Goal: Task Accomplishment & Management: Use online tool/utility

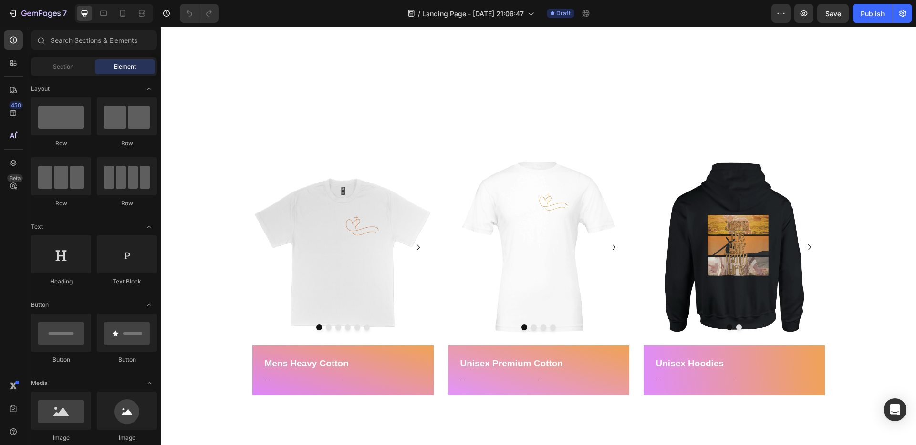
scroll to position [623, 0]
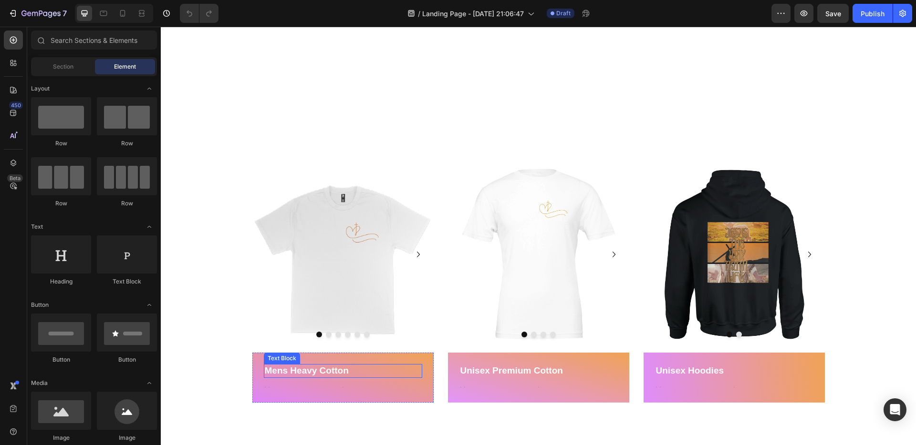
click at [326, 370] on p "Mens Heavy Cotton" at bounding box center [343, 371] width 156 height 12
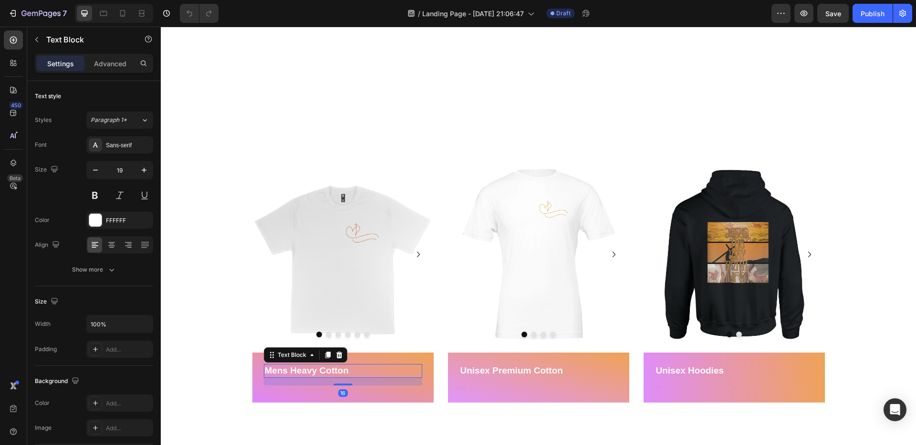
click at [343, 367] on p "Mens Heavy Cotton" at bounding box center [343, 371] width 156 height 12
click at [343, 368] on p "Mens Heavy Cotton" at bounding box center [343, 371] width 156 height 12
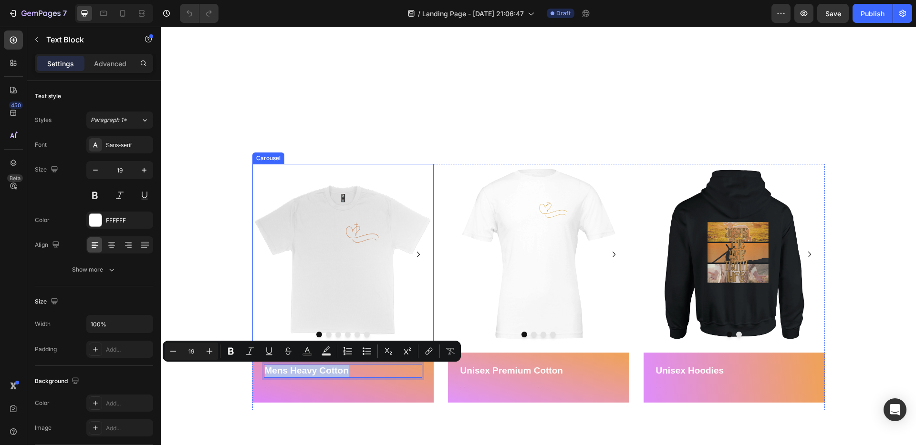
click at [419, 252] on icon "Carousel Next Arrow" at bounding box center [417, 254] width 11 height 11
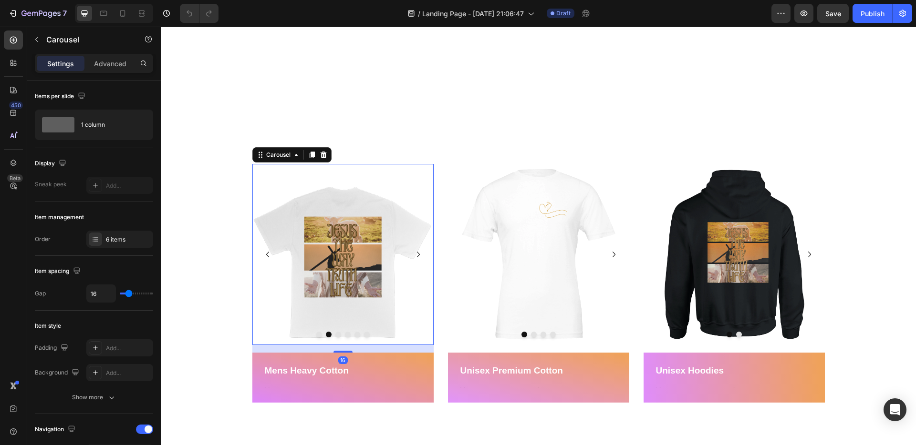
click at [418, 255] on icon "Carousel Next Arrow" at bounding box center [417, 254] width 11 height 11
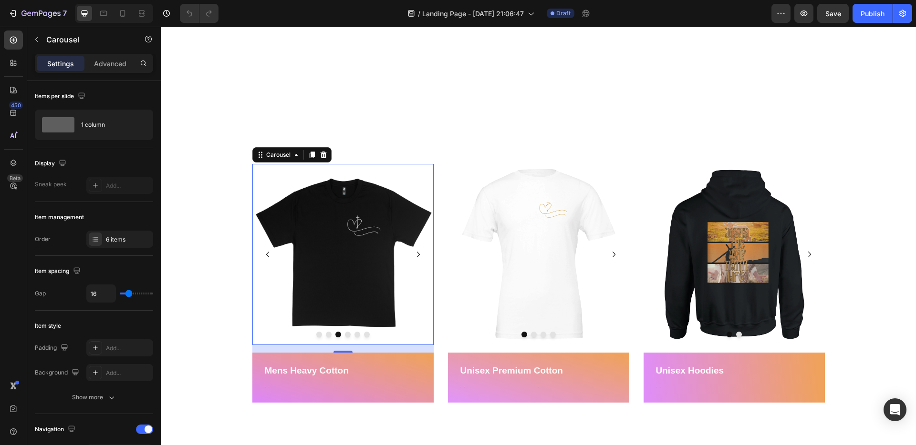
click at [418, 255] on icon "Carousel Next Arrow" at bounding box center [417, 254] width 11 height 11
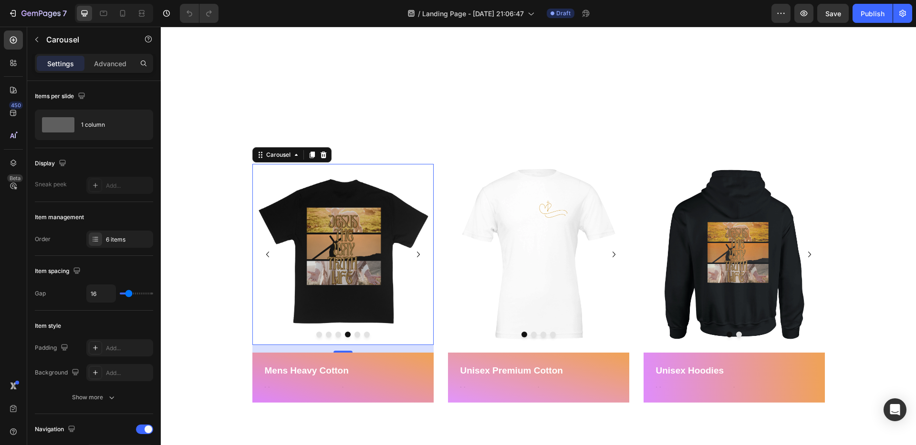
click at [418, 255] on icon "Carousel Next Arrow" at bounding box center [417, 254] width 11 height 11
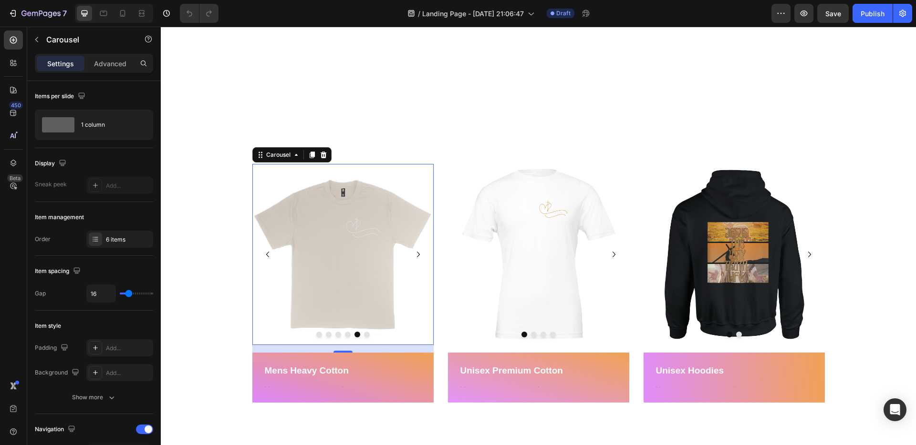
click at [418, 255] on icon "Carousel Next Arrow" at bounding box center [417, 254] width 11 height 11
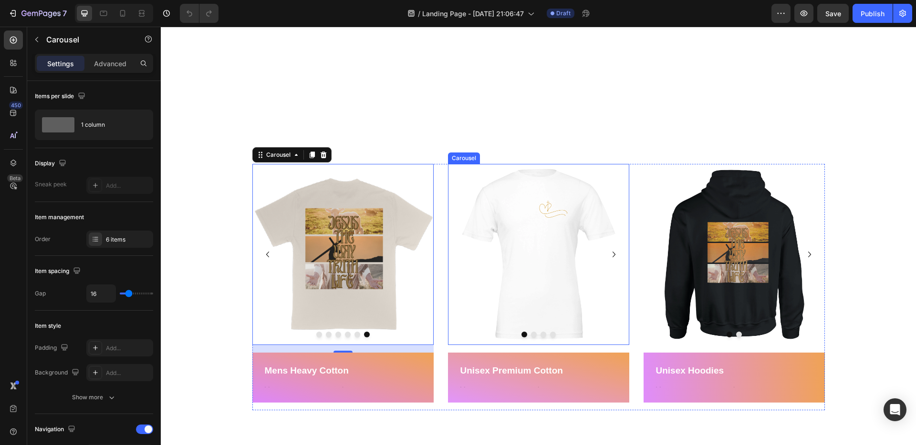
click at [612, 255] on icon "Carousel Next Arrow" at bounding box center [613, 254] width 11 height 11
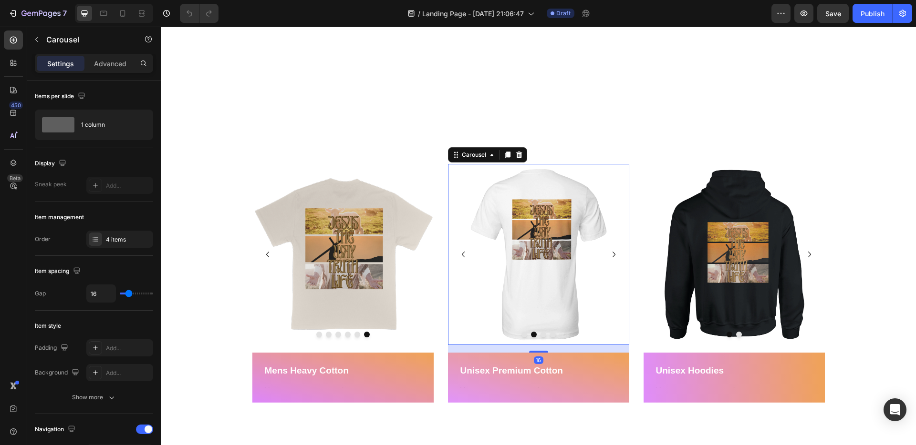
click at [612, 255] on icon "Carousel Next Arrow" at bounding box center [613, 254] width 11 height 11
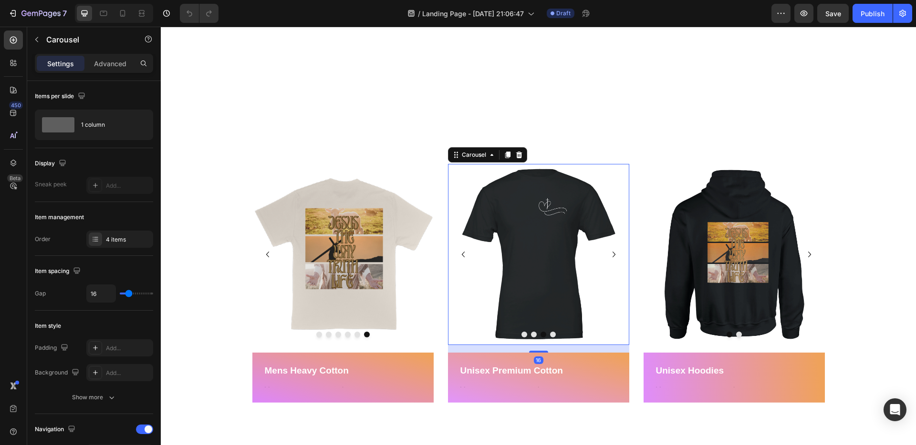
click at [612, 255] on icon "Carousel Next Arrow" at bounding box center [613, 254] width 11 height 11
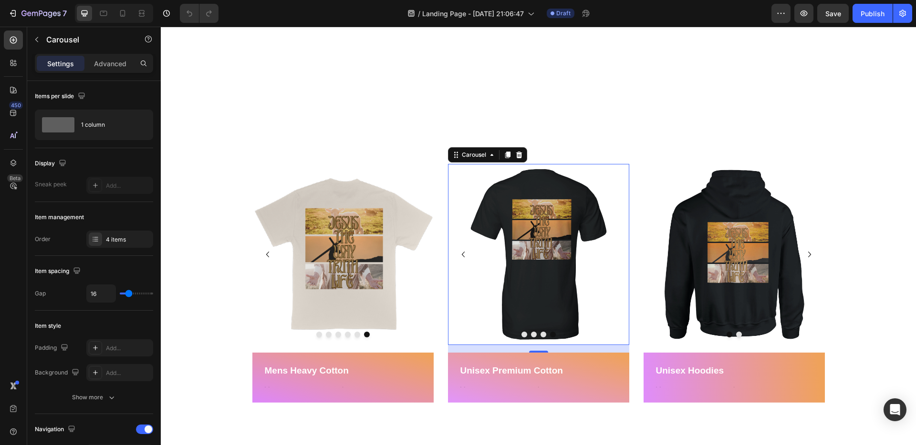
click at [612, 255] on img at bounding box center [538, 254] width 181 height 181
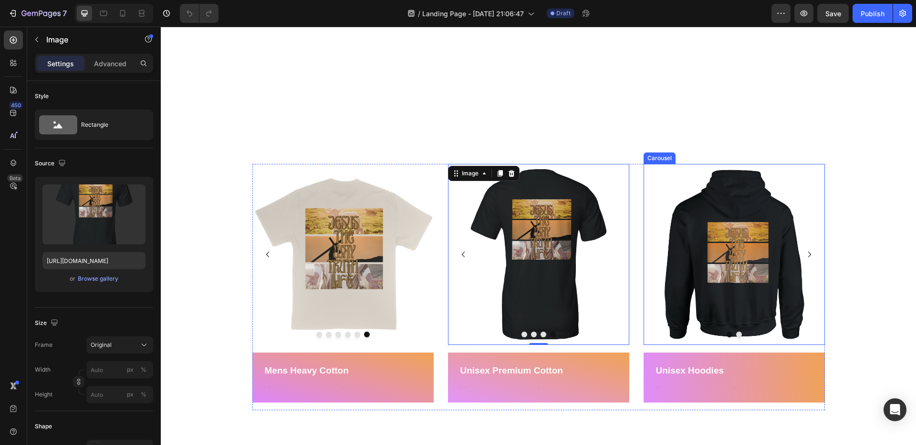
click at [808, 254] on icon "Carousel Next Arrow" at bounding box center [808, 254] width 11 height 11
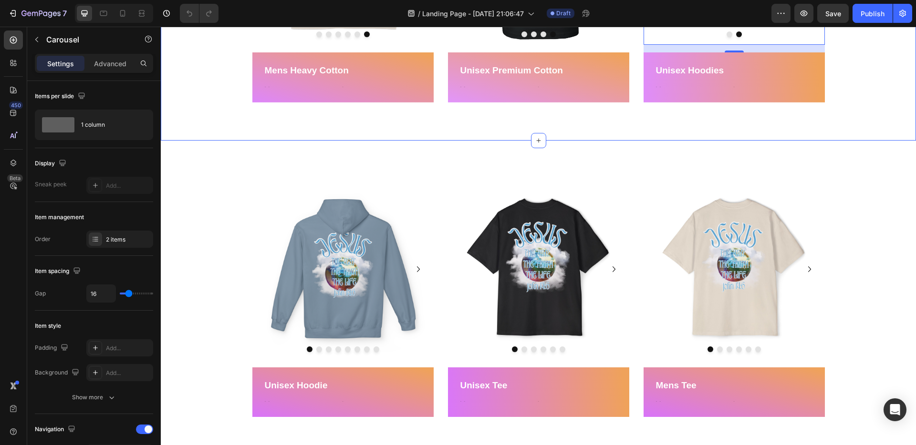
scroll to position [927, 0]
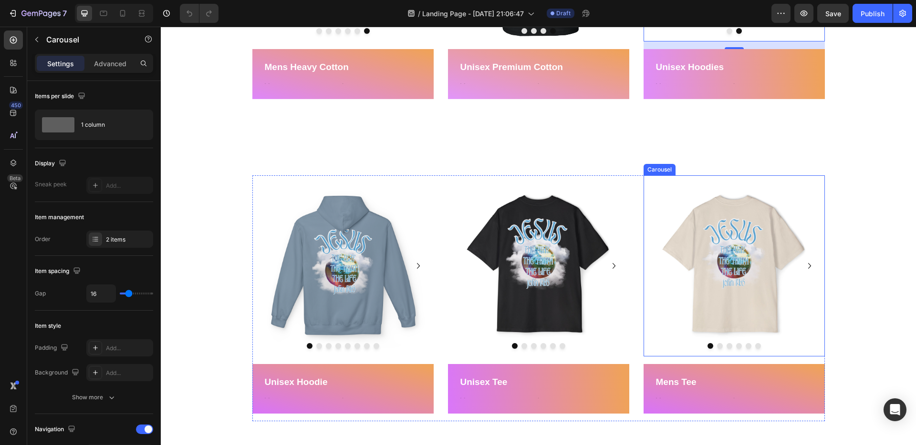
click at [807, 266] on icon "Carousel Next Arrow" at bounding box center [808, 265] width 11 height 11
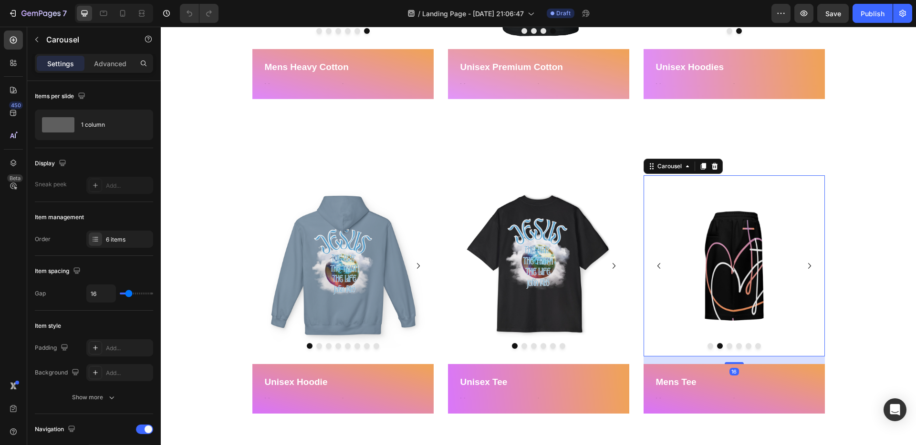
click at [807, 266] on icon "Carousel Next Arrow" at bounding box center [808, 265] width 11 height 11
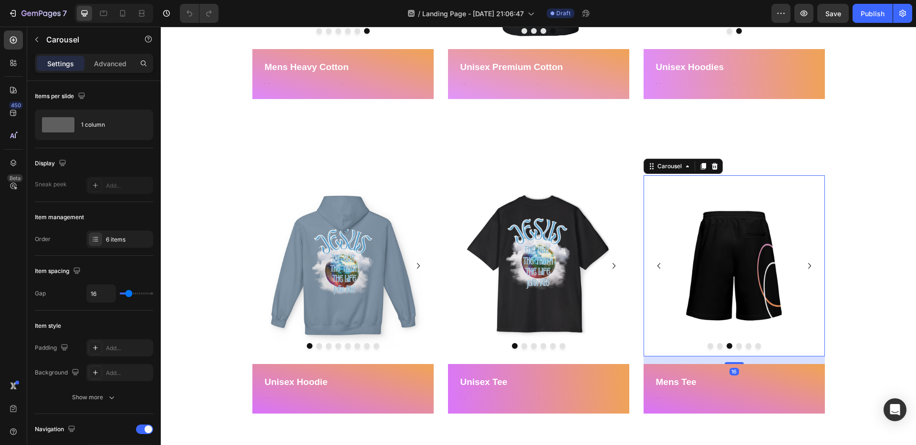
click at [807, 266] on icon "Carousel Next Arrow" at bounding box center [808, 265] width 11 height 11
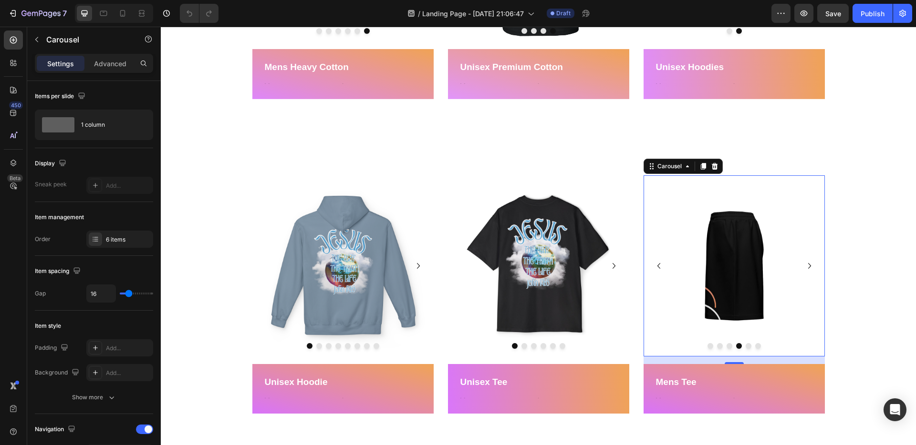
click at [807, 266] on icon "Carousel Next Arrow" at bounding box center [808, 265] width 11 height 11
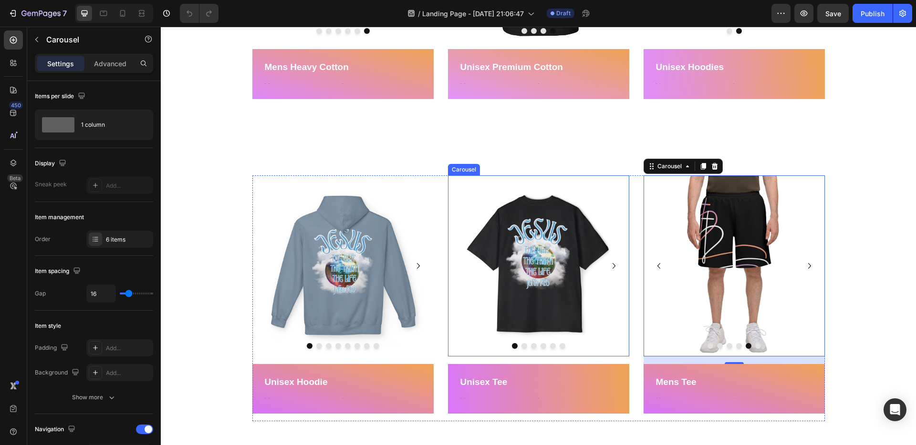
click at [616, 264] on icon "Carousel Next Arrow" at bounding box center [613, 265] width 11 height 11
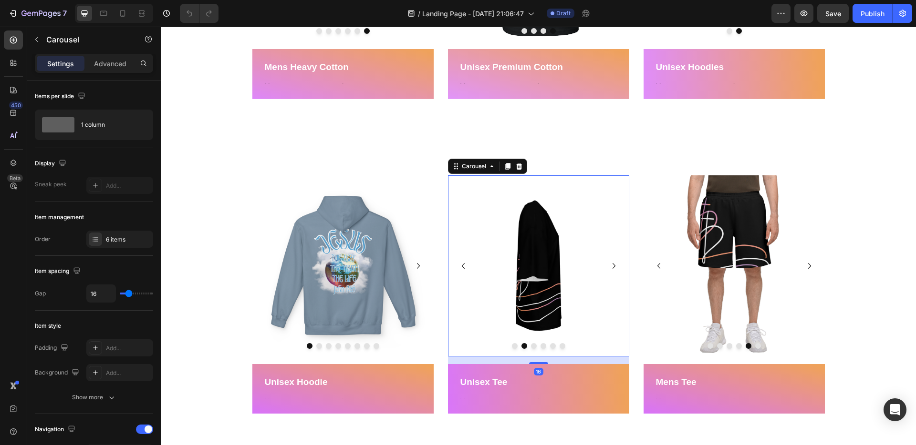
click at [613, 265] on icon "Carousel Next Arrow" at bounding box center [613, 265] width 11 height 11
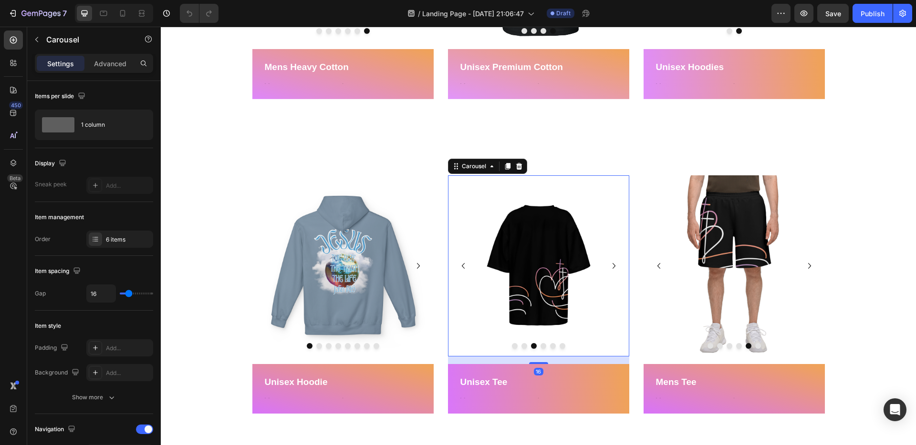
click at [614, 268] on icon "Carousel Next Arrow" at bounding box center [613, 265] width 11 height 11
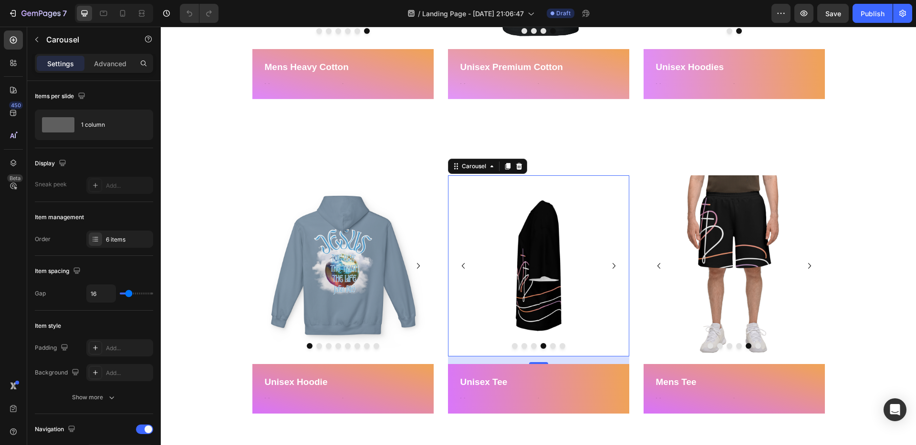
click at [613, 267] on icon "Carousel Next Arrow" at bounding box center [613, 265] width 11 height 11
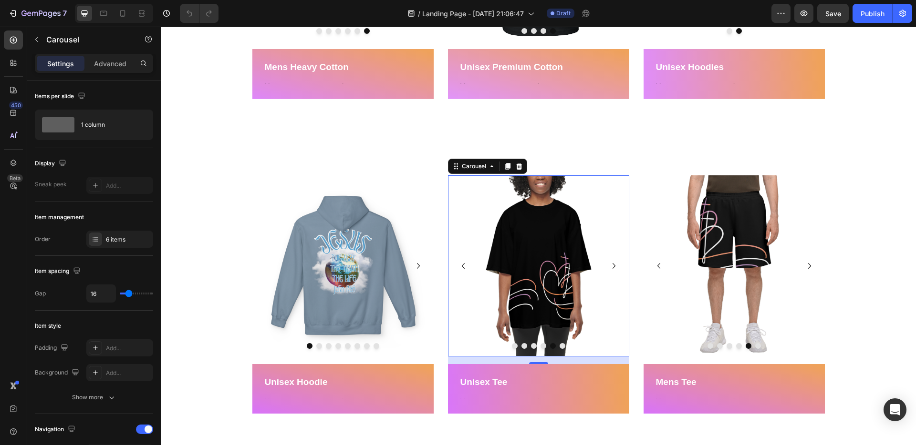
click at [613, 267] on icon "Carousel Next Arrow" at bounding box center [613, 265] width 11 height 11
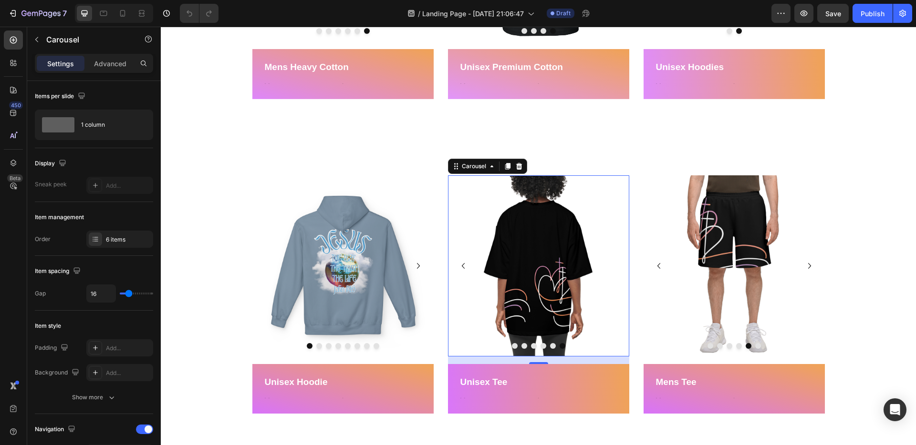
click at [613, 267] on img at bounding box center [538, 265] width 181 height 181
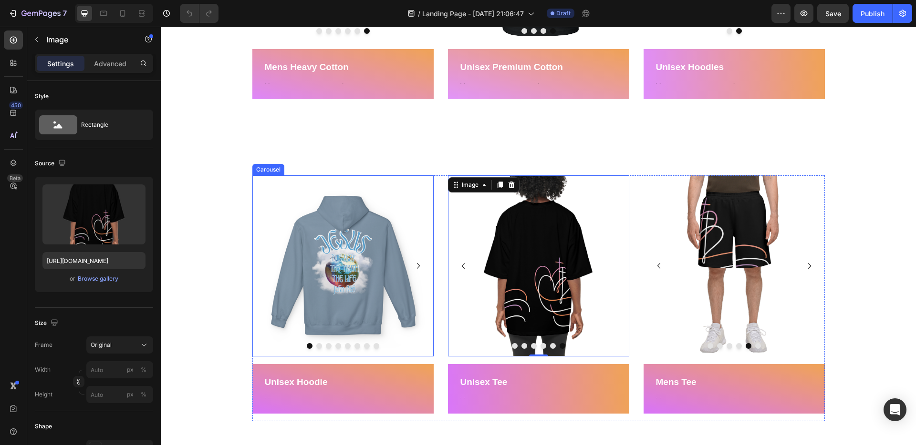
click at [421, 265] on icon "Carousel Next Arrow" at bounding box center [417, 265] width 11 height 11
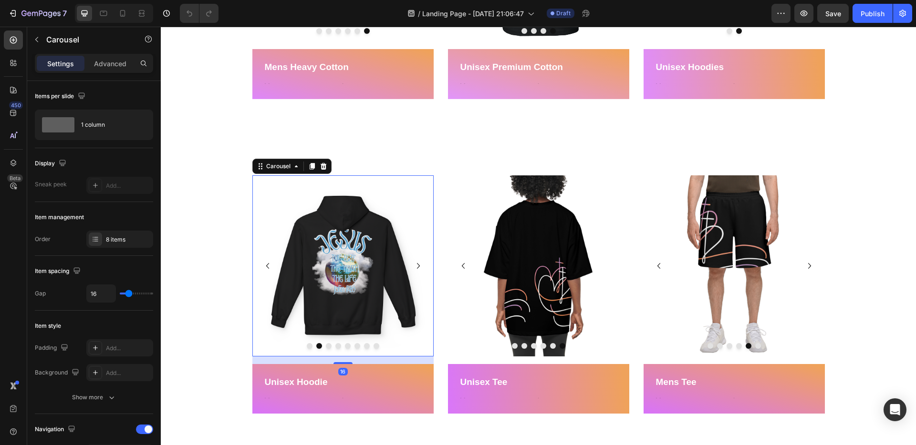
click at [421, 265] on icon "Carousel Next Arrow" at bounding box center [417, 265] width 11 height 11
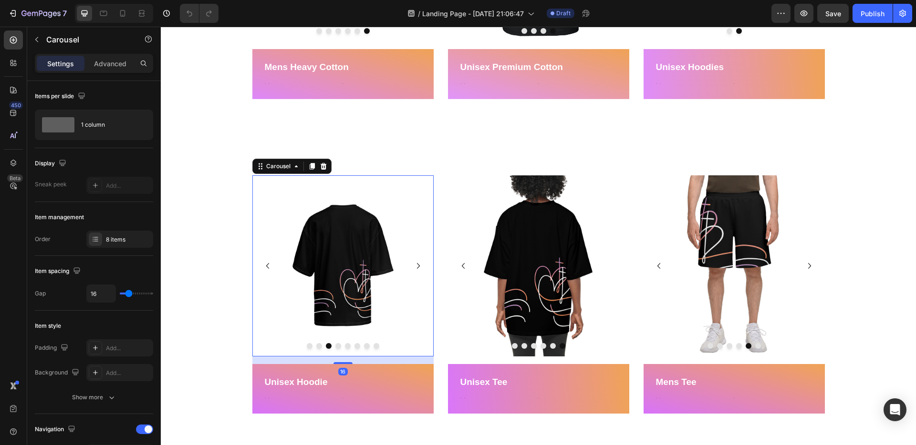
click at [421, 265] on icon "Carousel Next Arrow" at bounding box center [417, 265] width 11 height 11
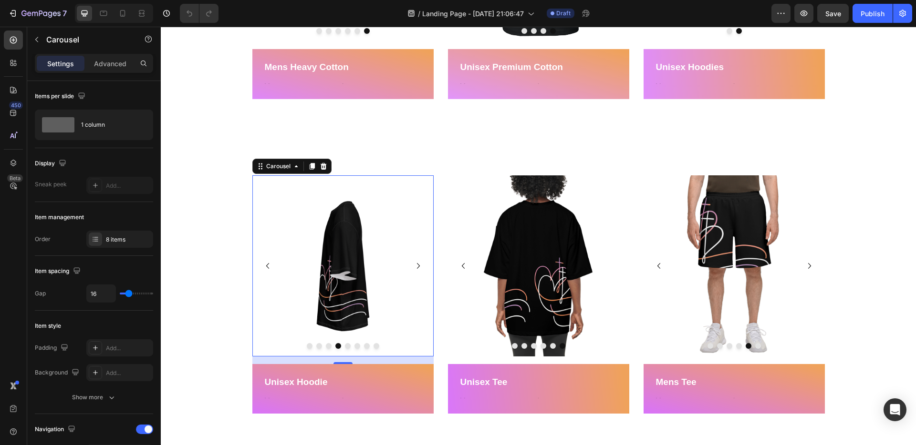
click at [421, 264] on icon "Carousel Next Arrow" at bounding box center [417, 265] width 11 height 11
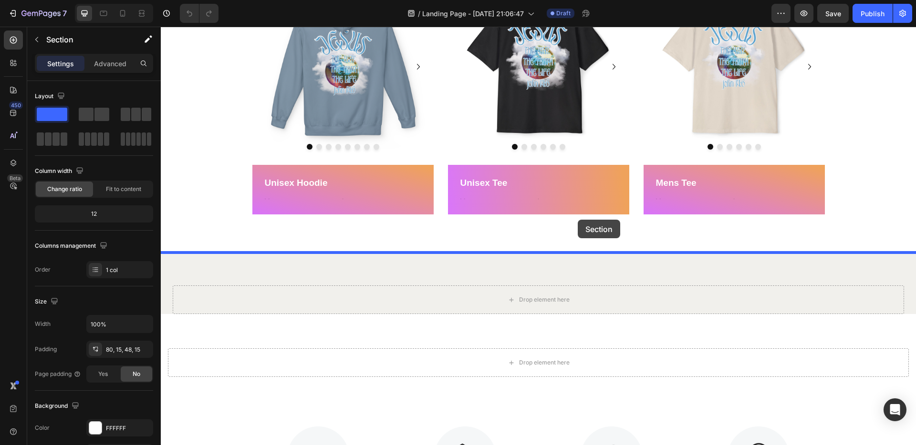
scroll to position [1112, 0]
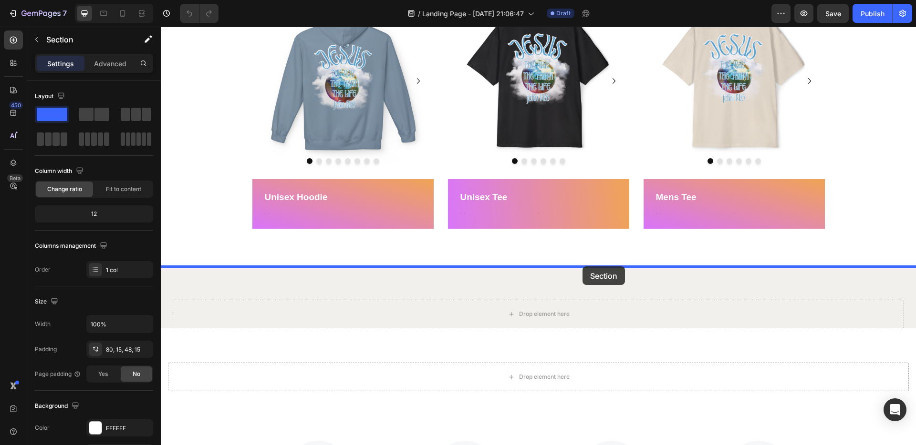
drag, startPoint x: 577, startPoint y: 53, endPoint x: 582, endPoint y: 267, distance: 213.2
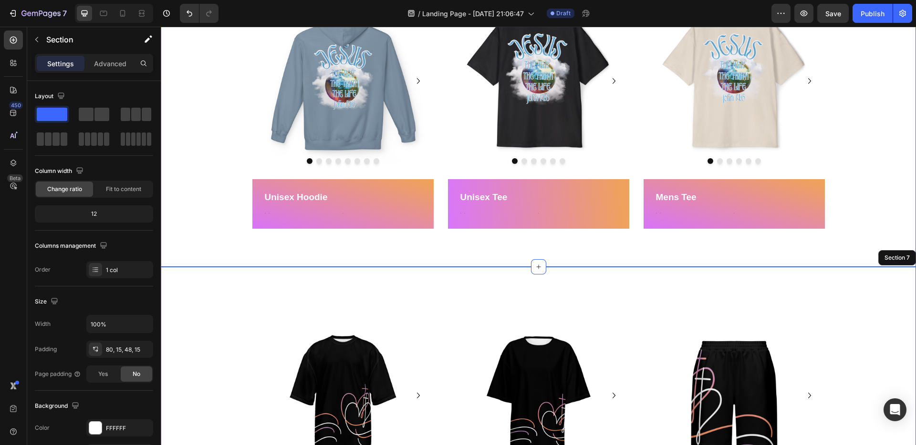
click at [878, 181] on div "Image Image Image Image Image Image Image Image Carousel Unisex Hoodie Text Blo…" at bounding box center [538, 117] width 741 height 254
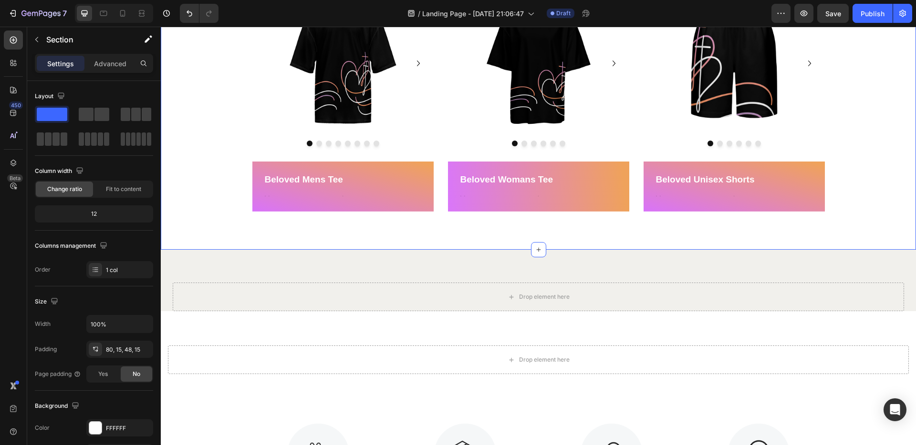
scroll to position [1447, 0]
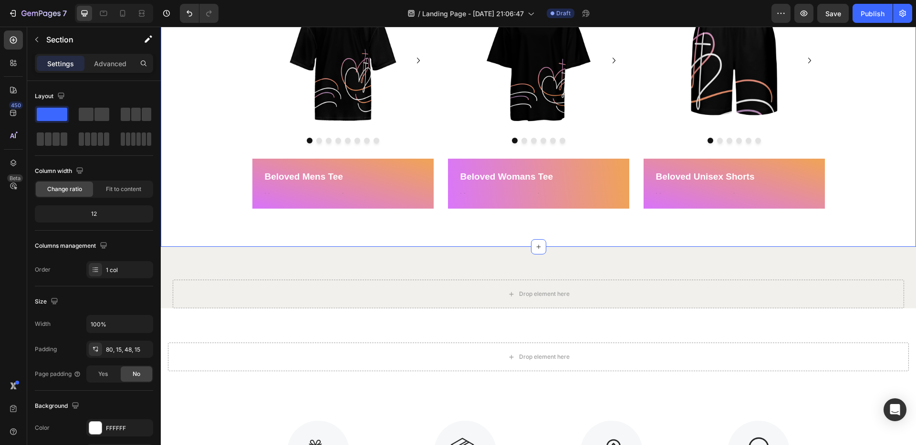
click at [801, 237] on div "Image Image Image Image Image Image Image Image Carousel Beloved Mens Tee Text …" at bounding box center [538, 89] width 755 height 315
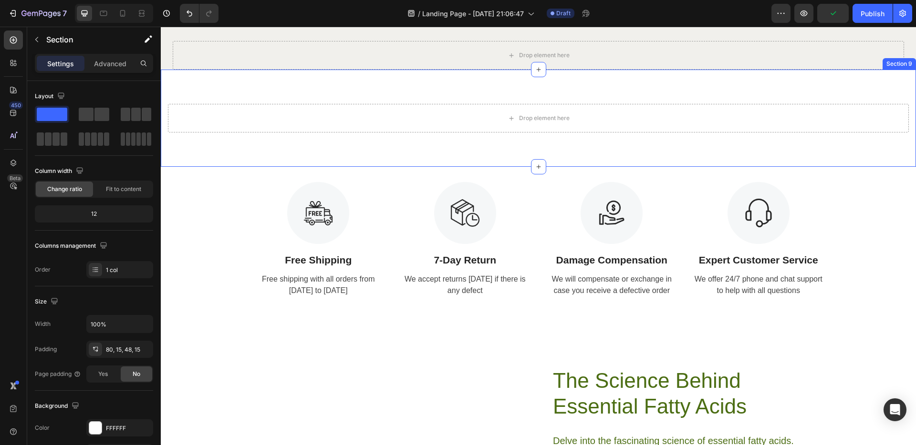
scroll to position [1687, 0]
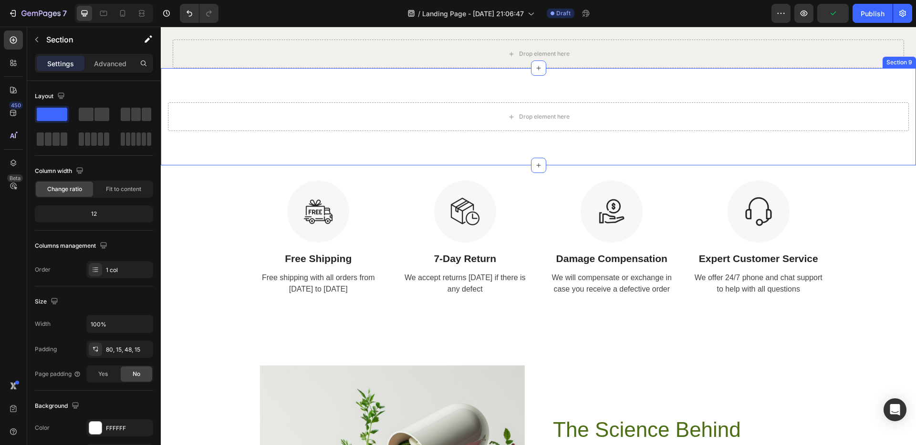
click at [601, 98] on div "Drop element here Section 9" at bounding box center [538, 116] width 755 height 97
click at [905, 59] on icon at bounding box center [908, 59] width 8 height 8
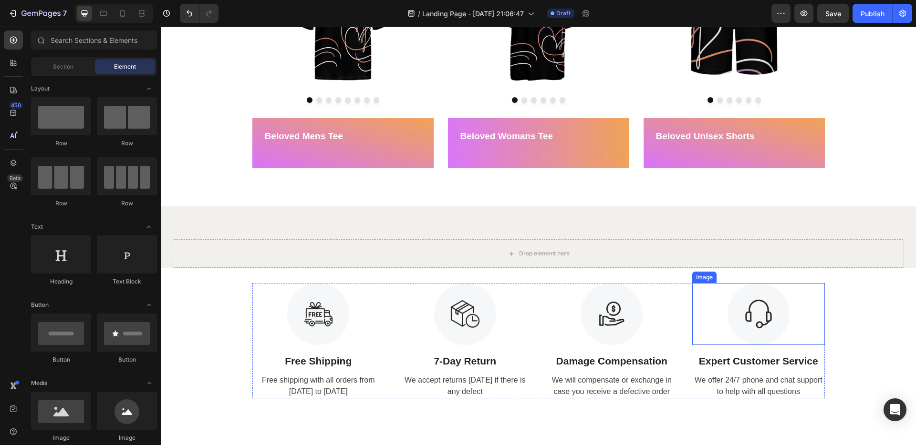
scroll to position [1474, 0]
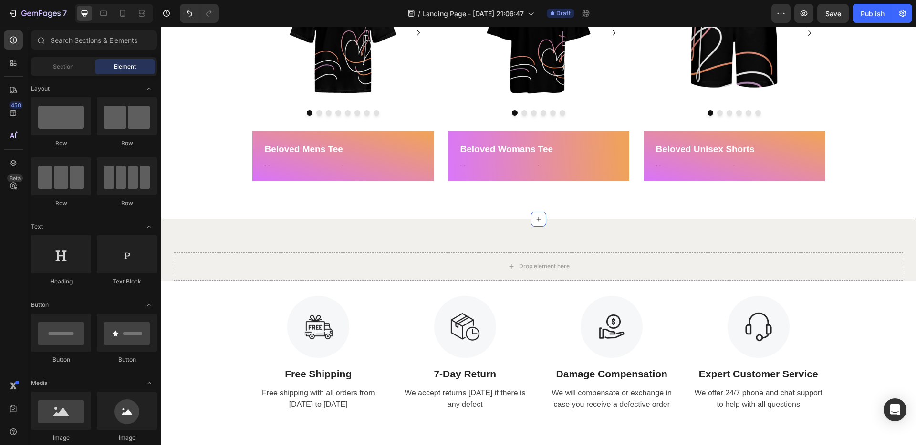
click at [809, 200] on div "Image Image Image Image Image Image Image Image Carousel Beloved Mens Tee Text …" at bounding box center [538, 61] width 755 height 315
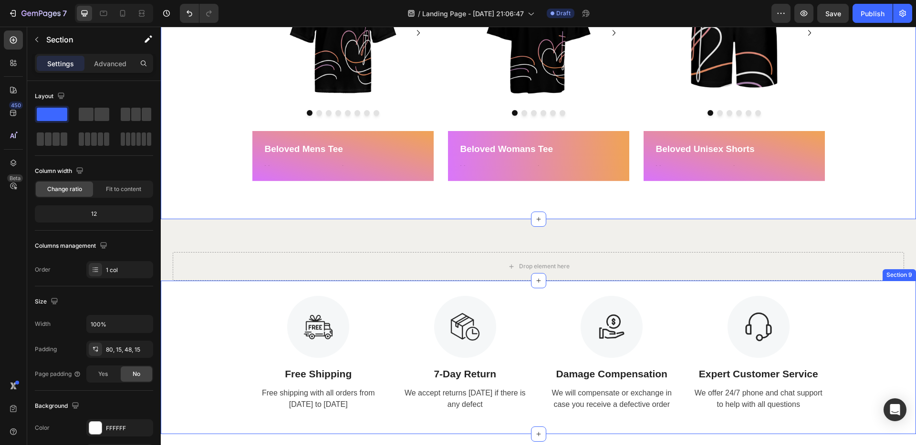
scroll to position [1591, 0]
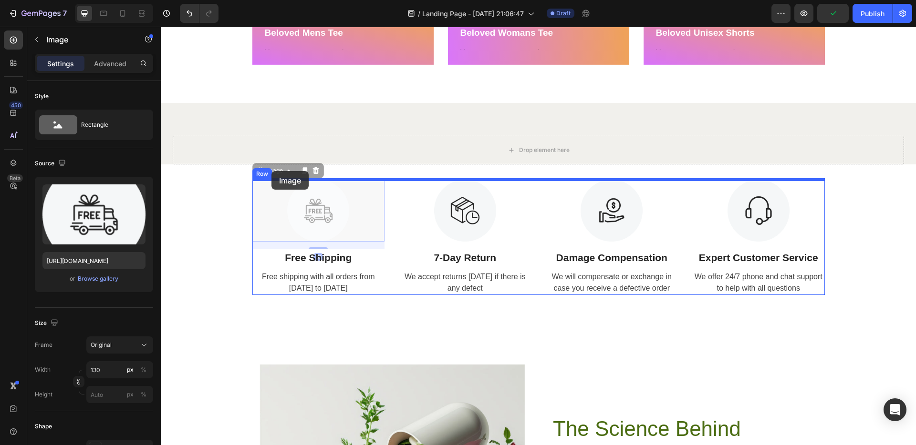
drag, startPoint x: 267, startPoint y: 165, endPoint x: 271, endPoint y: 171, distance: 8.2
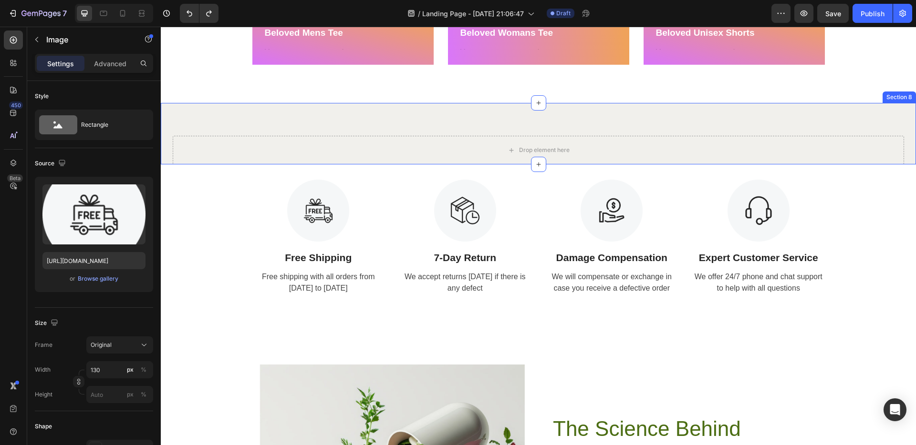
drag, startPoint x: 536, startPoint y: 165, endPoint x: 535, endPoint y: 130, distance: 34.4
click at [542, 218] on div "Image Free Shipping Text Block Free shipping with all orders from [DATE] to [DA…" at bounding box center [538, 237] width 572 height 115
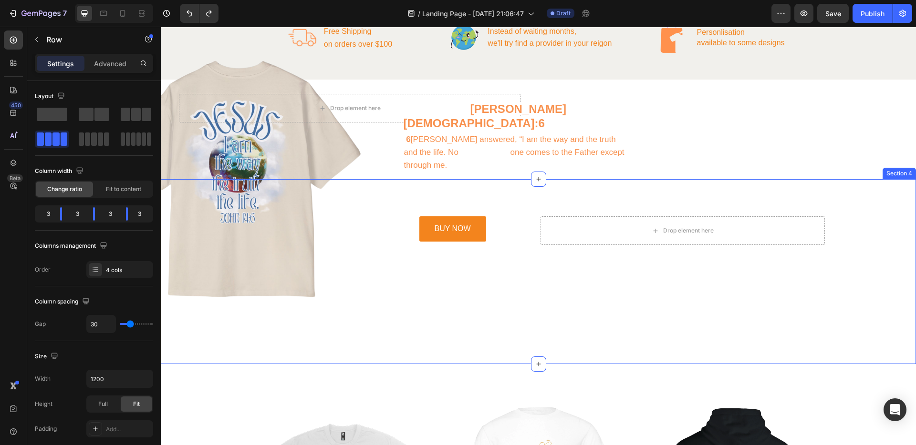
scroll to position [408, 0]
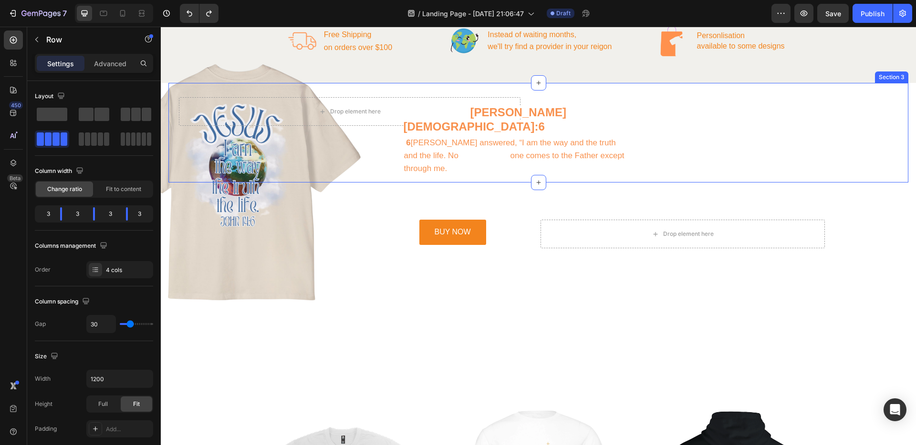
click at [801, 109] on div "[PERSON_NAME][DEMOGRAPHIC_DATA]:6 Text Block 6 [DEMOGRAPHIC_DATA] answered, “I …" at bounding box center [727, 137] width 362 height 80
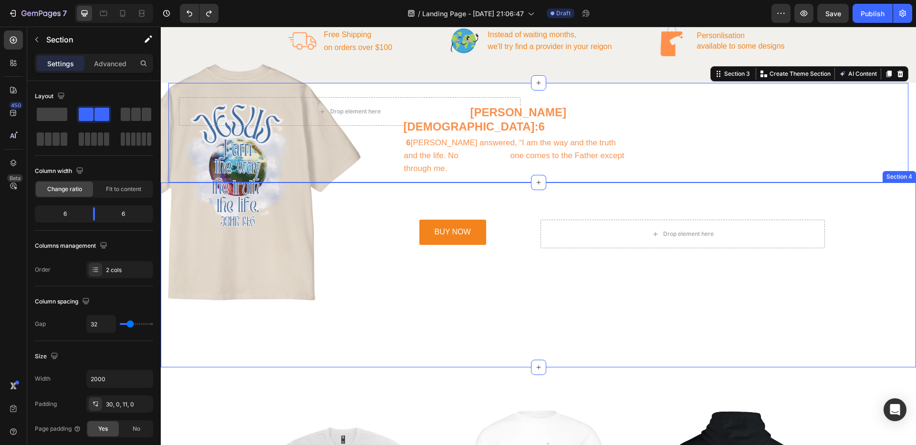
click at [864, 220] on div "BUY NOW Button Drop element here Row" at bounding box center [538, 234] width 731 height 29
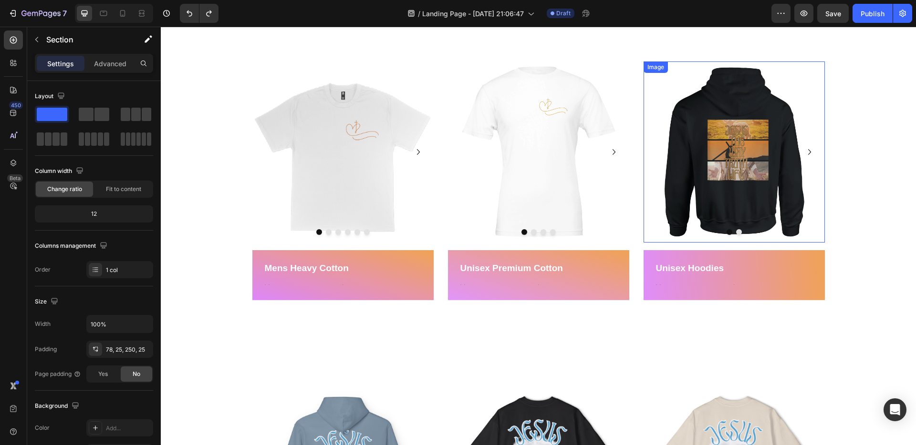
scroll to position [679, 0]
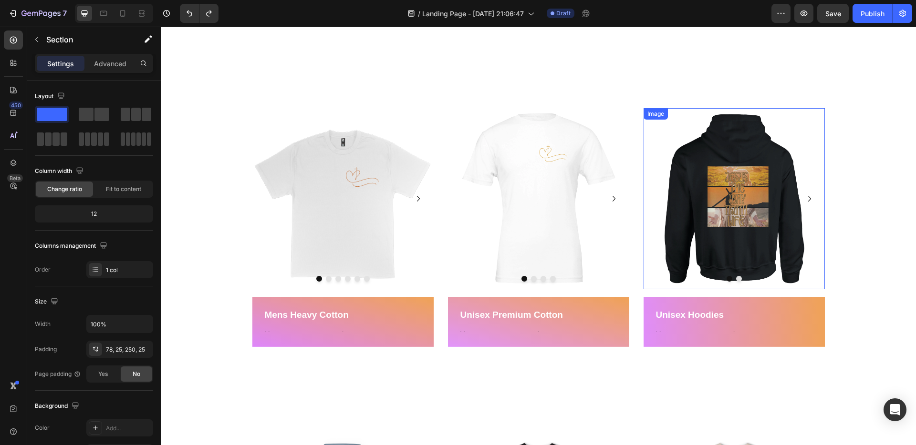
click at [759, 220] on img at bounding box center [733, 198] width 181 height 181
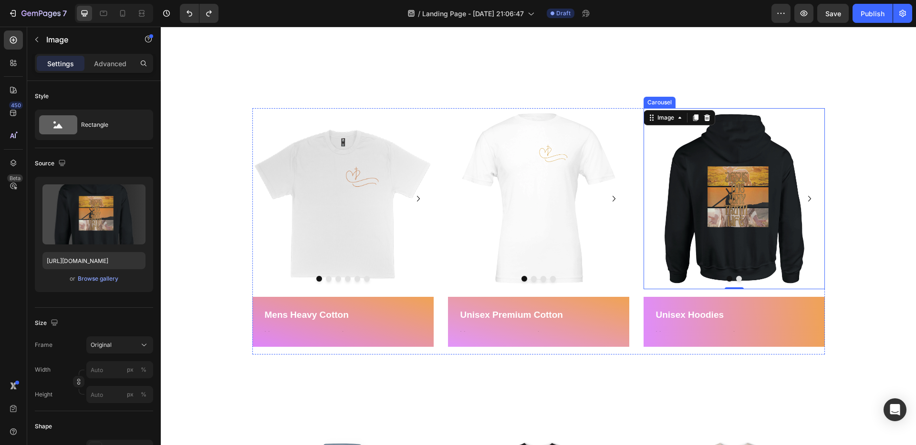
click at [809, 197] on icon "Carousel Next Arrow" at bounding box center [808, 198] width 11 height 11
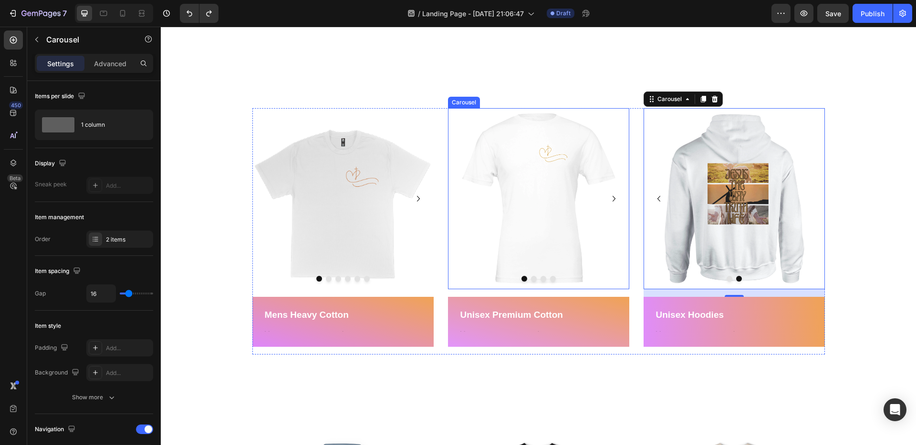
click at [616, 198] on icon "Carousel Next Arrow" at bounding box center [613, 198] width 11 height 11
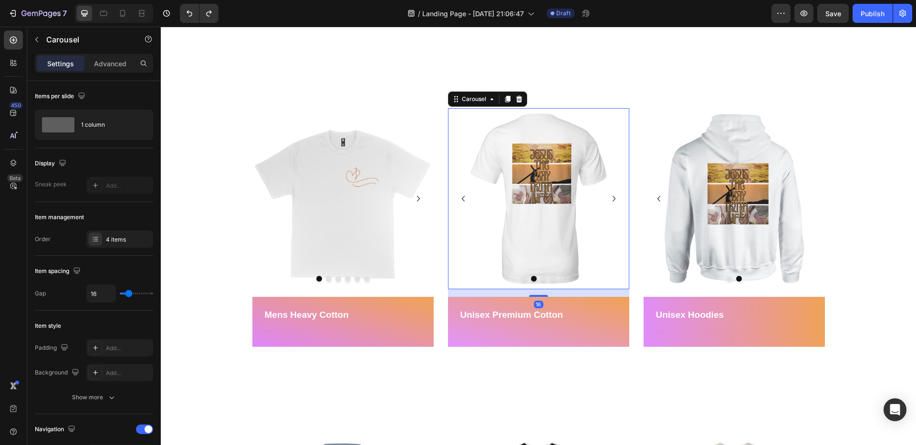
click at [616, 198] on icon "Carousel Next Arrow" at bounding box center [613, 198] width 11 height 11
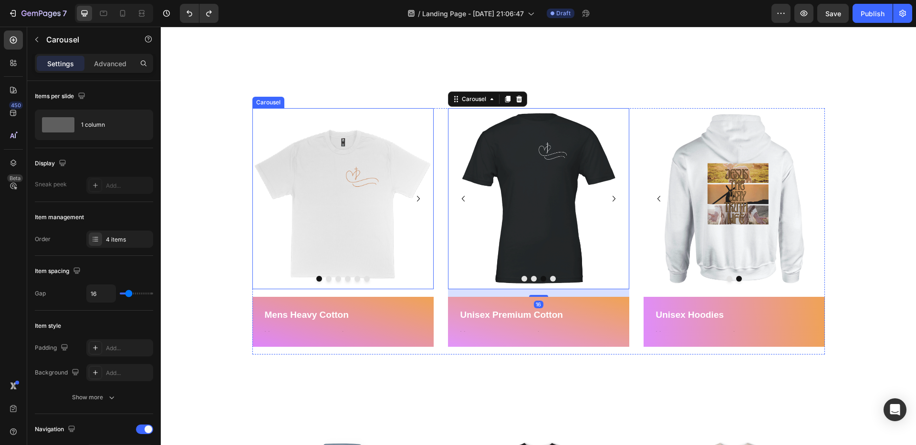
click at [417, 197] on icon "Carousel Next Arrow" at bounding box center [417, 198] width 11 height 11
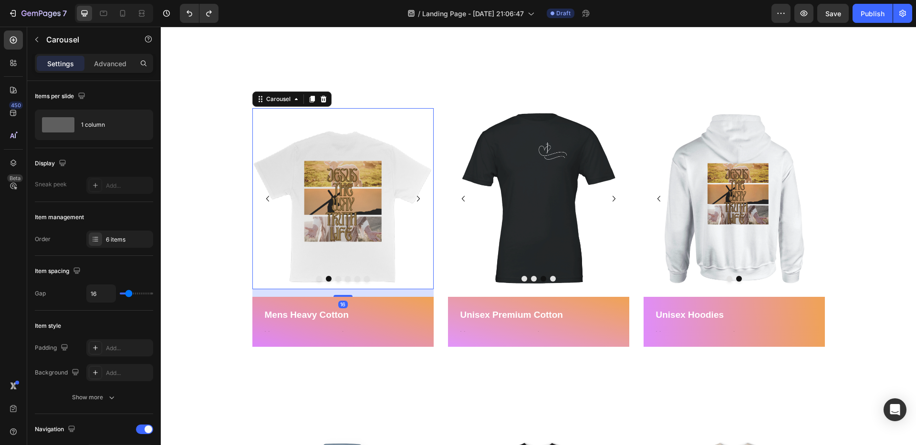
click at [417, 197] on icon "Carousel Next Arrow" at bounding box center [417, 198] width 11 height 11
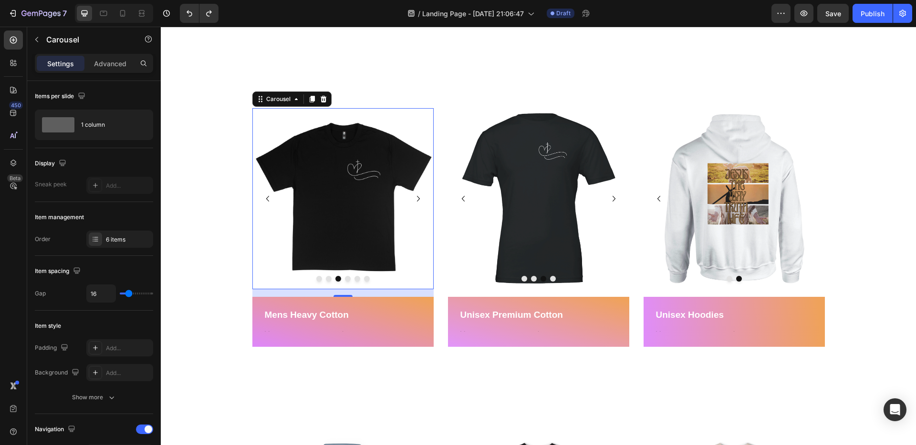
click at [417, 197] on icon "Carousel Next Arrow" at bounding box center [417, 198] width 11 height 11
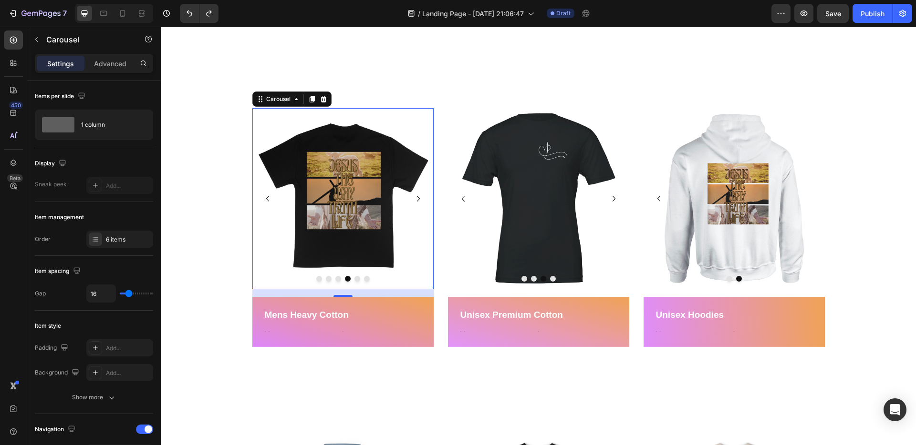
click at [417, 197] on icon "Carousel Next Arrow" at bounding box center [417, 198] width 11 height 11
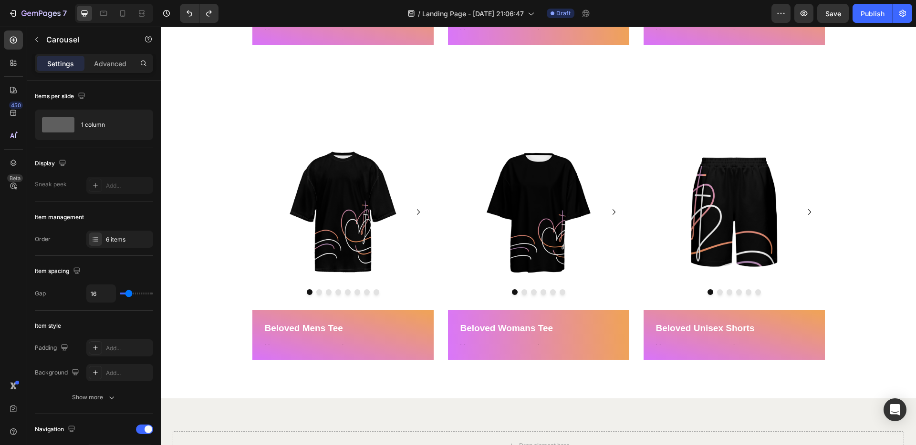
scroll to position [1299, 0]
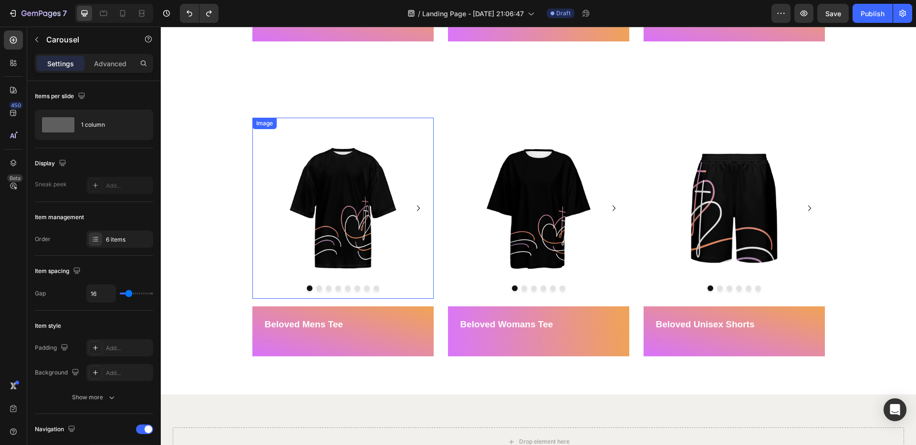
click at [357, 169] on img at bounding box center [342, 208] width 181 height 181
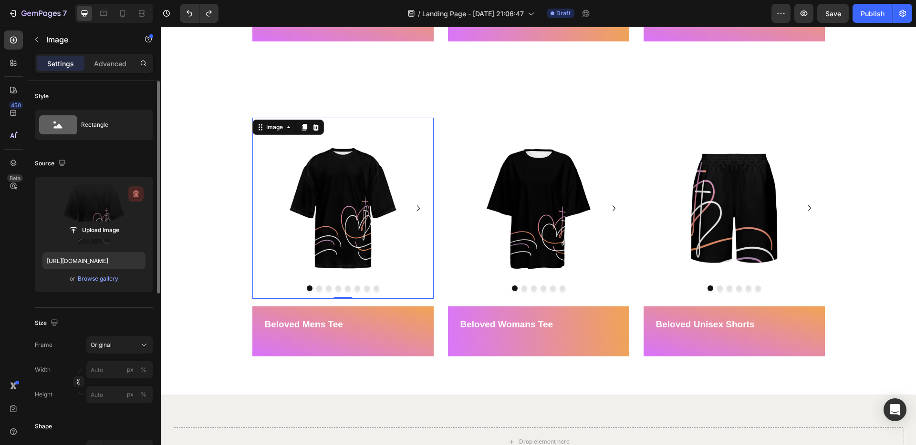
click at [135, 195] on icon "button" at bounding box center [135, 194] width 1 height 3
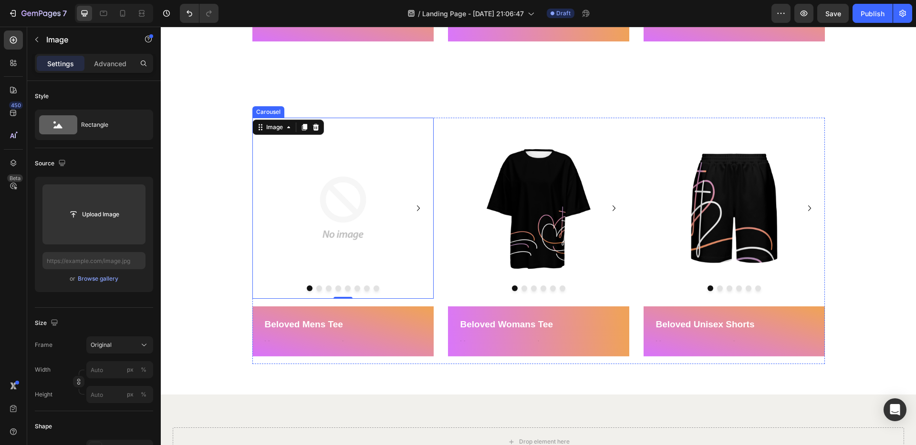
click at [415, 206] on icon "Carousel Next Arrow" at bounding box center [417, 208] width 11 height 11
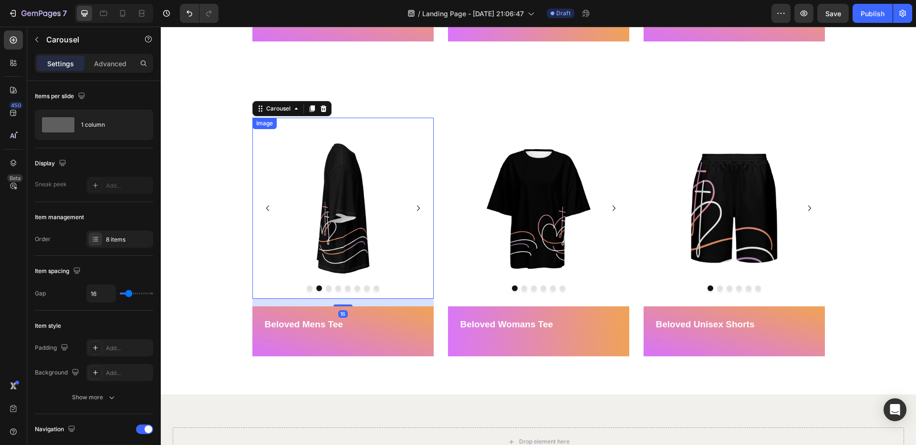
click at [360, 215] on img at bounding box center [342, 208] width 181 height 181
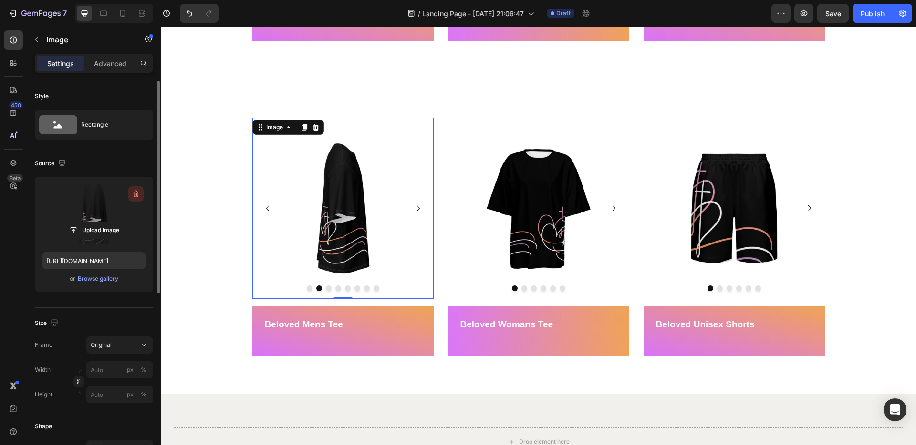
click at [134, 195] on icon "button" at bounding box center [136, 194] width 6 height 7
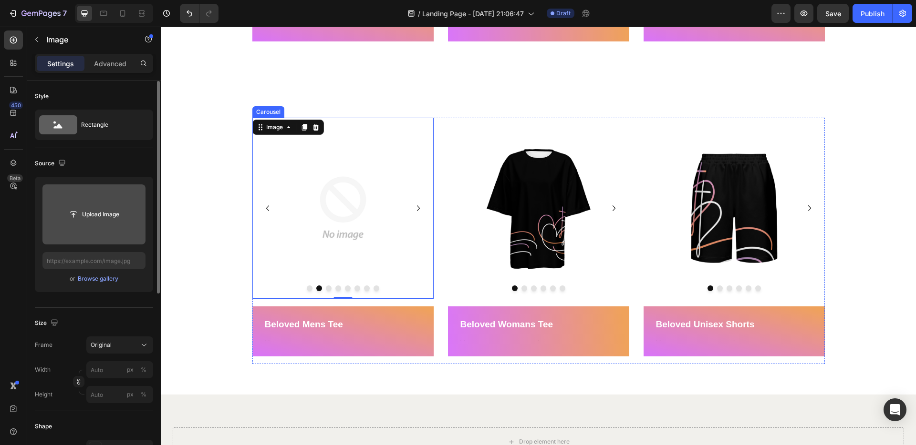
click at [419, 209] on icon "Carousel Next Arrow" at bounding box center [417, 208] width 11 height 11
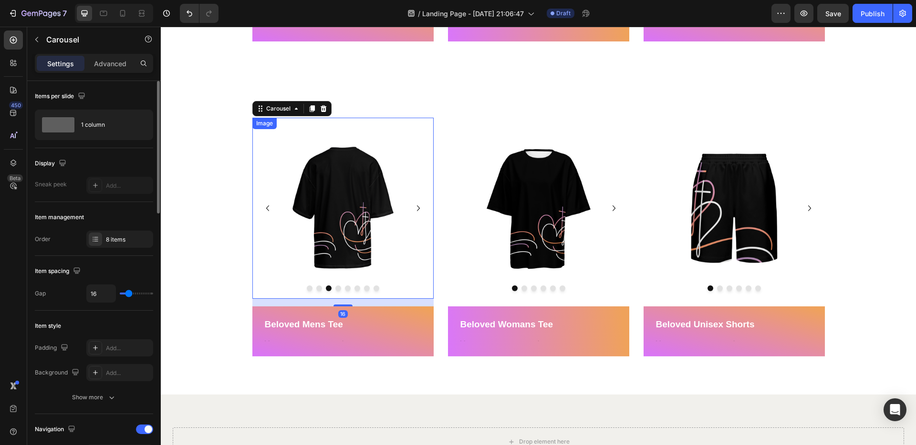
drag, startPoint x: 329, startPoint y: 213, endPoint x: 323, endPoint y: 213, distance: 5.3
click at [328, 213] on img at bounding box center [342, 208] width 181 height 181
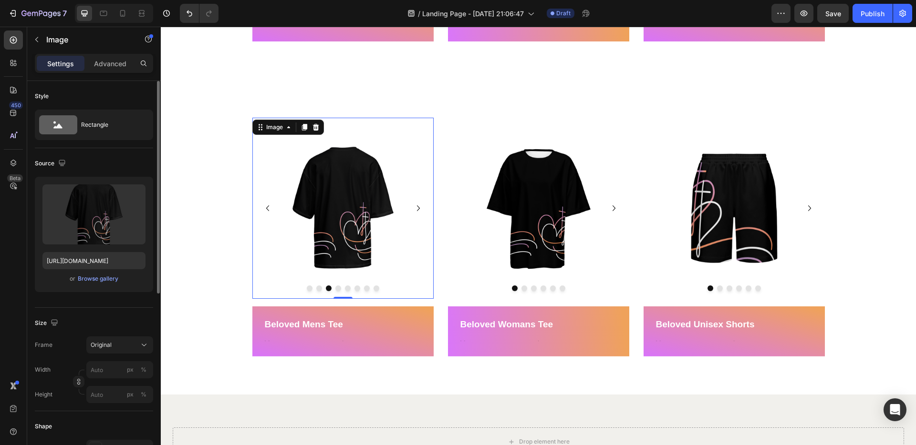
click at [136, 193] on icon "button" at bounding box center [136, 194] width 1 height 3
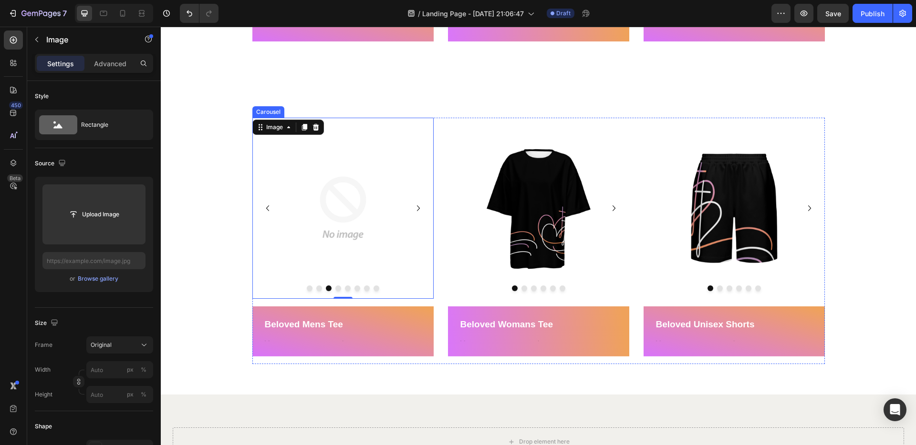
click at [418, 208] on icon "Carousel Next Arrow" at bounding box center [417, 208] width 11 height 11
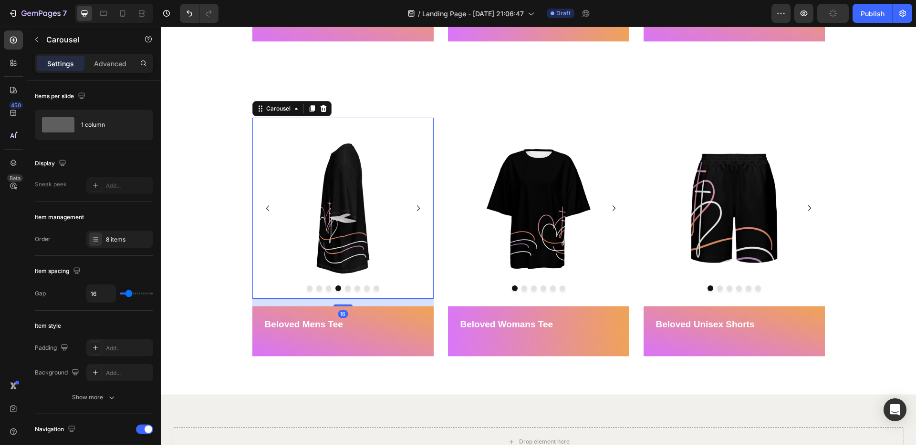
click at [299, 202] on img at bounding box center [342, 208] width 181 height 181
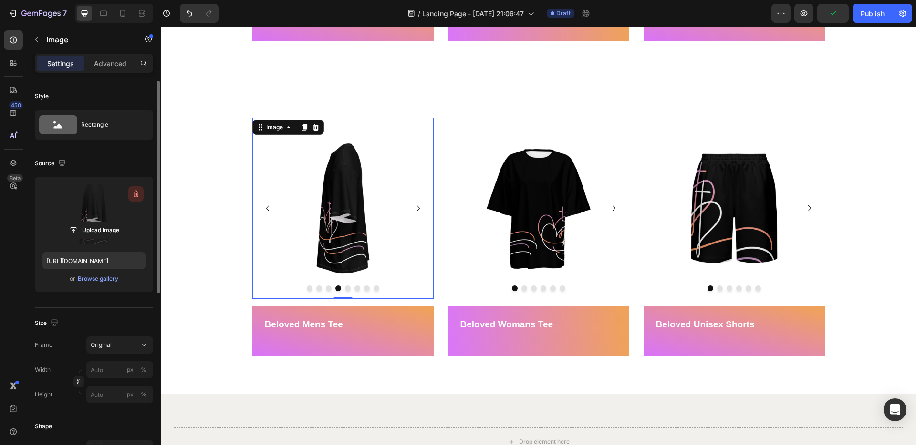
click at [134, 192] on icon "button" at bounding box center [136, 194] width 6 height 7
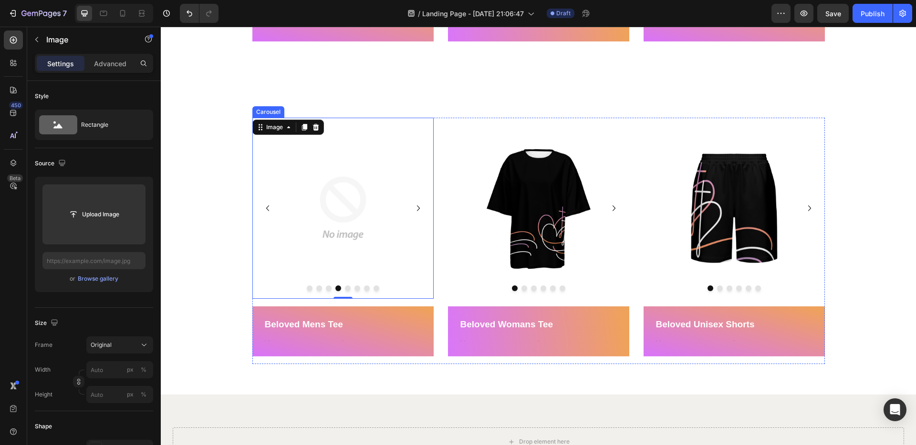
click at [419, 209] on icon "Carousel Next Arrow" at bounding box center [417, 208] width 11 height 11
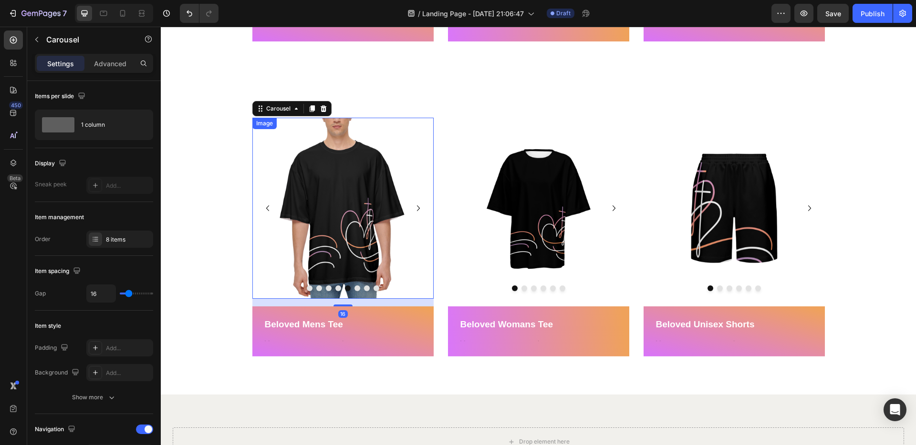
drag, startPoint x: 358, startPoint y: 204, endPoint x: 190, endPoint y: 201, distance: 167.9
click at [358, 204] on img at bounding box center [342, 208] width 181 height 181
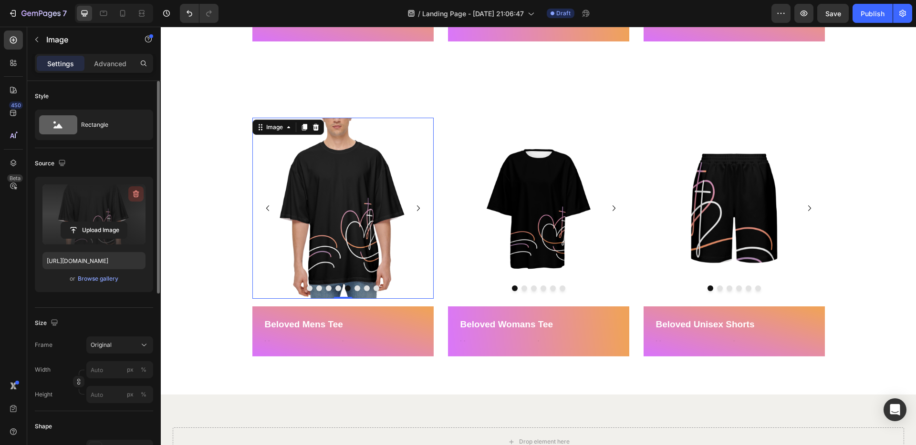
click at [137, 193] on icon "button" at bounding box center [136, 194] width 10 height 10
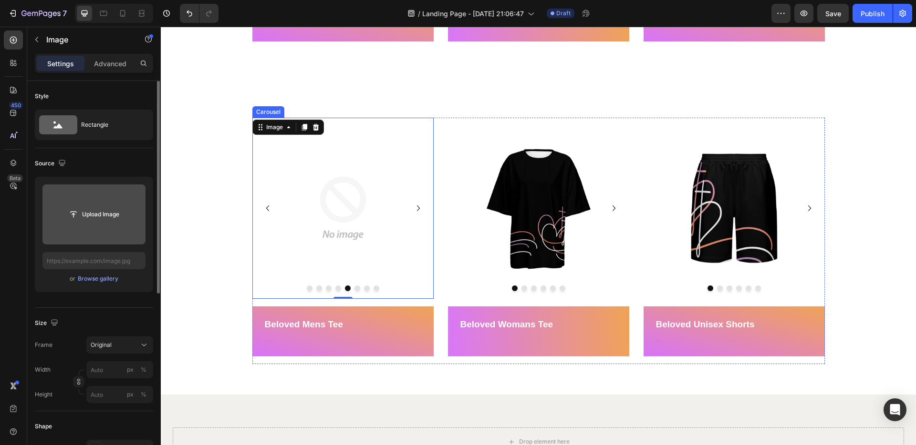
click at [414, 210] on icon "Carousel Next Arrow" at bounding box center [417, 208] width 11 height 11
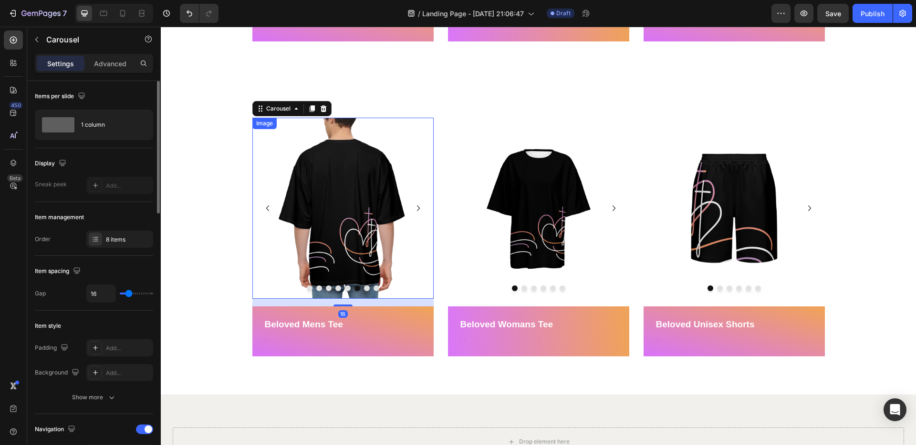
click at [361, 208] on img at bounding box center [342, 208] width 181 height 181
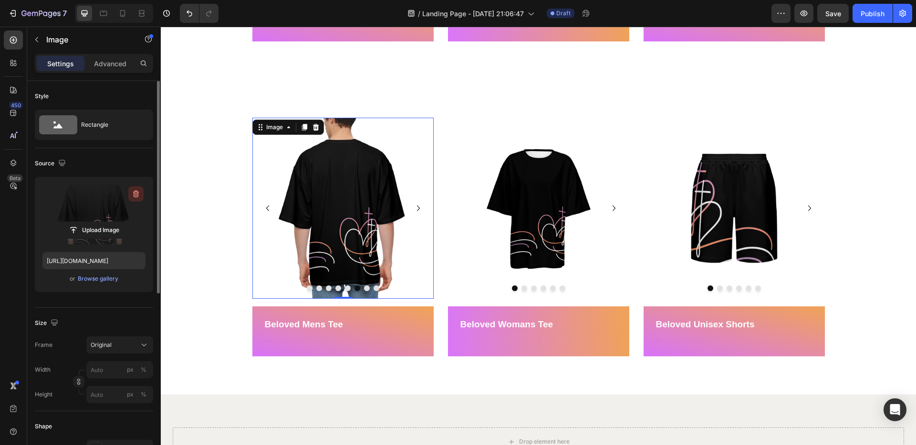
click at [136, 192] on icon "button" at bounding box center [136, 194] width 10 height 10
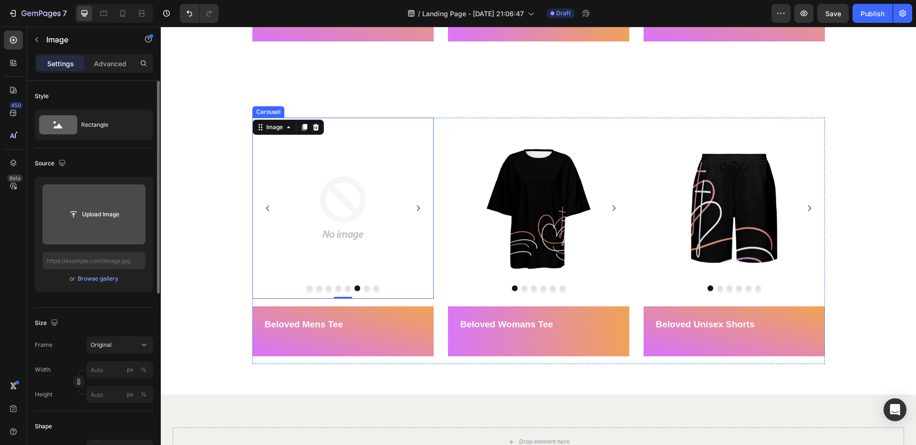
click at [419, 207] on icon "Carousel Next Arrow" at bounding box center [417, 208] width 11 height 11
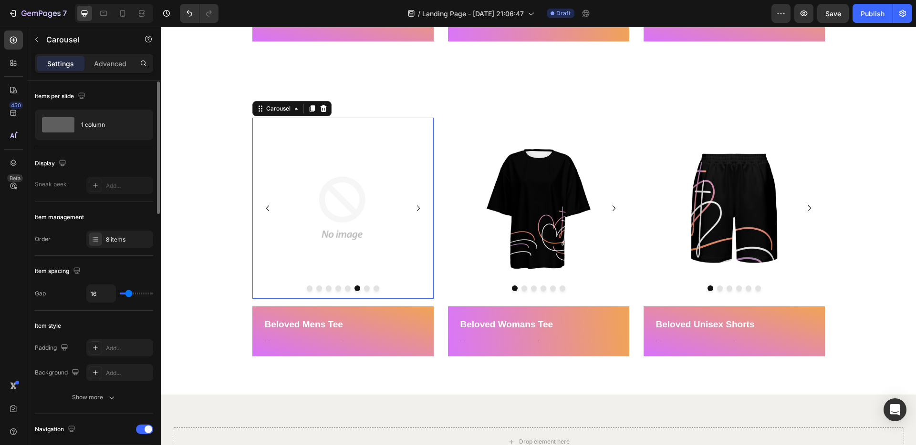
scroll to position [0, 0]
click at [391, 118] on img at bounding box center [342, 118] width 181 height 0
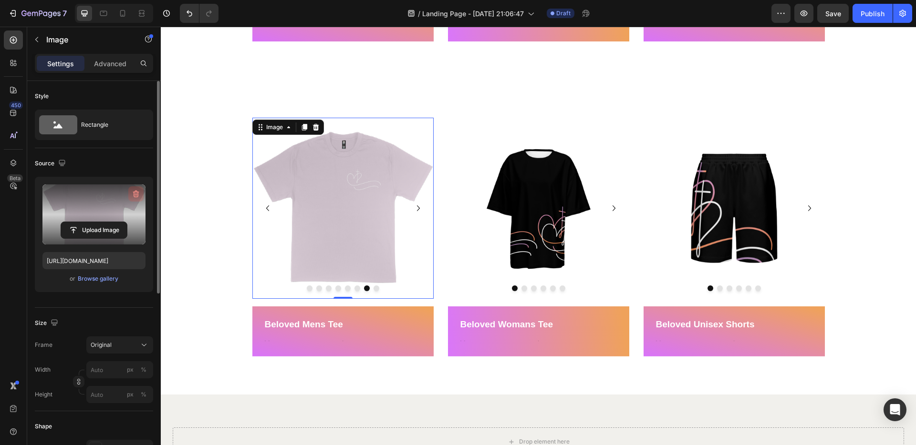
click at [135, 194] on icon "button" at bounding box center [135, 194] width 1 height 3
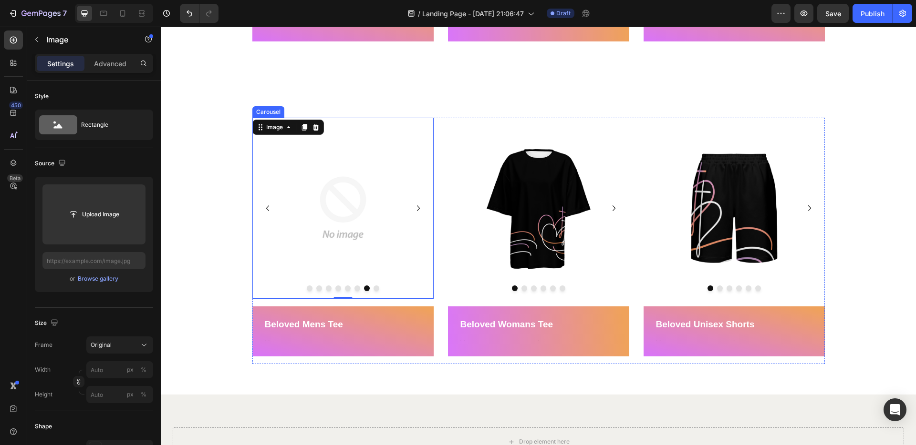
drag, startPoint x: 418, startPoint y: 209, endPoint x: 406, endPoint y: 208, distance: 12.4
click at [418, 209] on icon "Carousel Next Arrow" at bounding box center [418, 209] width 3 height 6
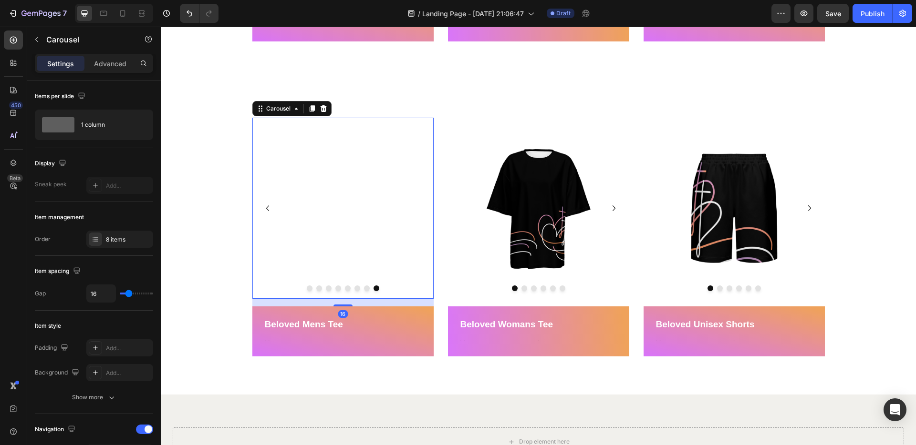
click at [382, 197] on img at bounding box center [342, 208] width 181 height 181
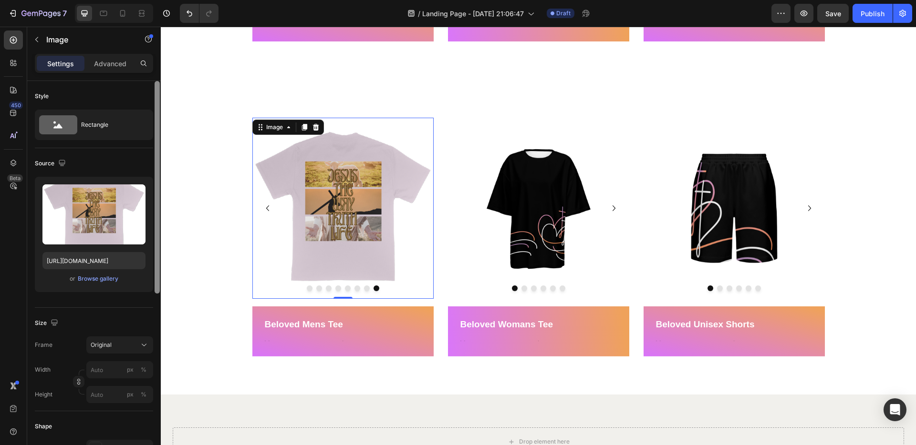
drag, startPoint x: 140, startPoint y: 197, endPoint x: 156, endPoint y: 203, distance: 16.7
click at [140, 197] on icon "button" at bounding box center [136, 194] width 10 height 10
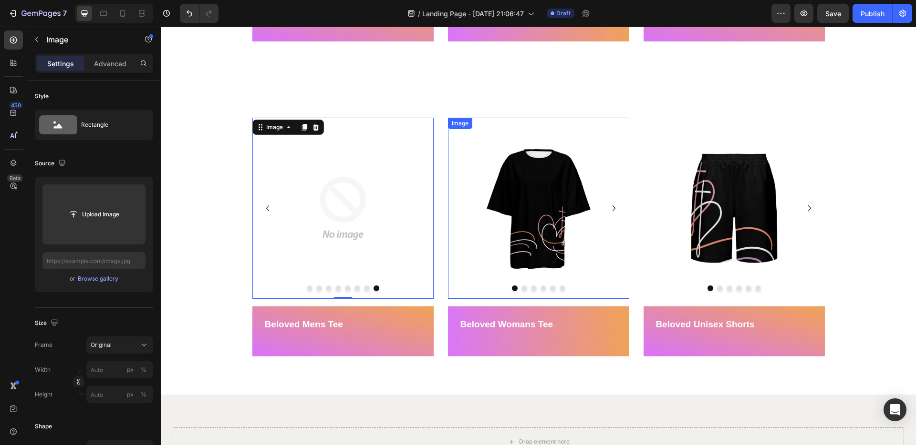
click at [535, 193] on img at bounding box center [538, 208] width 181 height 181
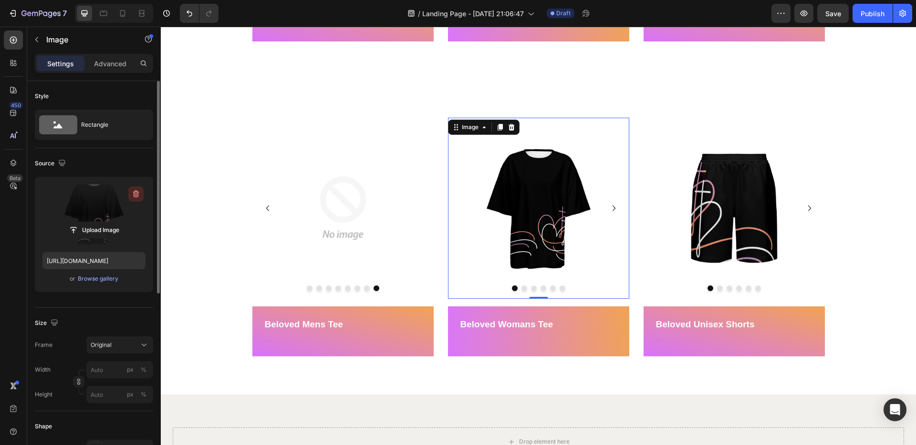
click at [134, 192] on icon "button" at bounding box center [136, 194] width 6 height 7
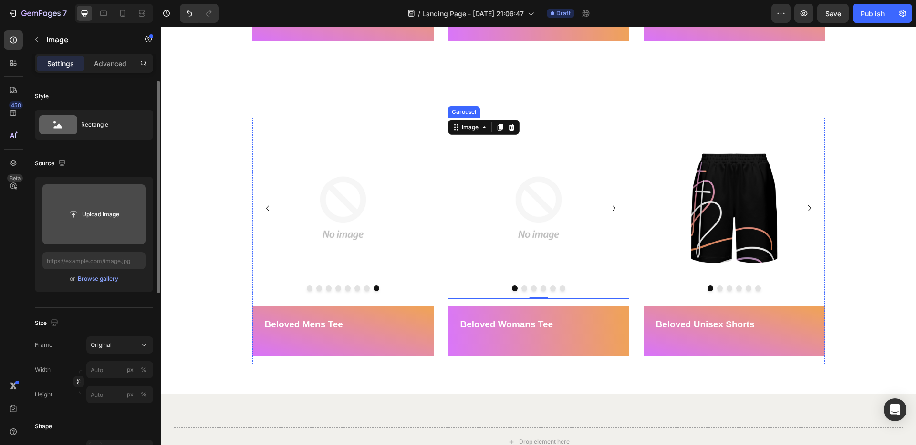
click at [610, 208] on icon "Carousel Next Arrow" at bounding box center [613, 208] width 11 height 11
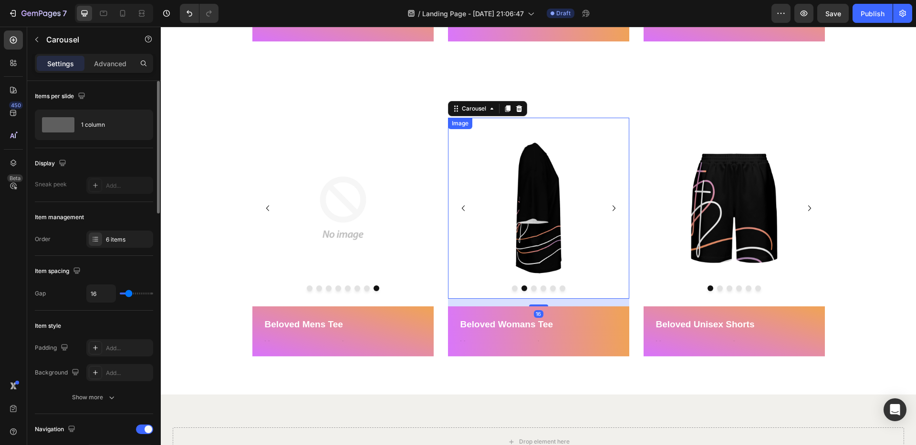
click at [518, 210] on img at bounding box center [538, 208] width 181 height 181
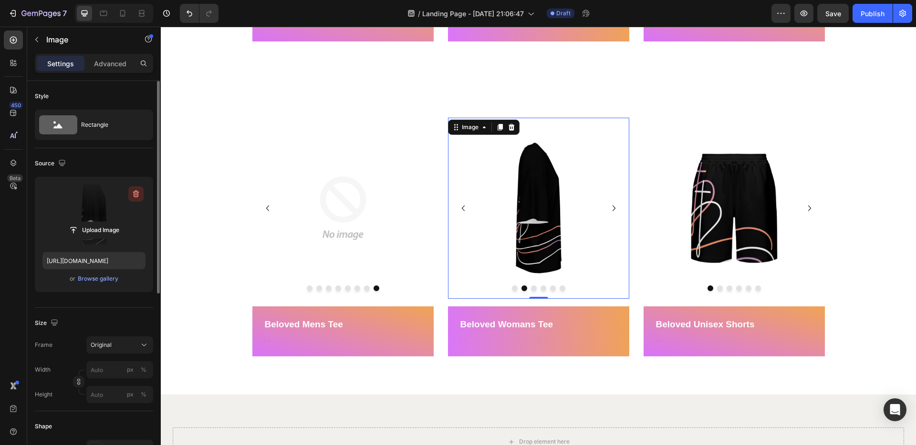
drag, startPoint x: 138, startPoint y: 196, endPoint x: 200, endPoint y: 168, distance: 68.3
click at [138, 196] on icon "button" at bounding box center [136, 194] width 10 height 10
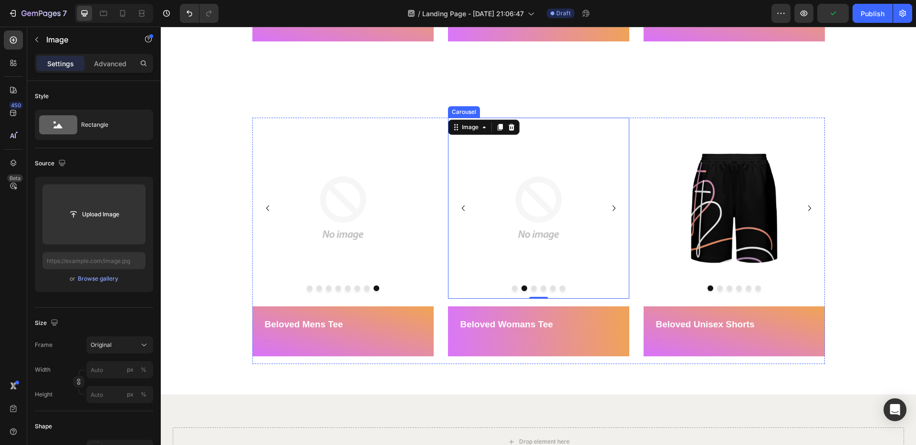
click at [614, 208] on icon "Carousel Next Arrow" at bounding box center [613, 209] width 3 height 6
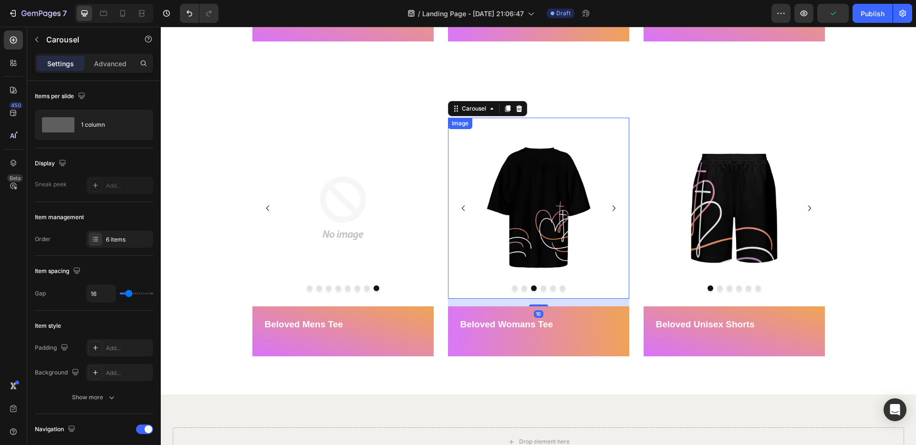
click at [542, 206] on img at bounding box center [538, 208] width 181 height 181
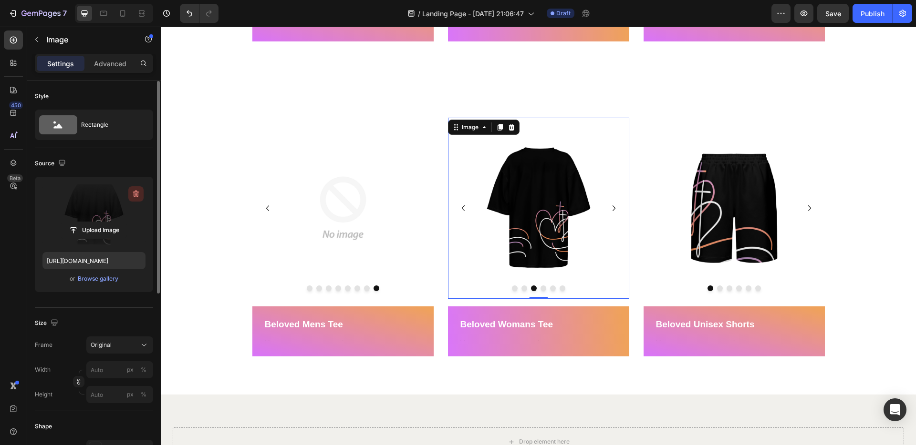
click at [134, 196] on icon "button" at bounding box center [136, 194] width 6 height 7
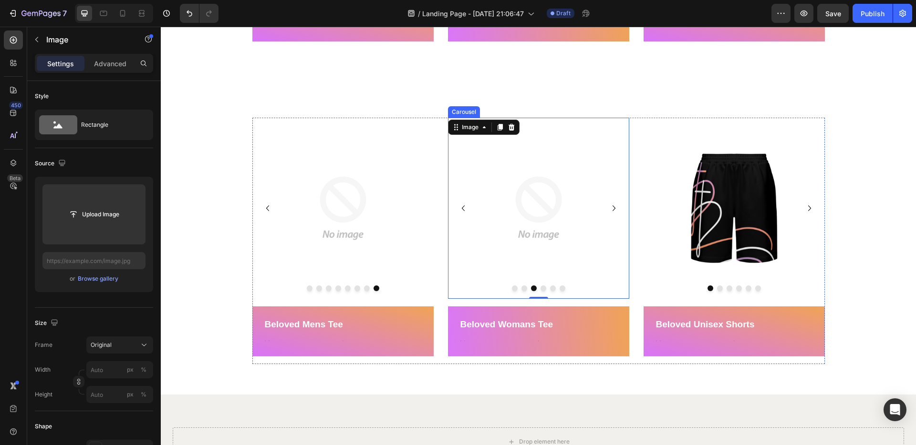
click at [611, 210] on icon "Carousel Next Arrow" at bounding box center [613, 208] width 11 height 11
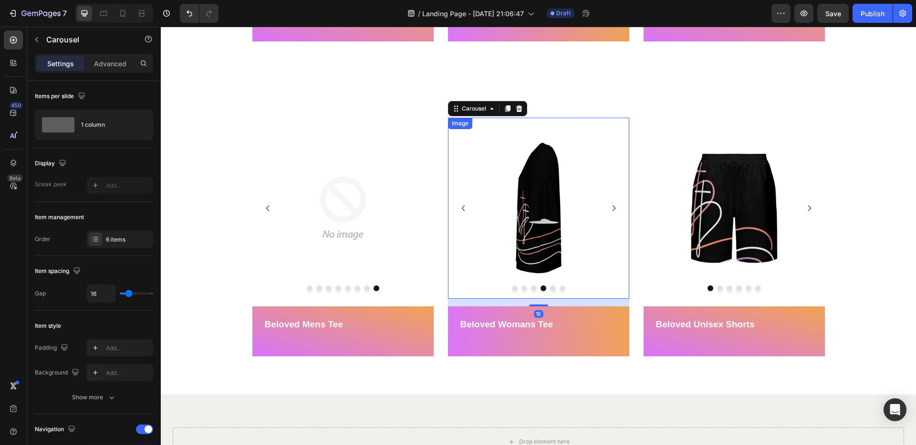
drag, startPoint x: 526, startPoint y: 205, endPoint x: 502, endPoint y: 202, distance: 24.5
click at [526, 205] on img at bounding box center [538, 208] width 181 height 181
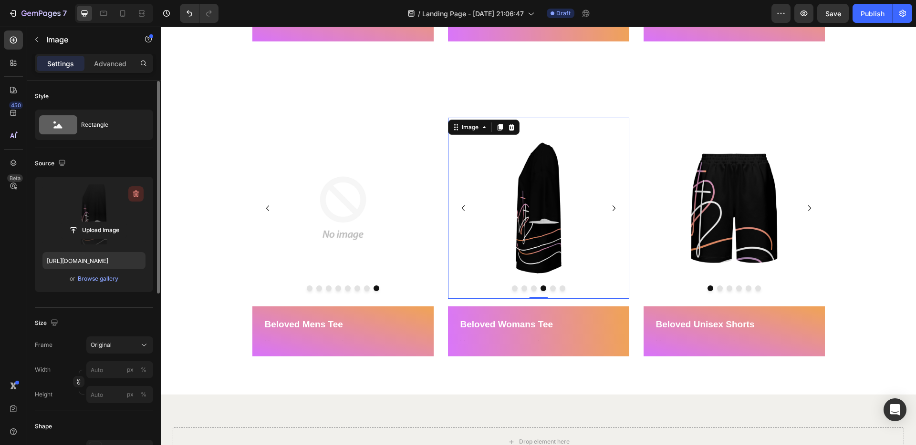
click at [138, 193] on icon "button" at bounding box center [136, 194] width 6 height 7
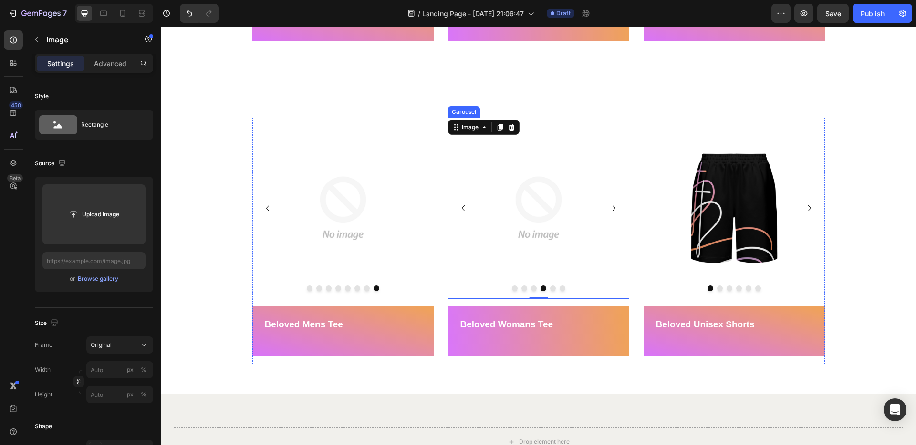
click at [610, 210] on icon "Carousel Next Arrow" at bounding box center [613, 208] width 11 height 11
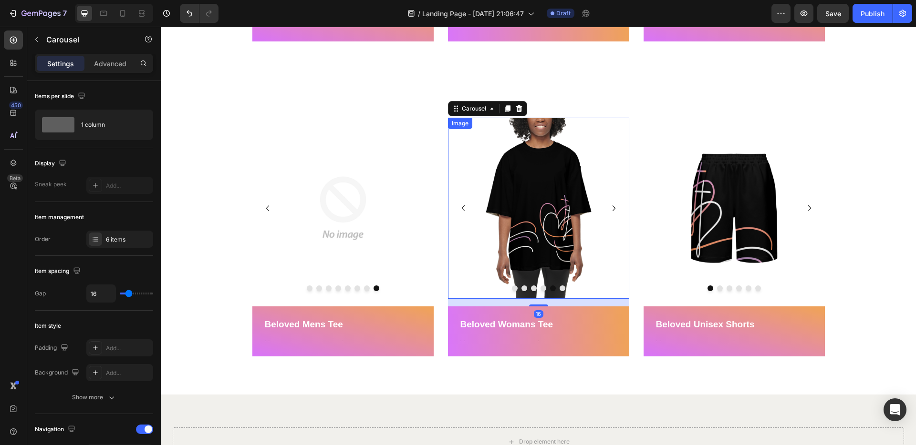
click at [540, 200] on img at bounding box center [538, 208] width 181 height 181
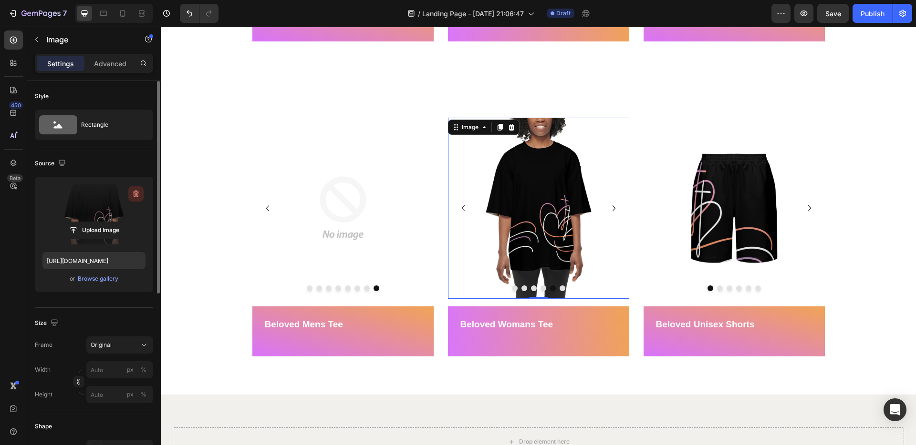
click at [138, 194] on icon "button" at bounding box center [136, 194] width 6 height 7
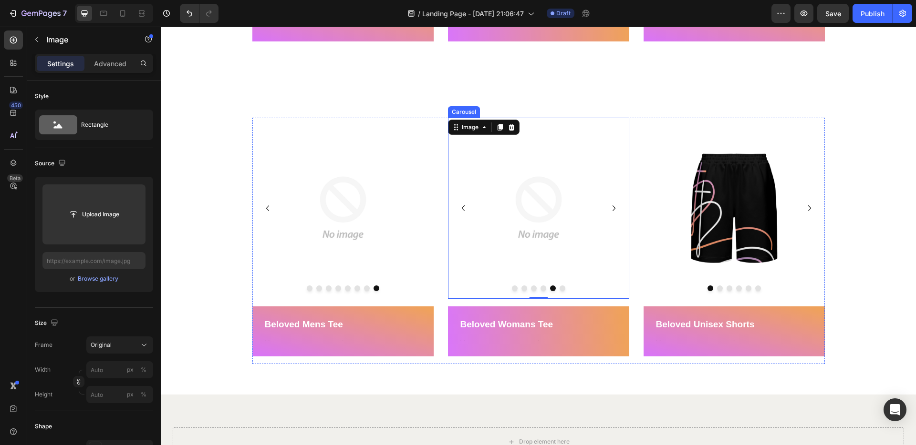
click at [614, 207] on icon "Carousel Next Arrow" at bounding box center [613, 208] width 11 height 11
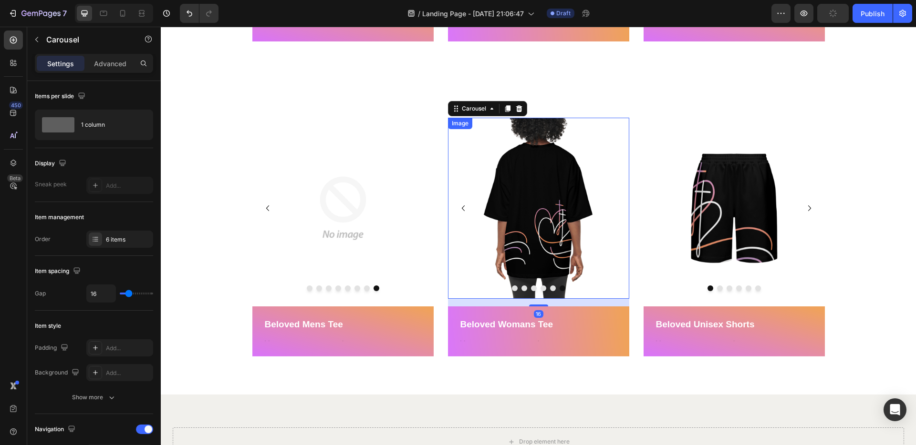
click at [556, 207] on img at bounding box center [538, 208] width 181 height 181
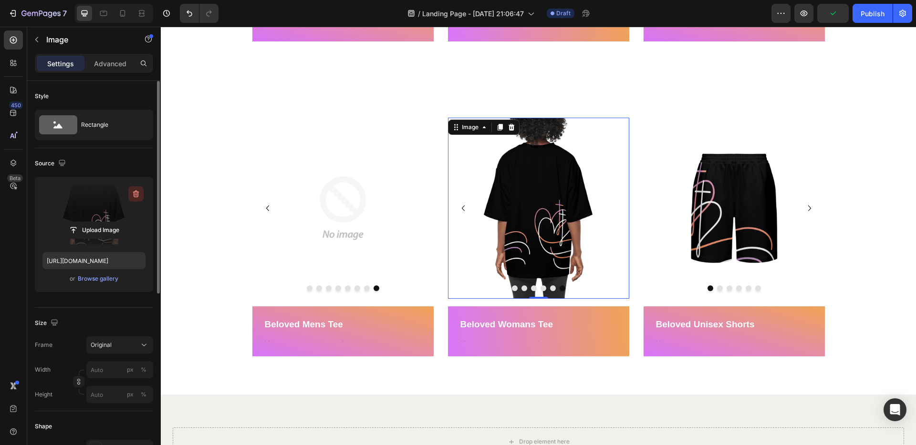
click at [138, 191] on icon "button" at bounding box center [136, 194] width 10 height 10
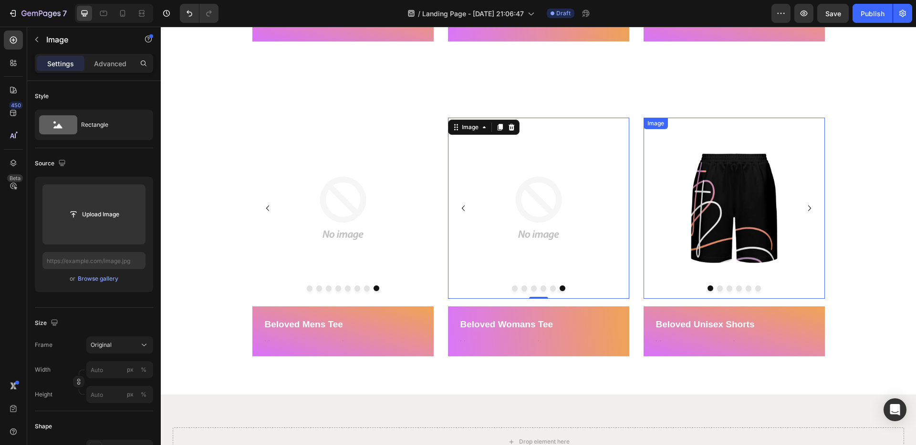
click at [732, 206] on img at bounding box center [733, 208] width 181 height 181
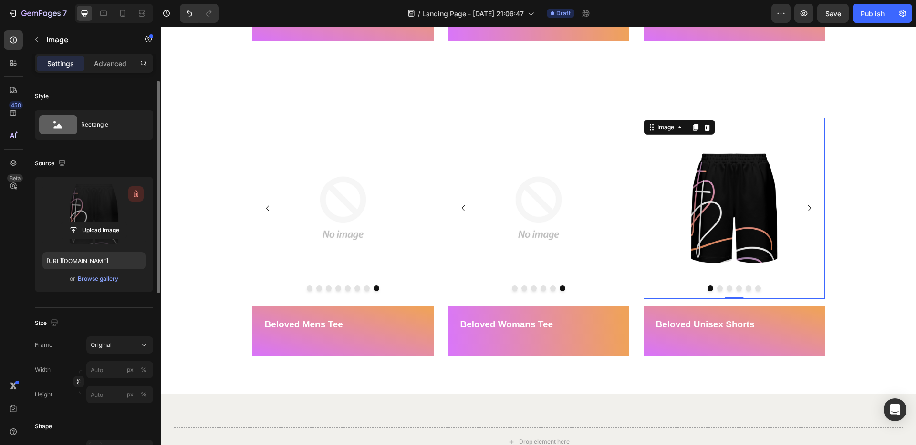
drag, startPoint x: 140, startPoint y: 195, endPoint x: 13, endPoint y: 168, distance: 129.7
click at [140, 195] on icon "button" at bounding box center [136, 194] width 10 height 10
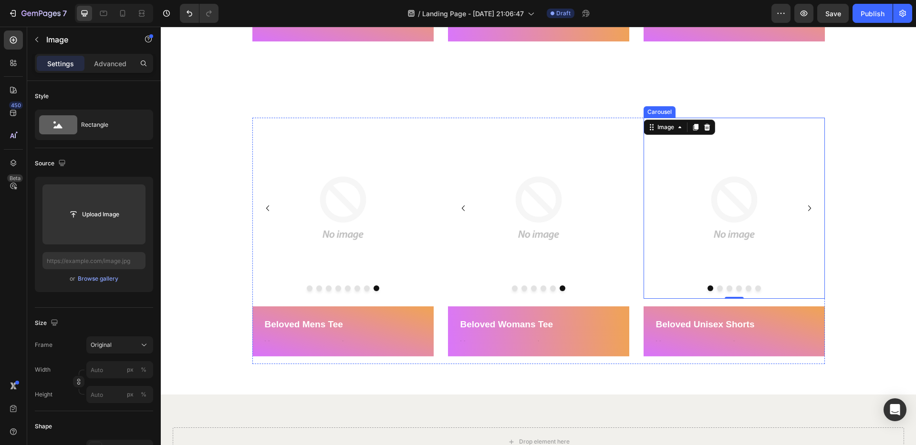
click at [807, 210] on icon "Carousel Next Arrow" at bounding box center [808, 208] width 11 height 11
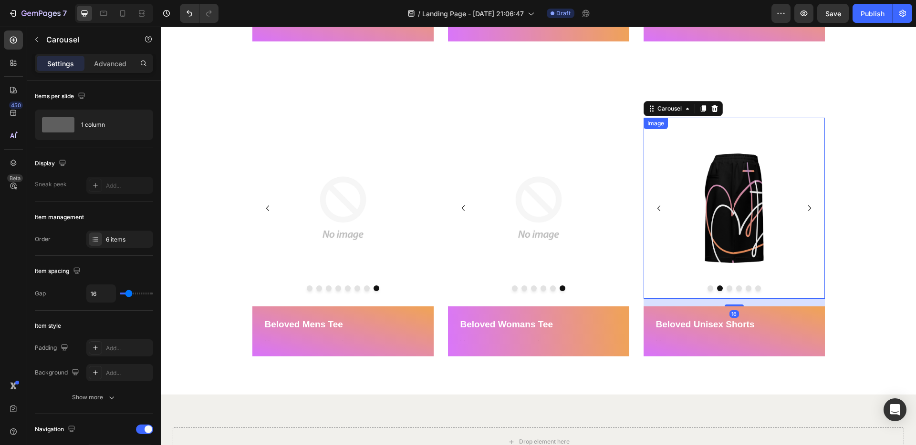
click at [718, 213] on img at bounding box center [733, 208] width 181 height 181
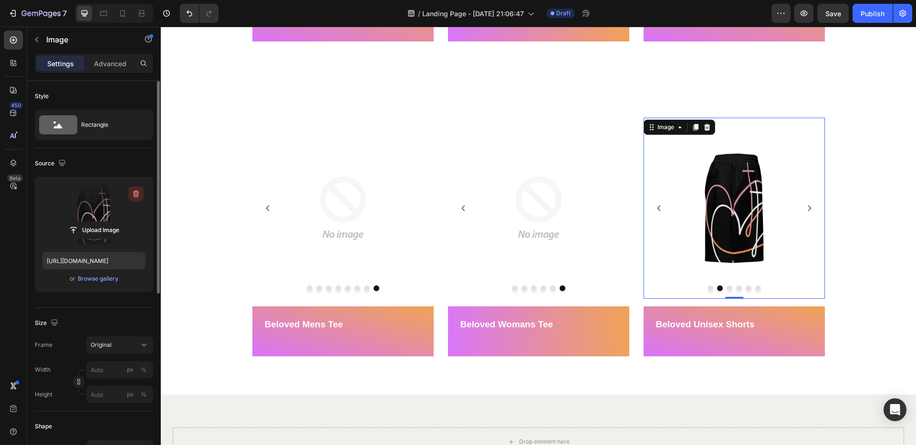
click at [139, 195] on icon "button" at bounding box center [136, 194] width 10 height 10
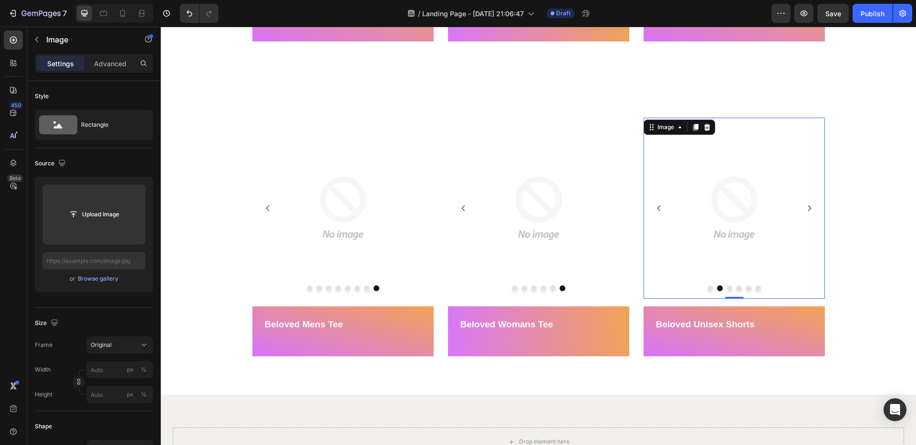
click at [808, 207] on icon "Carousel Next Arrow" at bounding box center [808, 208] width 11 height 11
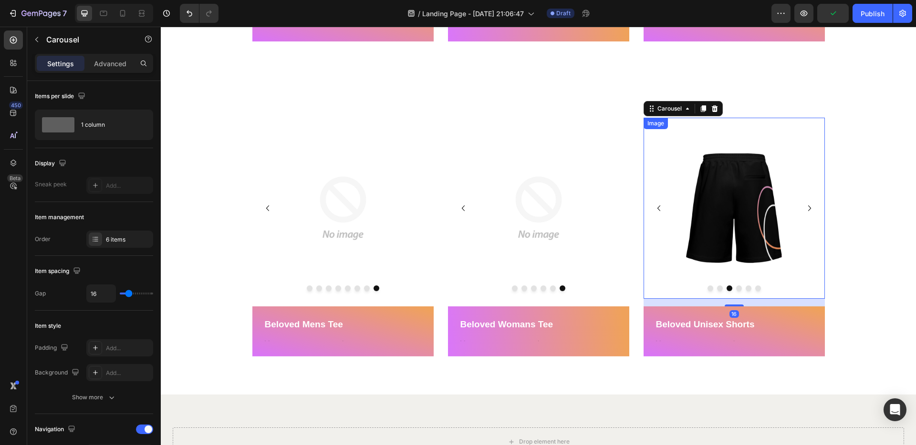
click at [726, 200] on img at bounding box center [733, 208] width 181 height 181
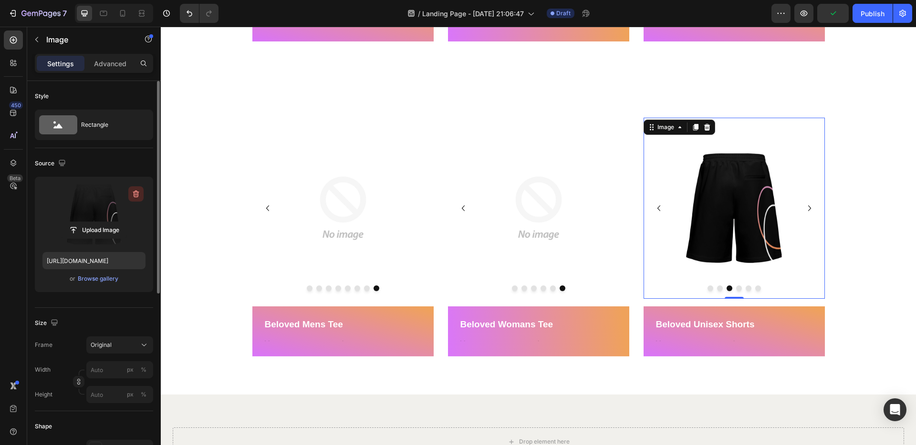
click at [134, 194] on icon "button" at bounding box center [136, 194] width 10 height 10
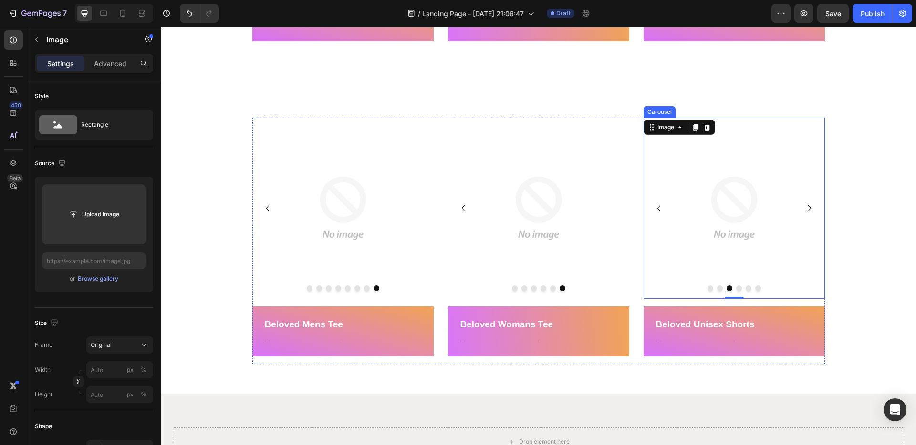
click at [809, 208] on icon "Carousel Next Arrow" at bounding box center [808, 208] width 11 height 11
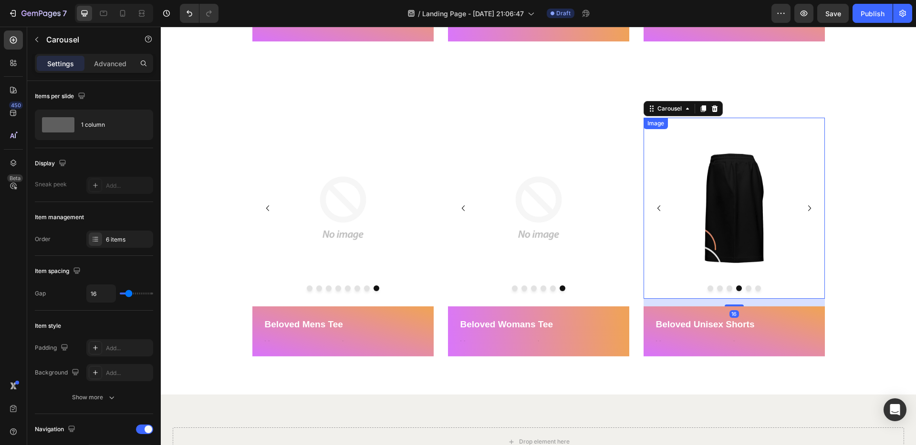
click at [753, 214] on img at bounding box center [733, 208] width 181 height 181
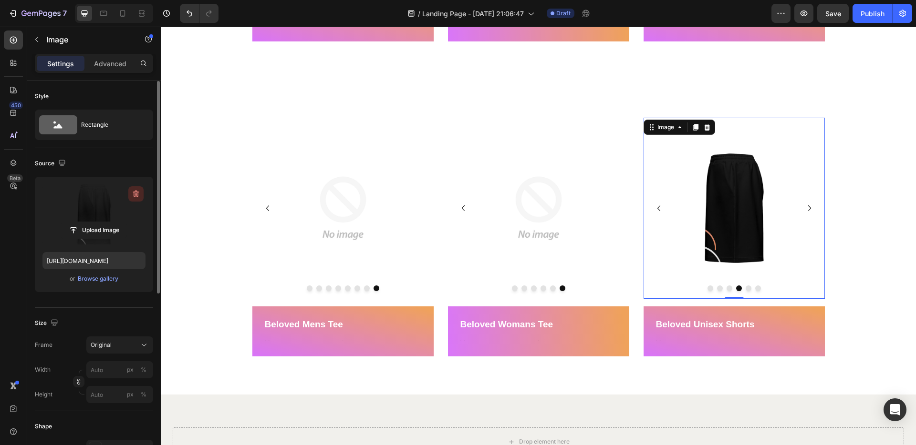
drag, startPoint x: 141, startPoint y: 193, endPoint x: 252, endPoint y: 178, distance: 112.0
click at [141, 193] on button "button" at bounding box center [135, 193] width 15 height 15
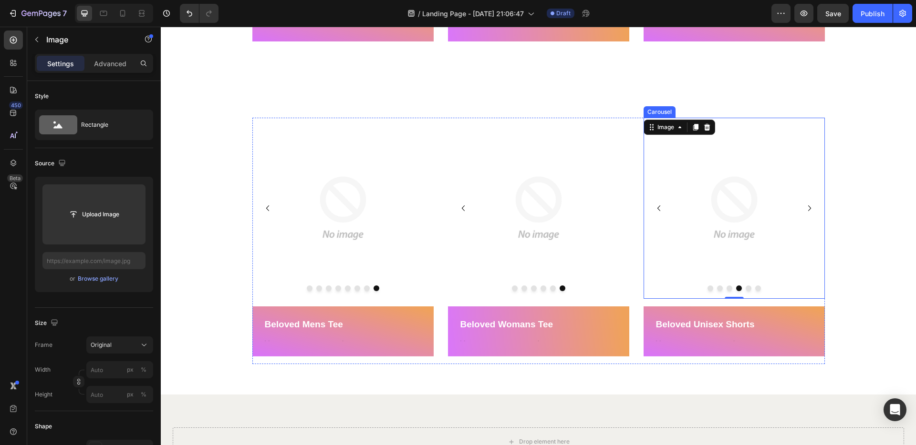
click at [811, 210] on icon "Carousel Next Arrow" at bounding box center [808, 208] width 11 height 11
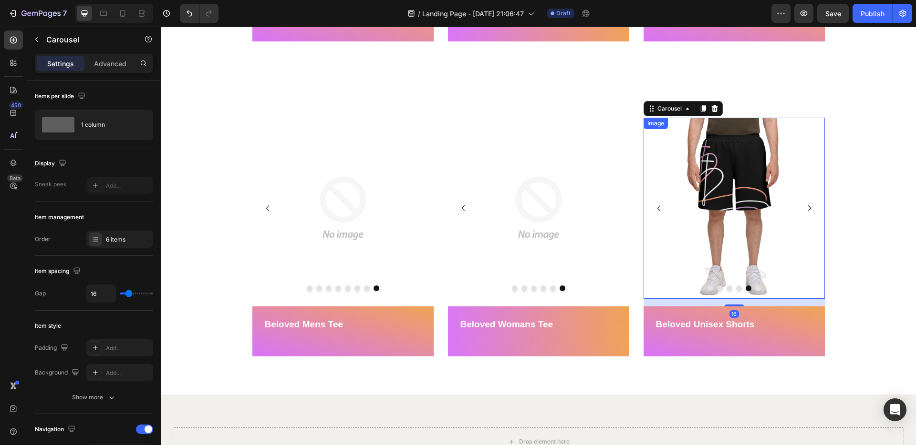
click at [744, 182] on img at bounding box center [733, 208] width 181 height 181
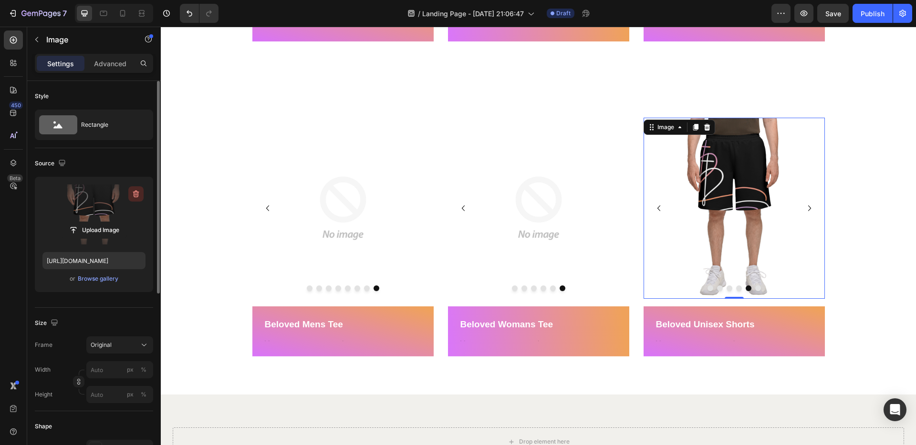
click at [134, 195] on icon "button" at bounding box center [136, 194] width 10 height 10
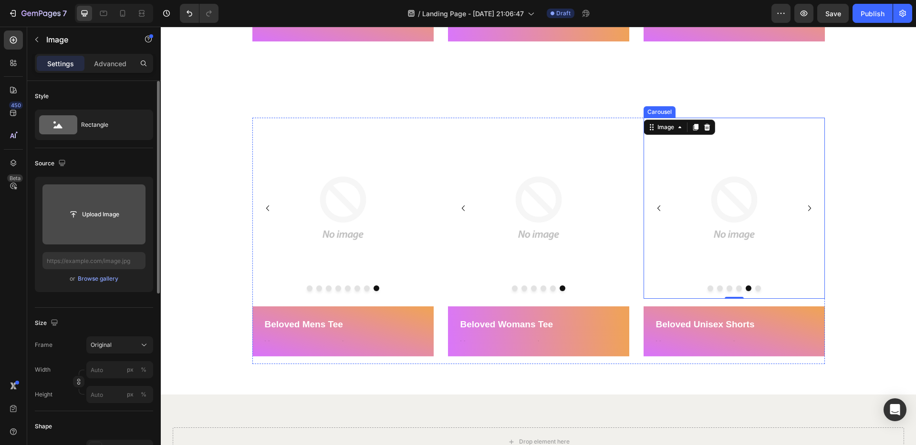
click at [811, 205] on icon "Carousel Next Arrow" at bounding box center [808, 208] width 11 height 11
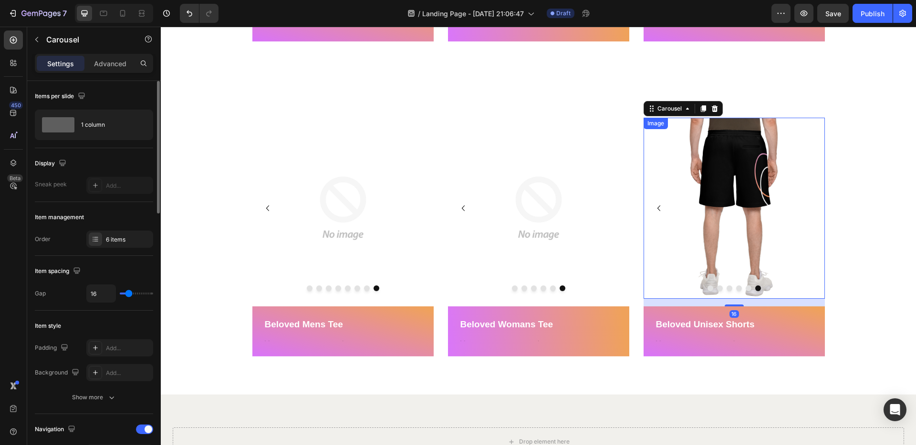
click at [772, 197] on img at bounding box center [733, 208] width 181 height 181
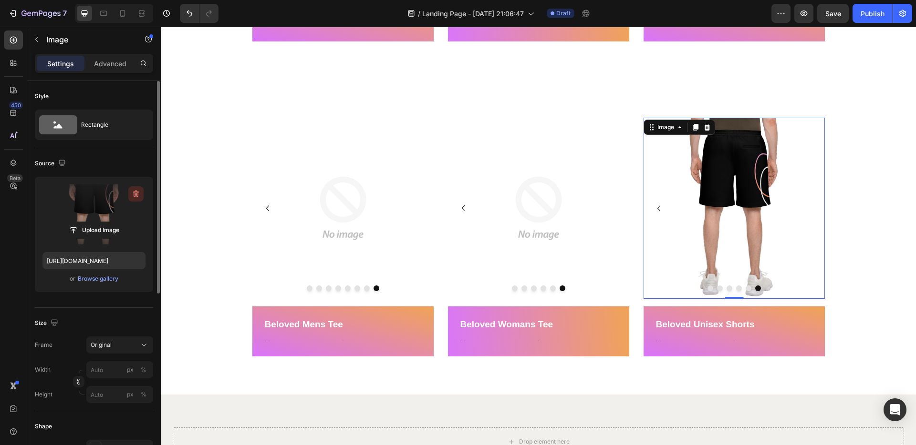
click at [139, 198] on icon "button" at bounding box center [136, 194] width 10 height 10
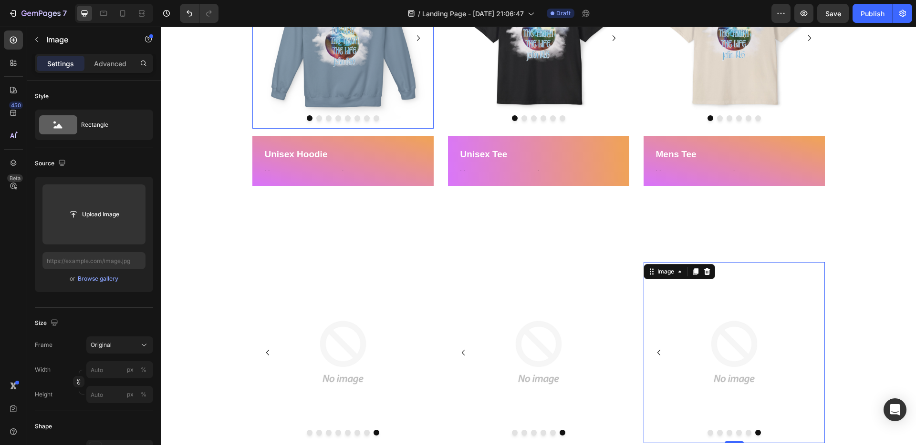
scroll to position [1000, 0]
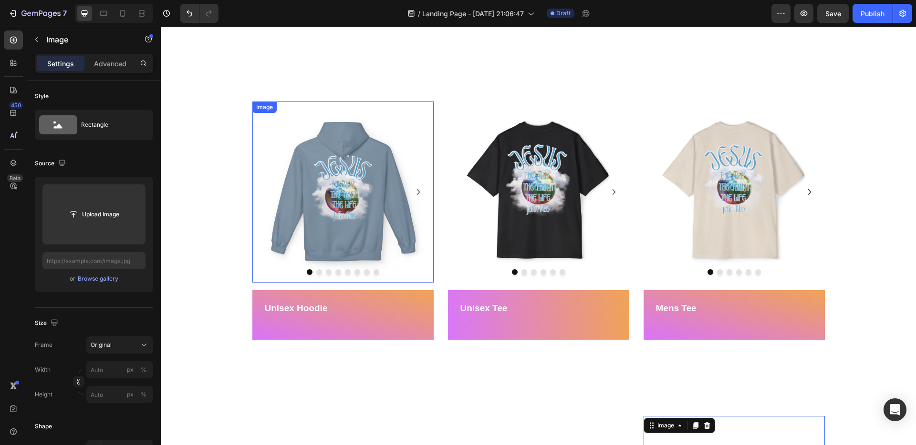
click at [331, 216] on img at bounding box center [342, 192] width 181 height 181
click at [346, 230] on img at bounding box center [342, 192] width 181 height 181
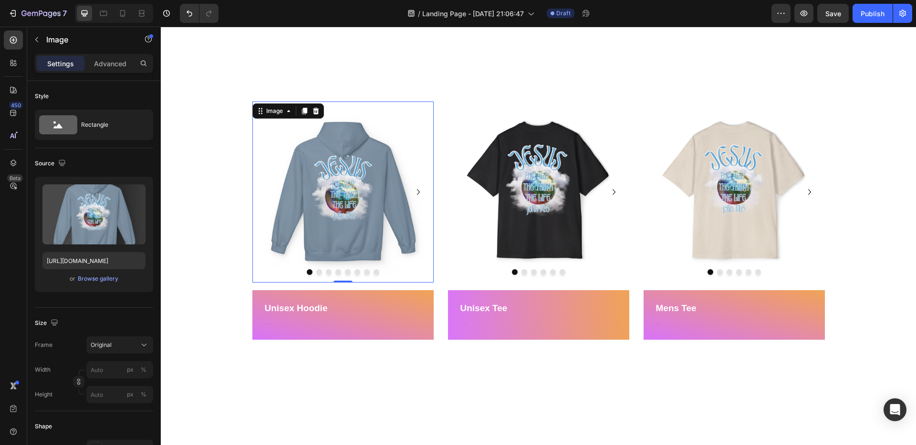
scroll to position [959, 0]
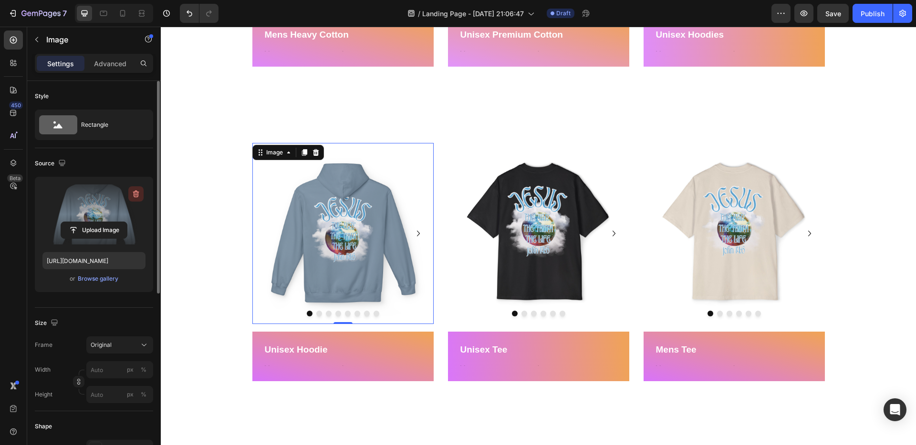
drag, startPoint x: 139, startPoint y: 196, endPoint x: 196, endPoint y: 185, distance: 58.5
click at [139, 196] on icon "button" at bounding box center [136, 194] width 10 height 10
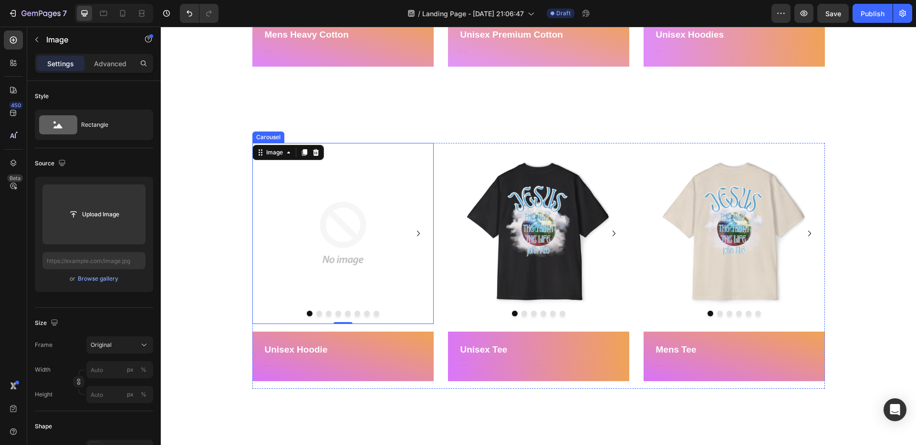
click at [419, 231] on icon "Carousel Next Arrow" at bounding box center [417, 233] width 11 height 11
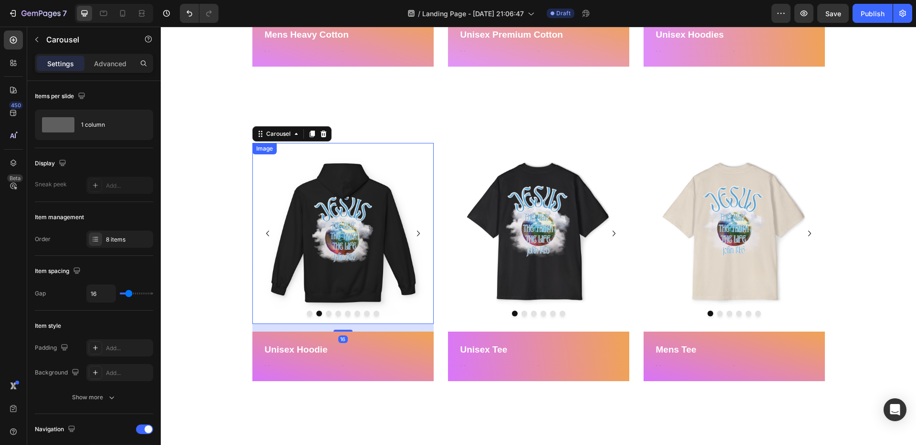
click at [333, 214] on img at bounding box center [342, 233] width 181 height 181
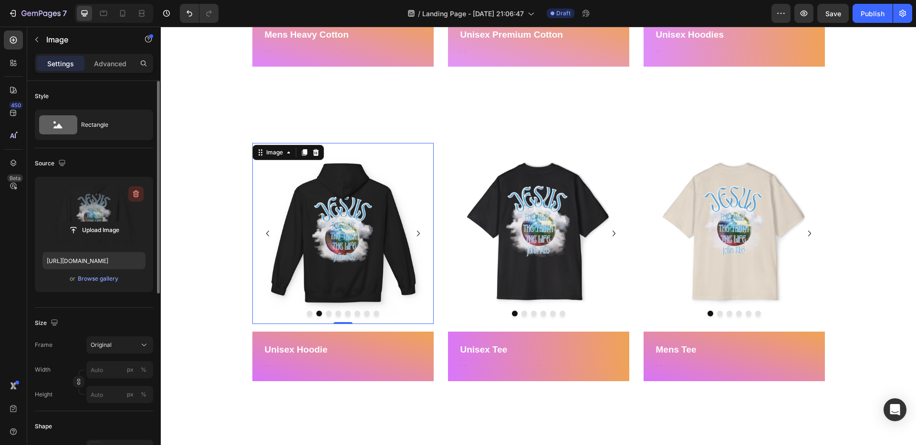
drag, startPoint x: 195, startPoint y: 182, endPoint x: 135, endPoint y: 194, distance: 60.8
click at [135, 194] on icon "button" at bounding box center [136, 194] width 10 height 10
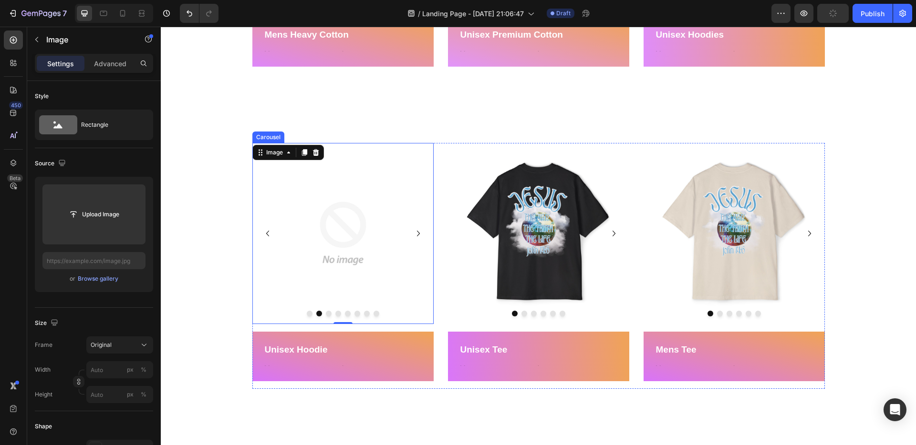
click at [422, 234] on icon "Carousel Next Arrow" at bounding box center [417, 233] width 11 height 11
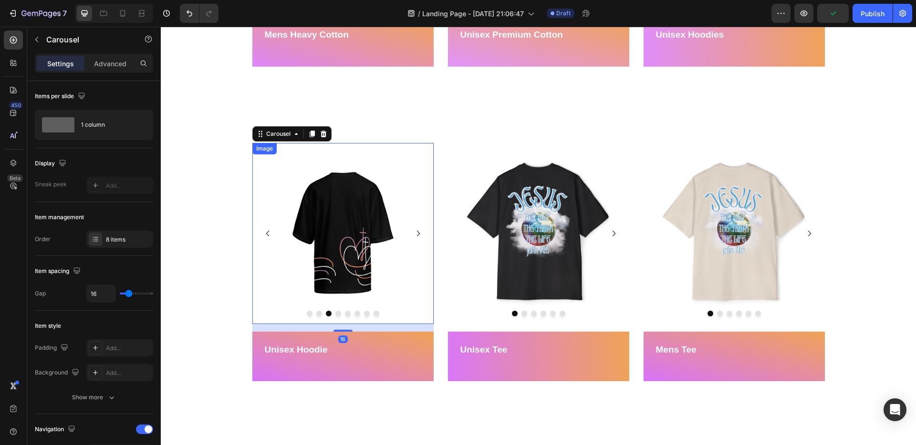
click at [372, 223] on img at bounding box center [342, 233] width 181 height 181
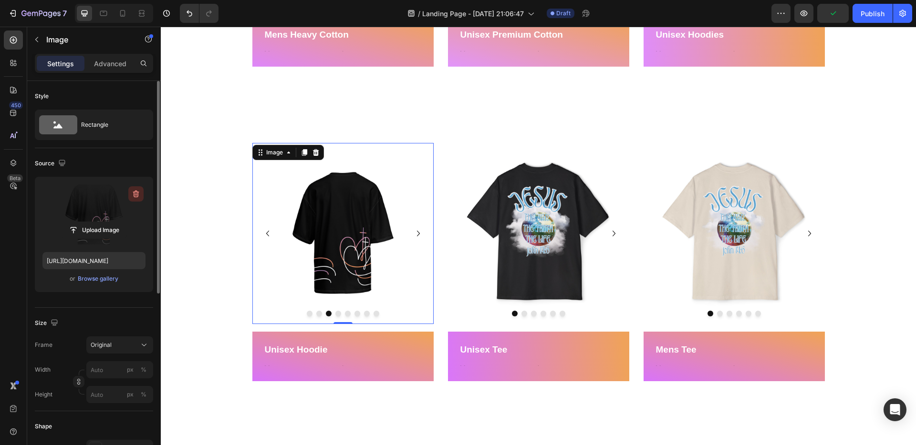
drag, startPoint x: 234, startPoint y: 219, endPoint x: 135, endPoint y: 195, distance: 101.8
click at [135, 195] on icon "button" at bounding box center [135, 194] width 1 height 3
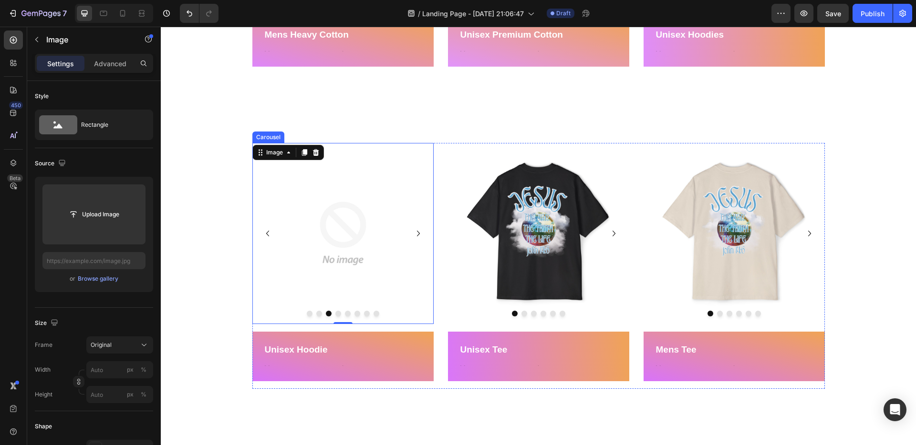
click at [420, 235] on icon "Carousel Next Arrow" at bounding box center [417, 233] width 11 height 11
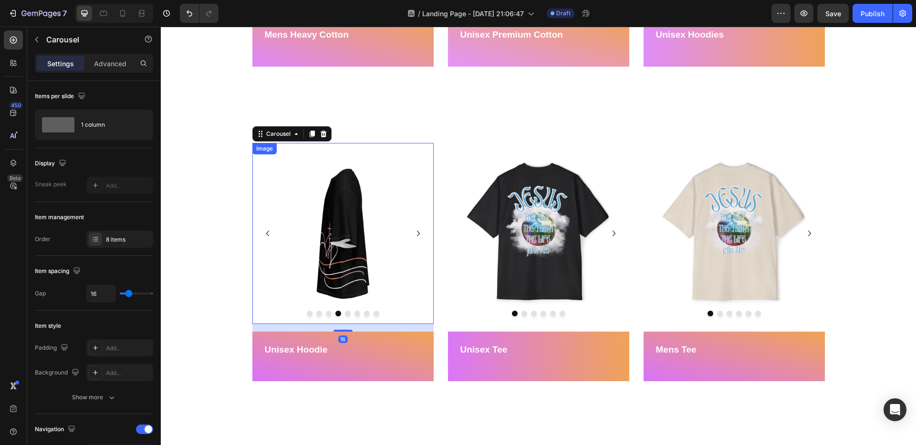
click at [364, 238] on img at bounding box center [342, 233] width 181 height 181
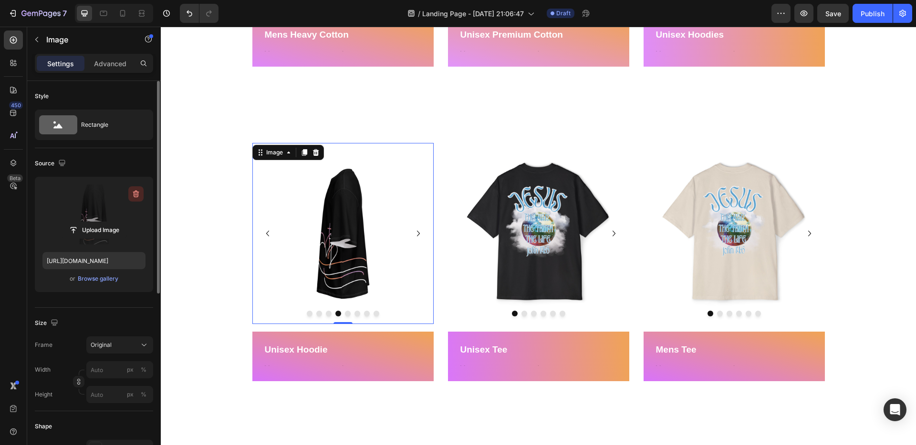
click at [139, 194] on icon "button" at bounding box center [136, 194] width 10 height 10
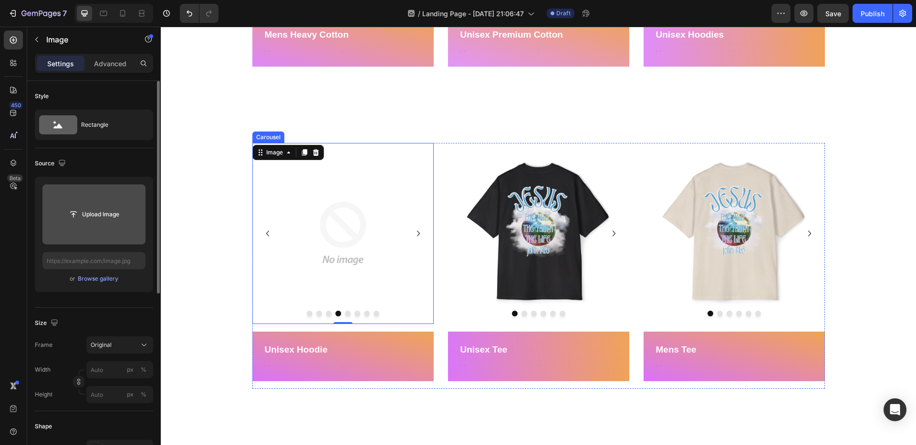
click at [415, 231] on icon "Carousel Next Arrow" at bounding box center [417, 233] width 11 height 11
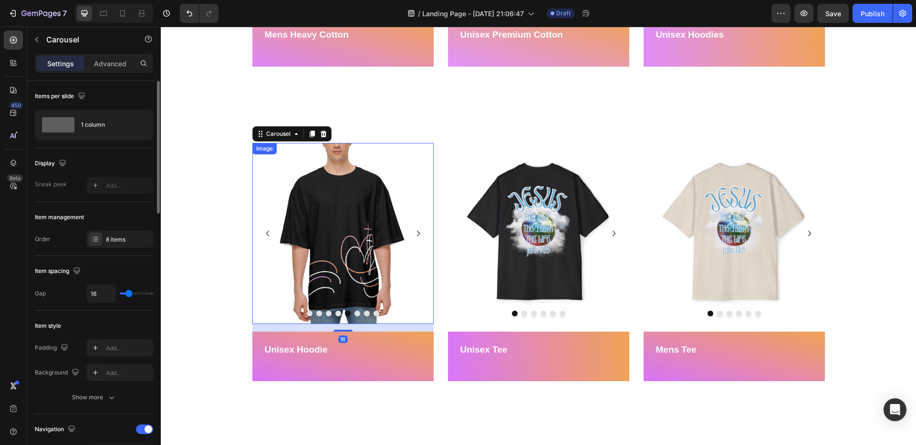
click at [379, 232] on img at bounding box center [342, 233] width 181 height 181
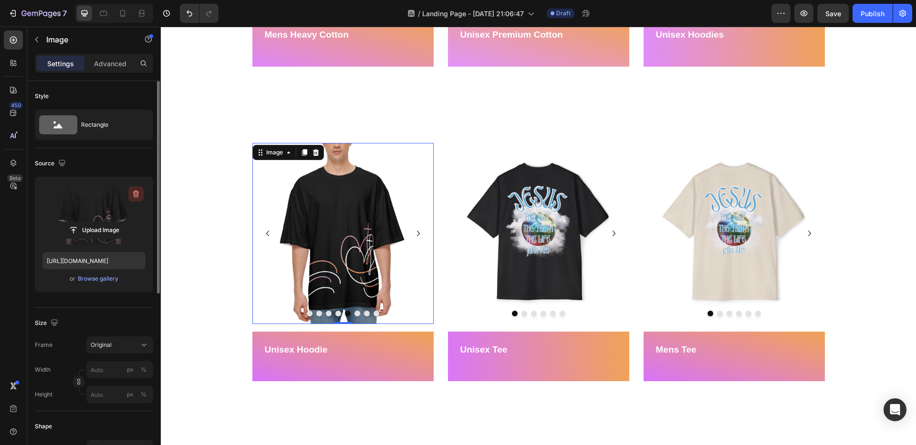
click at [135, 194] on icon "button" at bounding box center [136, 194] width 10 height 10
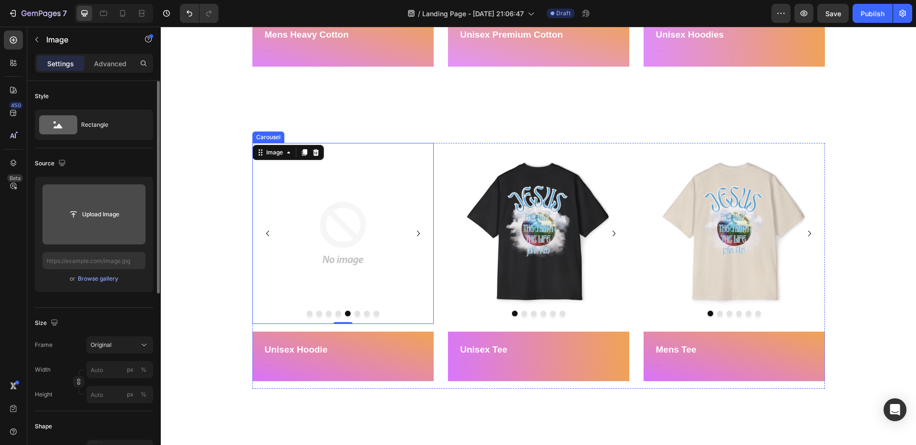
click at [416, 232] on icon "Carousel Next Arrow" at bounding box center [417, 233] width 11 height 11
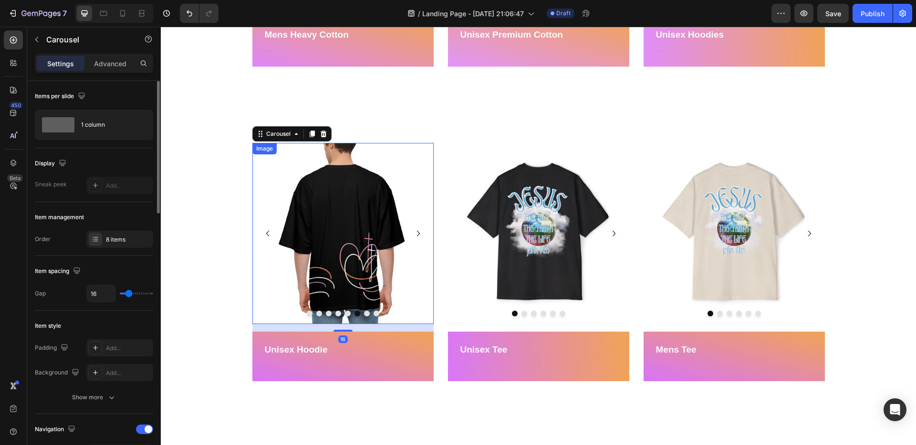
click at [356, 242] on img at bounding box center [342, 233] width 181 height 181
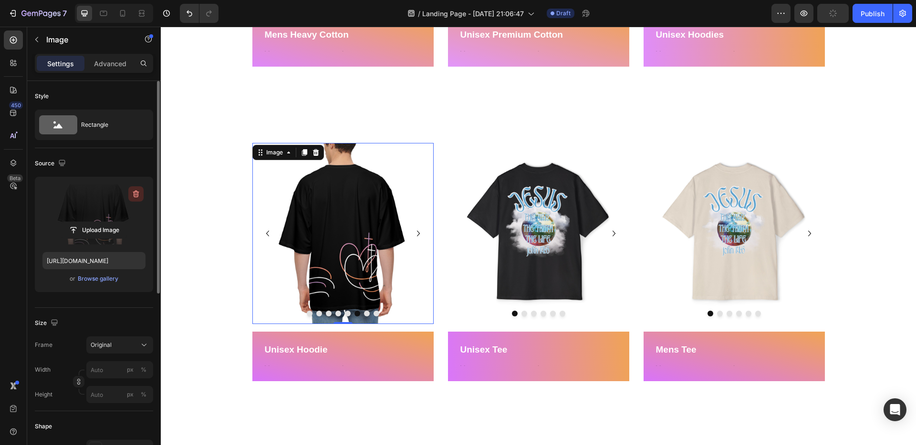
drag, startPoint x: 136, startPoint y: 192, endPoint x: 217, endPoint y: 195, distance: 81.1
click at [136, 192] on icon "button" at bounding box center [136, 194] width 6 height 7
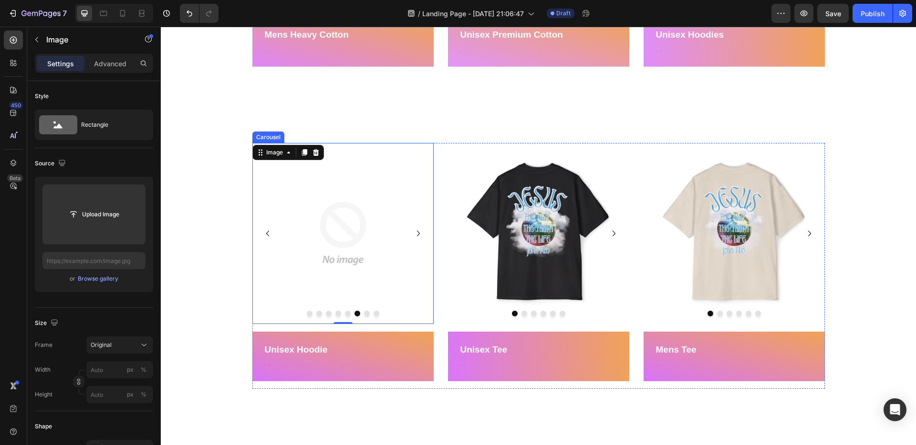
click at [420, 235] on icon "Carousel Next Arrow" at bounding box center [417, 233] width 11 height 11
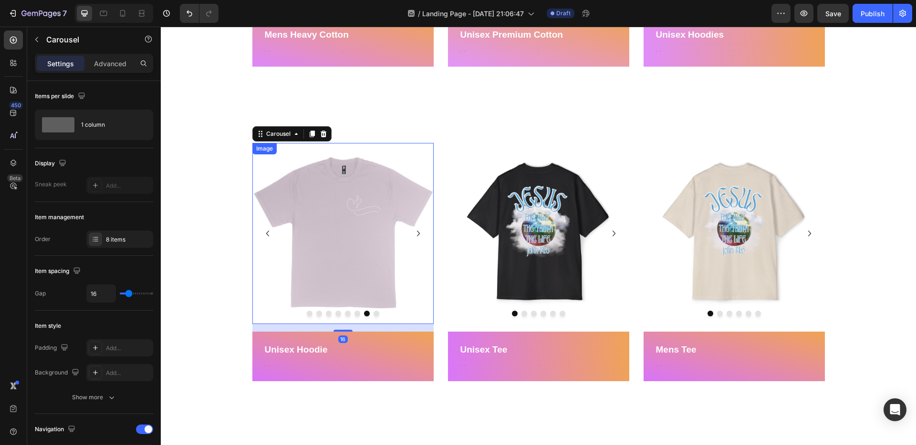
click at [389, 229] on img at bounding box center [342, 233] width 181 height 181
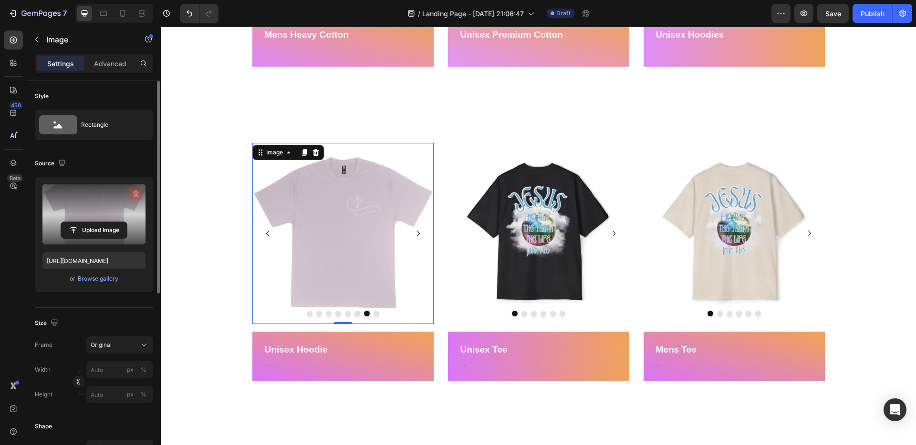
drag, startPoint x: 138, startPoint y: 195, endPoint x: 115, endPoint y: 181, distance: 27.4
click at [138, 195] on icon "button" at bounding box center [136, 194] width 10 height 10
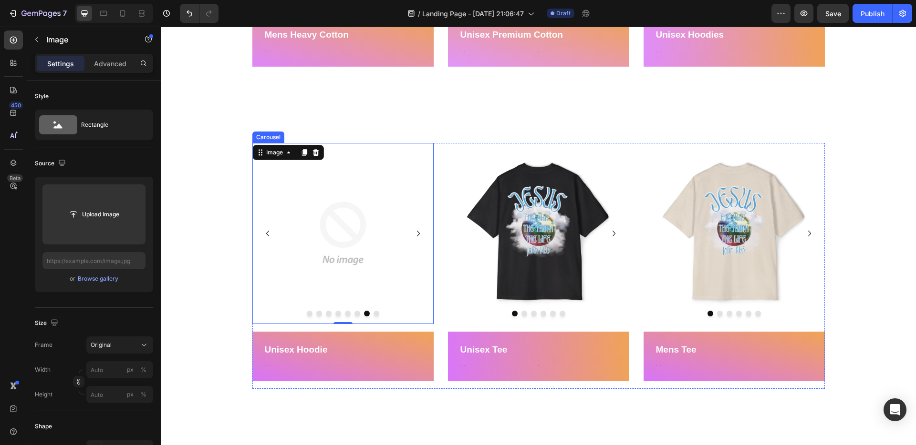
click at [418, 233] on icon "Carousel Next Arrow" at bounding box center [417, 233] width 11 height 11
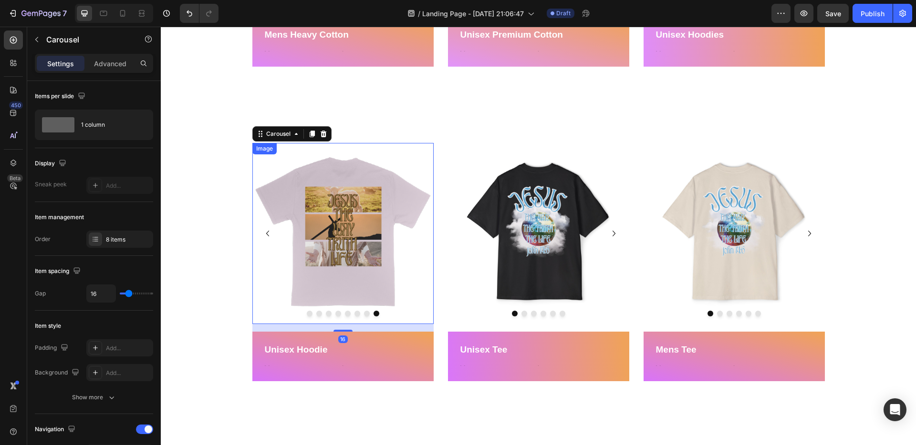
click at [359, 200] on img at bounding box center [342, 233] width 181 height 181
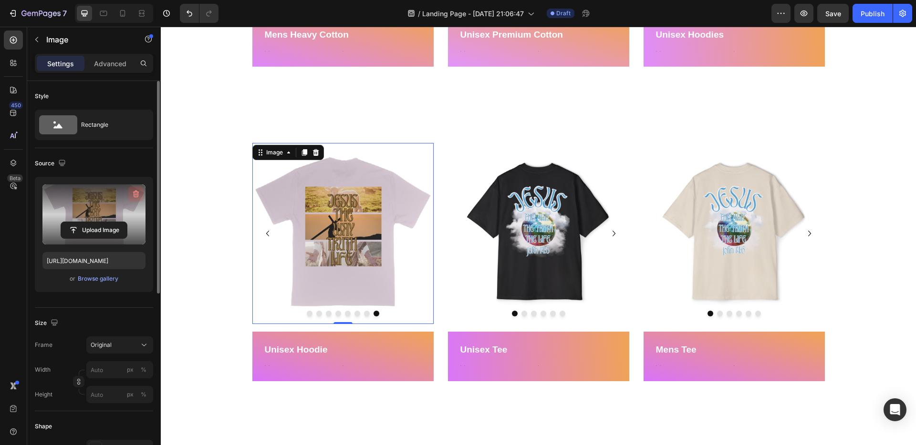
click at [139, 192] on icon "button" at bounding box center [136, 194] width 10 height 10
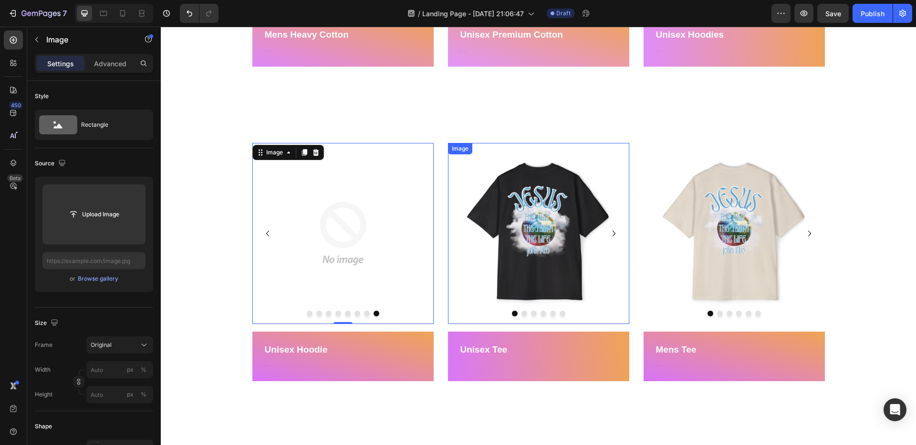
click at [589, 231] on img at bounding box center [538, 233] width 181 height 181
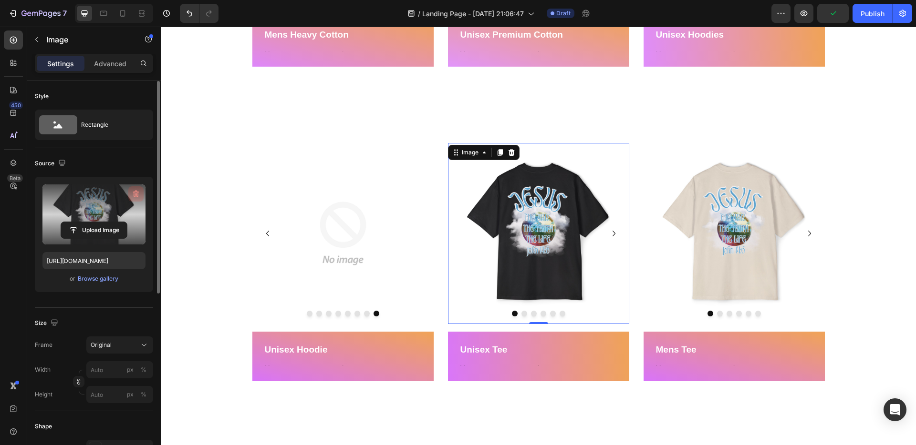
drag, startPoint x: 136, startPoint y: 192, endPoint x: 332, endPoint y: 196, distance: 196.0
click at [136, 192] on icon "button" at bounding box center [136, 194] width 6 height 7
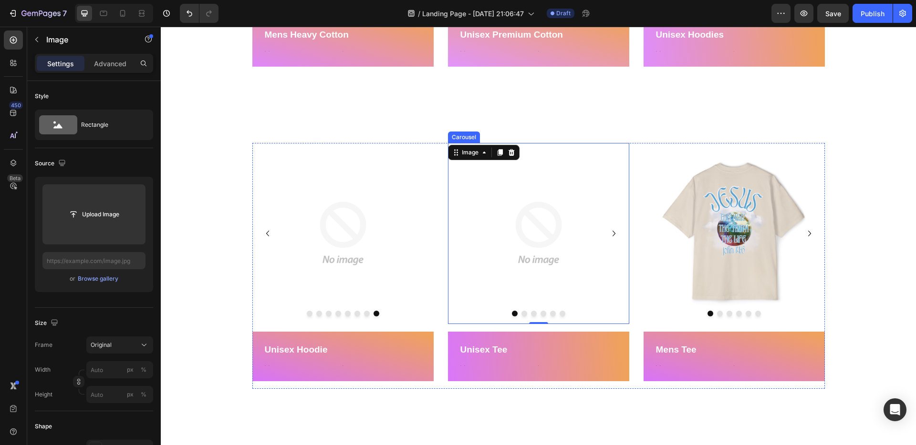
click at [613, 235] on icon "Carousel Next Arrow" at bounding box center [613, 234] width 3 height 6
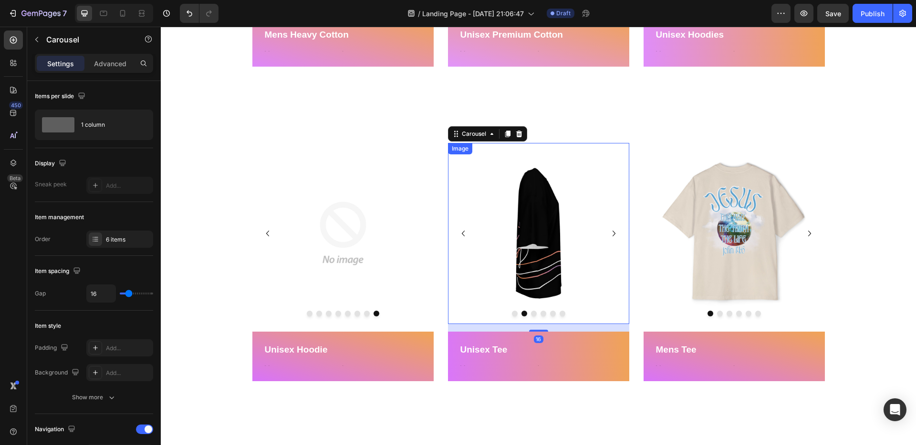
click at [521, 216] on img at bounding box center [538, 233] width 181 height 181
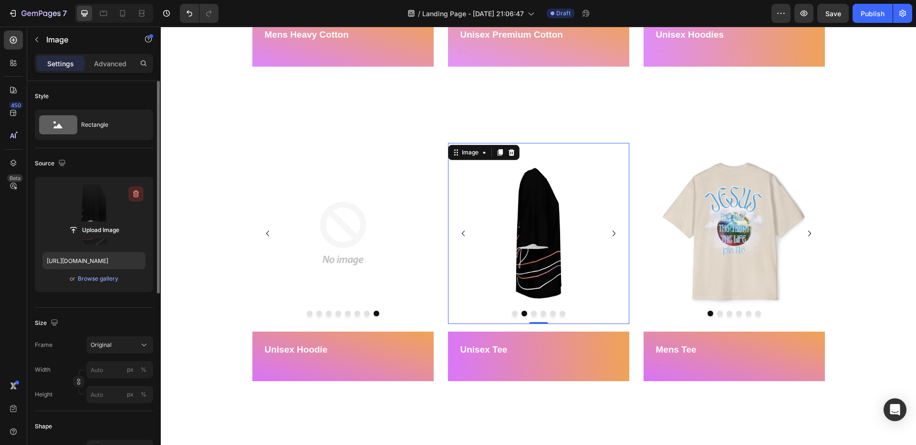
click at [141, 192] on button "button" at bounding box center [135, 193] width 15 height 15
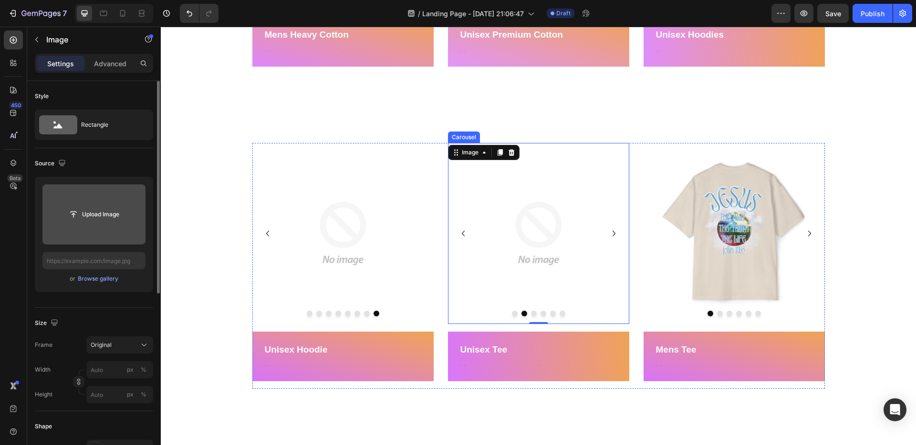
click at [615, 231] on icon "Carousel Next Arrow" at bounding box center [613, 233] width 11 height 11
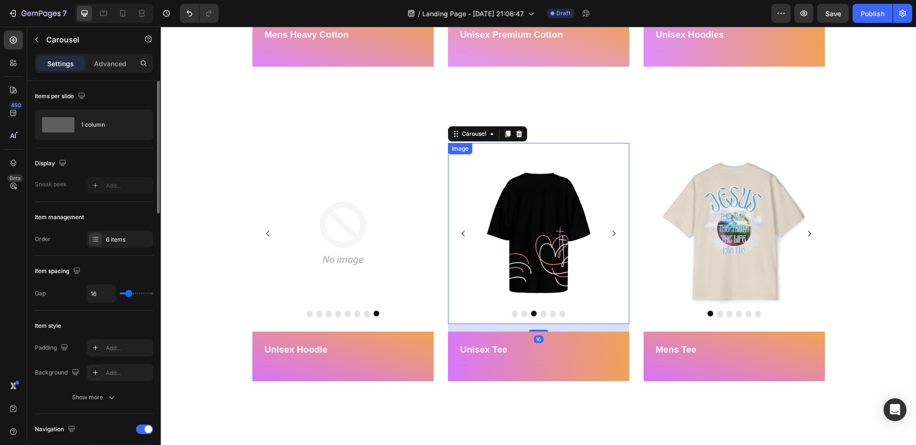
drag, startPoint x: 570, startPoint y: 223, endPoint x: 527, endPoint y: 224, distance: 42.9
click at [570, 223] on img at bounding box center [538, 233] width 181 height 181
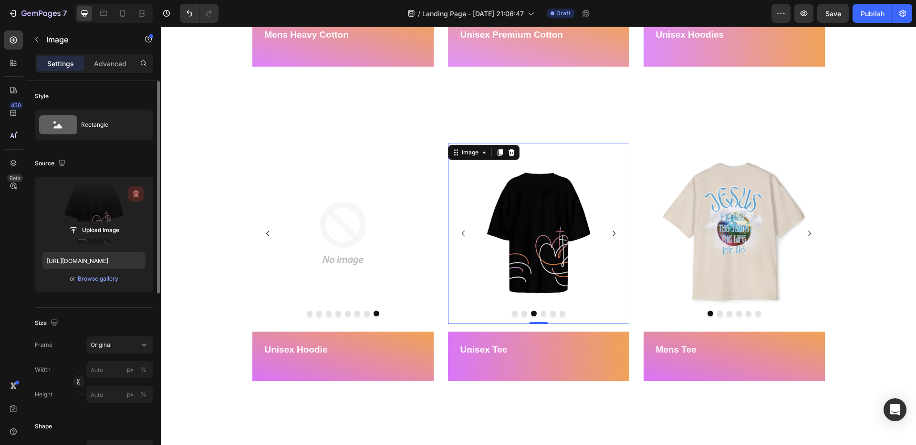
click at [137, 197] on icon "button" at bounding box center [136, 194] width 10 height 10
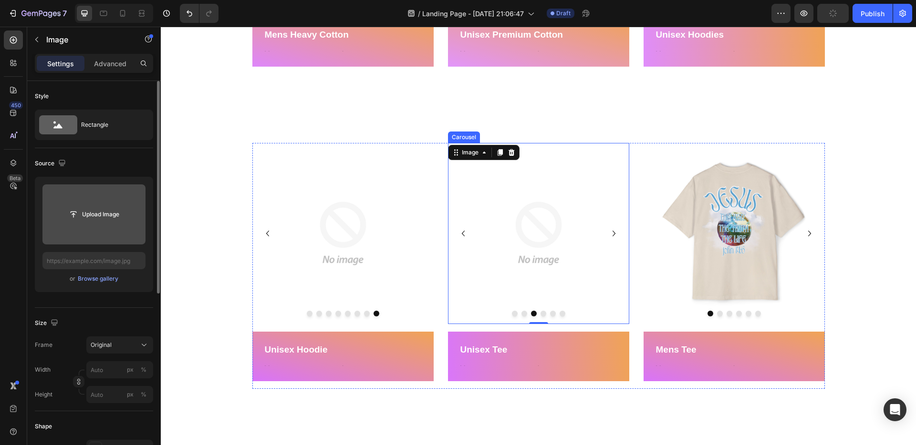
click at [610, 233] on icon "Carousel Next Arrow" at bounding box center [613, 233] width 11 height 11
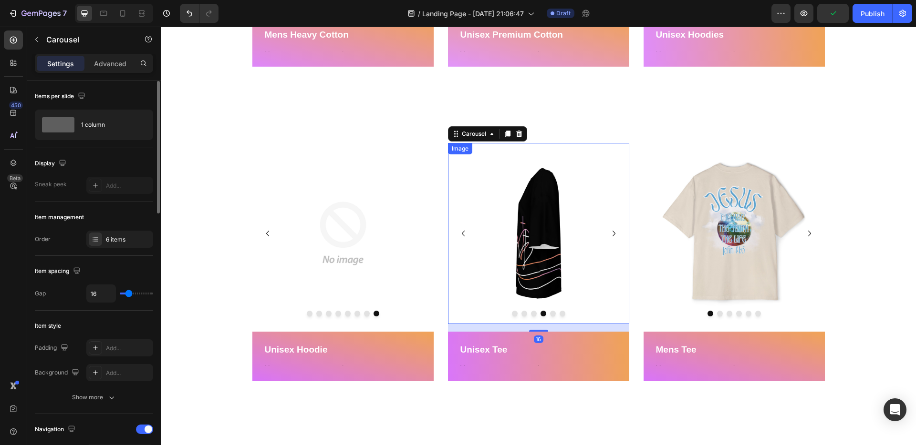
drag, startPoint x: 570, startPoint y: 227, endPoint x: 497, endPoint y: 224, distance: 73.0
click at [570, 227] on img at bounding box center [538, 233] width 181 height 181
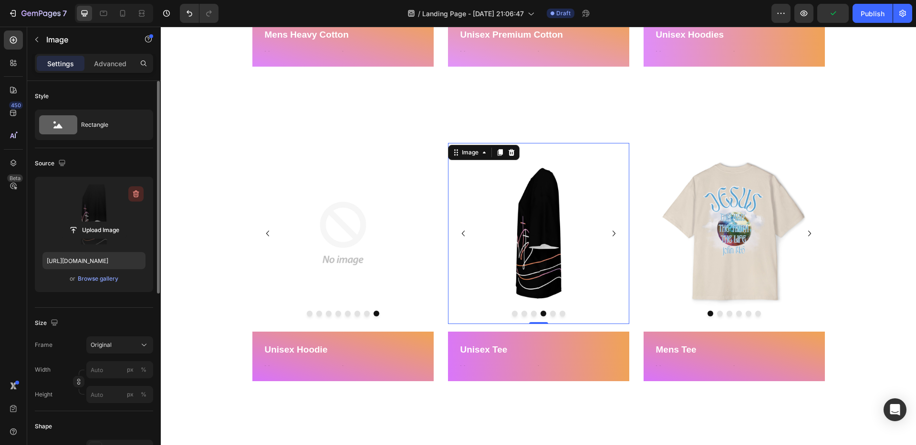
drag, startPoint x: 140, startPoint y: 193, endPoint x: 149, endPoint y: 168, distance: 26.2
click at [140, 193] on icon "button" at bounding box center [136, 194] width 10 height 10
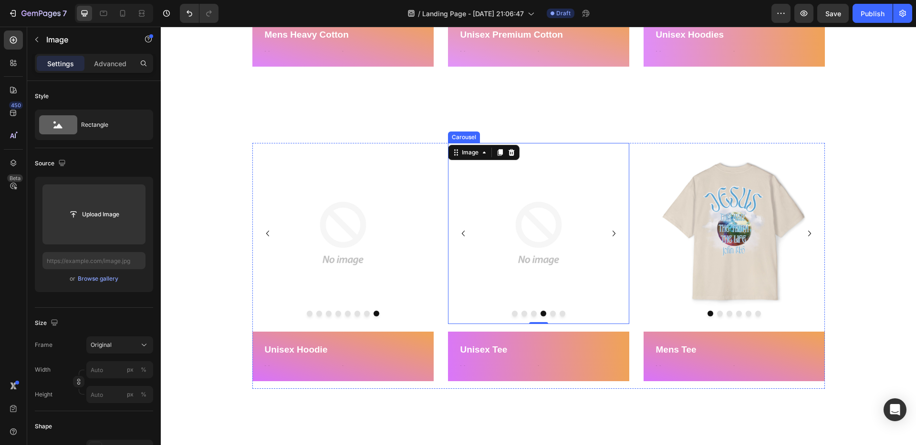
click at [615, 235] on icon "Carousel Next Arrow" at bounding box center [613, 233] width 11 height 11
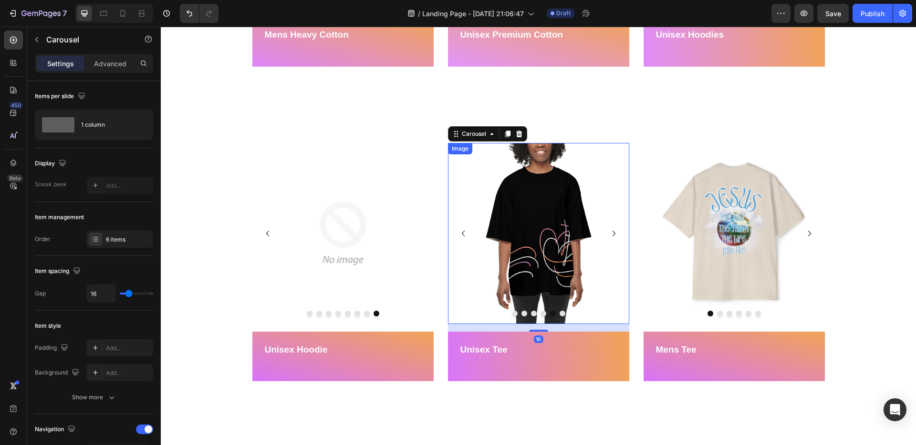
click at [562, 248] on img at bounding box center [538, 233] width 181 height 181
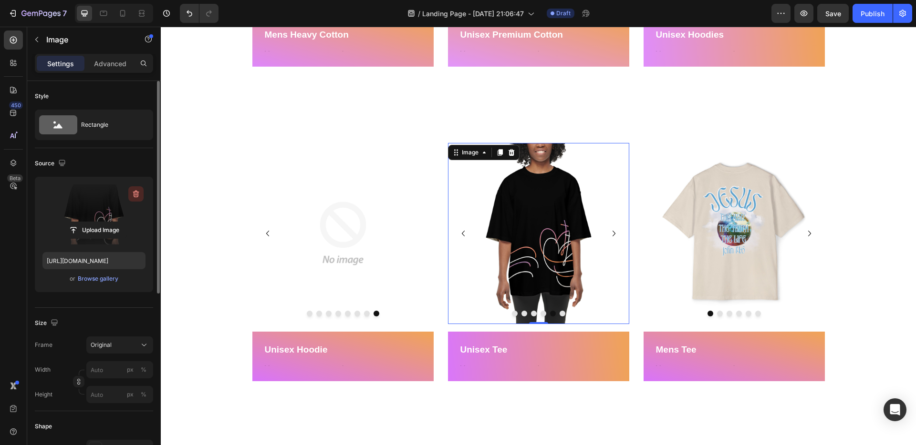
click at [136, 194] on icon "button" at bounding box center [136, 194] width 10 height 10
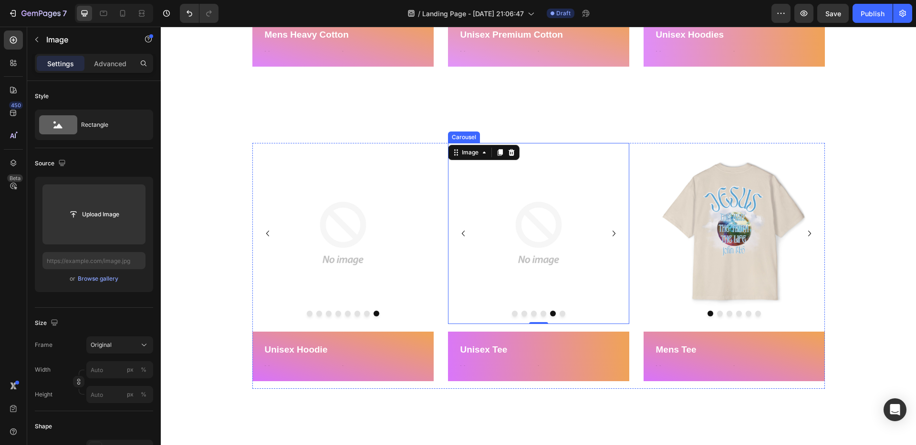
click at [617, 234] on icon "Carousel Next Arrow" at bounding box center [613, 233] width 11 height 11
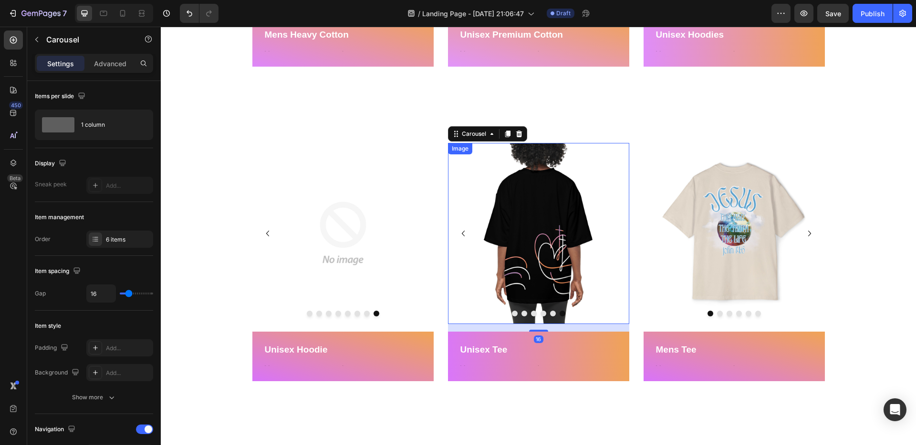
drag, startPoint x: 580, startPoint y: 207, endPoint x: 566, endPoint y: 206, distance: 13.4
click at [579, 207] on img at bounding box center [538, 233] width 181 height 181
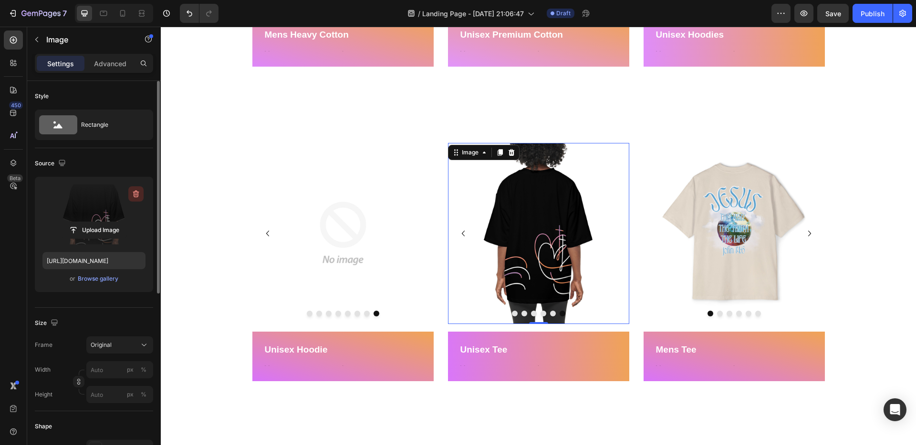
click at [136, 192] on icon "button" at bounding box center [136, 194] width 10 height 10
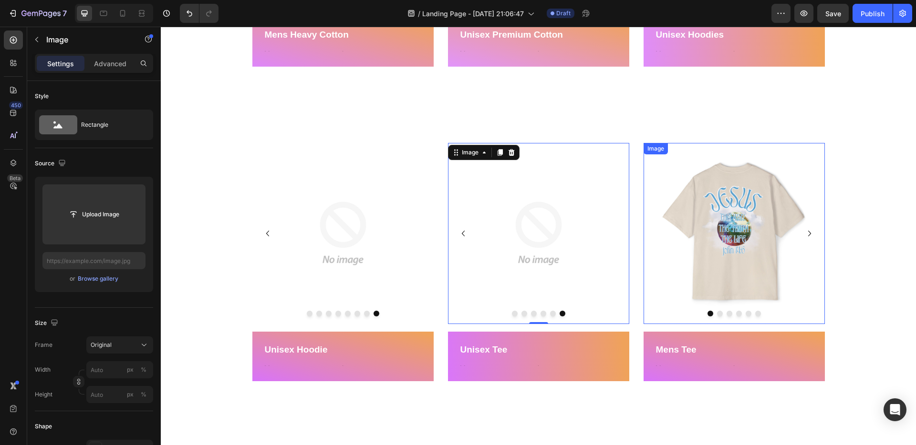
click at [736, 236] on img at bounding box center [733, 233] width 181 height 181
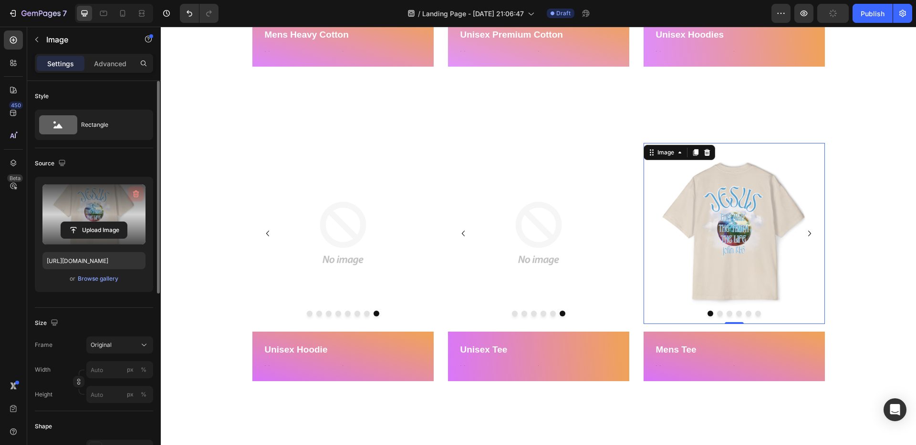
click at [138, 190] on icon "button" at bounding box center [136, 194] width 10 height 10
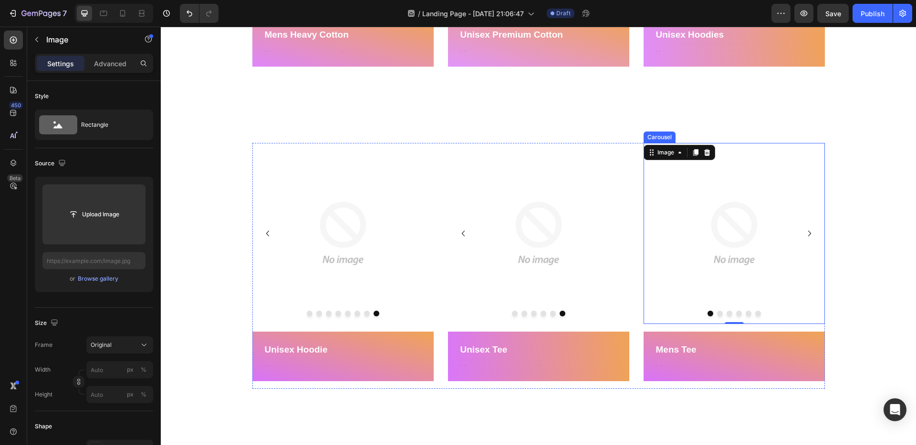
click at [807, 233] on icon "Carousel Next Arrow" at bounding box center [808, 233] width 11 height 11
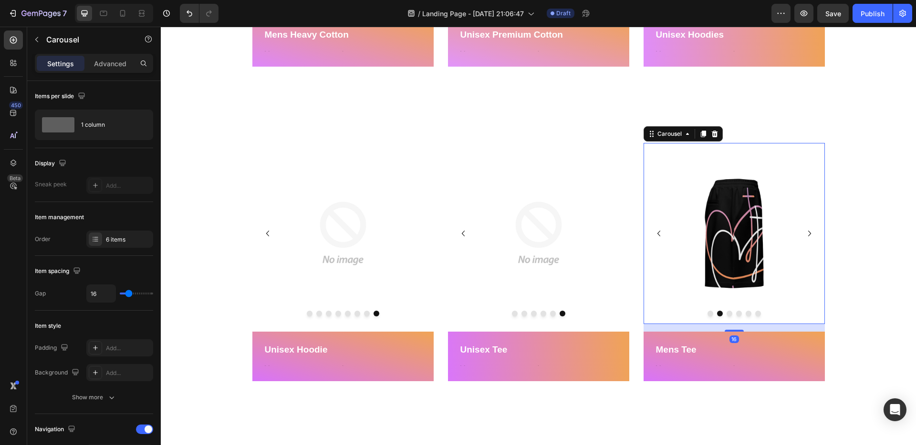
click at [739, 226] on img at bounding box center [733, 233] width 181 height 181
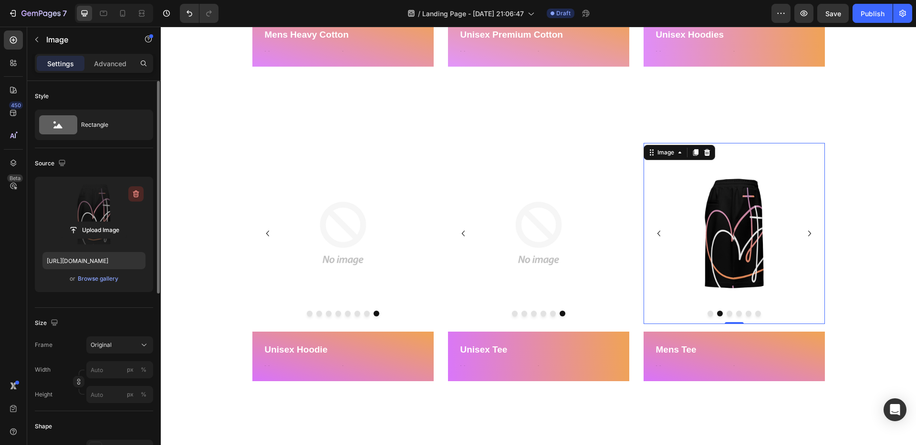
click at [138, 192] on icon "button" at bounding box center [136, 194] width 6 height 7
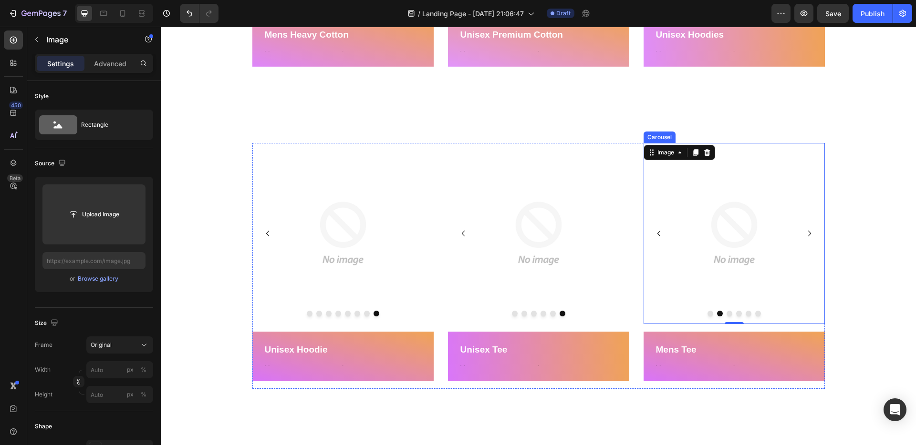
click at [810, 232] on icon "Carousel Next Arrow" at bounding box center [808, 233] width 11 height 11
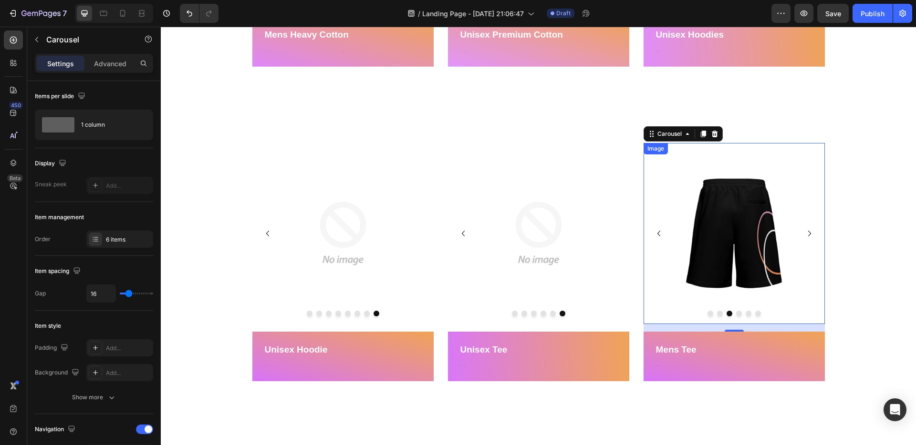
click at [721, 231] on img at bounding box center [733, 233] width 181 height 181
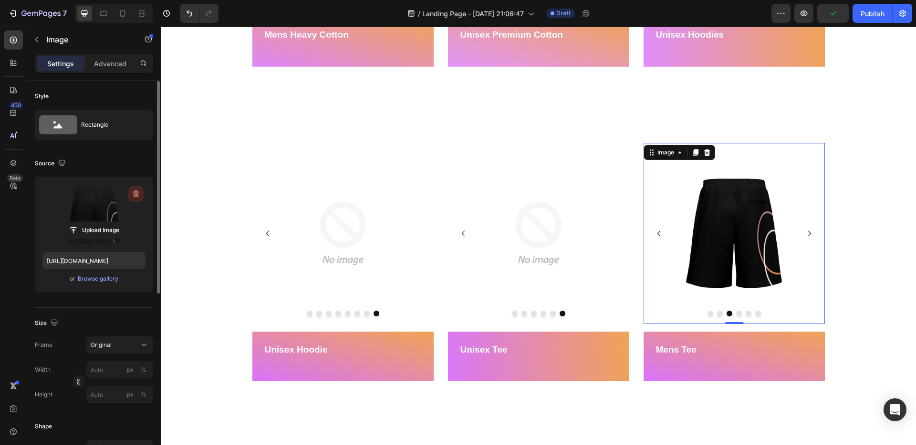
click at [139, 194] on icon "button" at bounding box center [136, 194] width 10 height 10
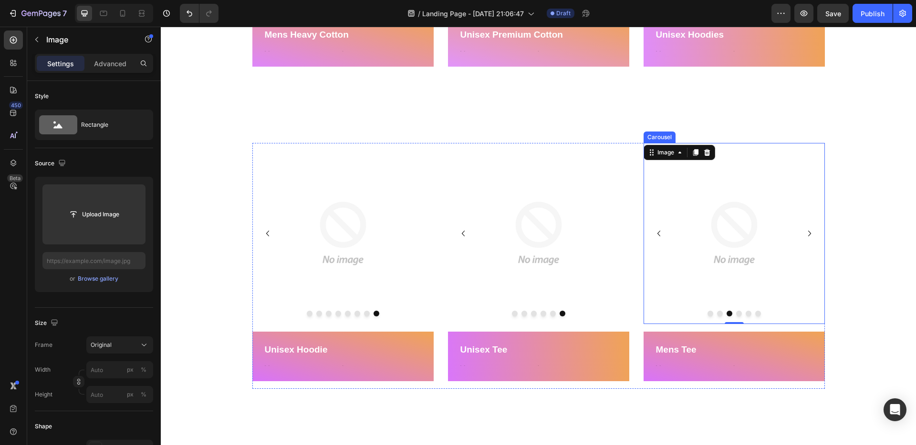
click at [812, 231] on icon "Carousel Next Arrow" at bounding box center [808, 233] width 11 height 11
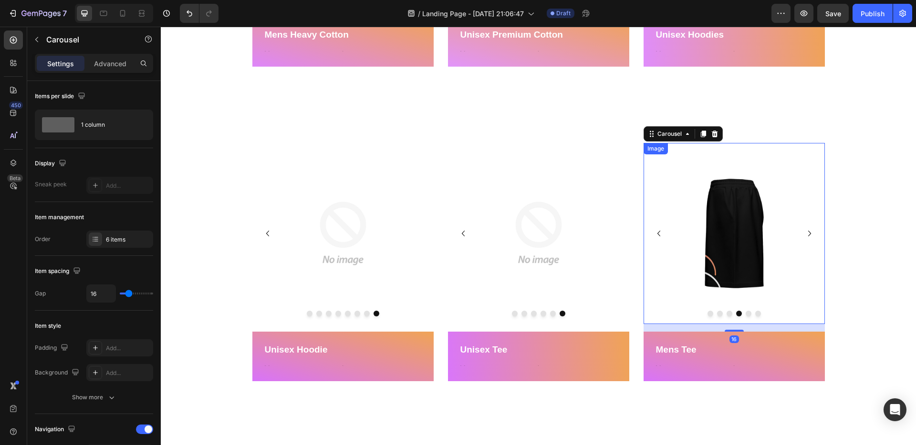
click at [764, 230] on img at bounding box center [733, 233] width 181 height 181
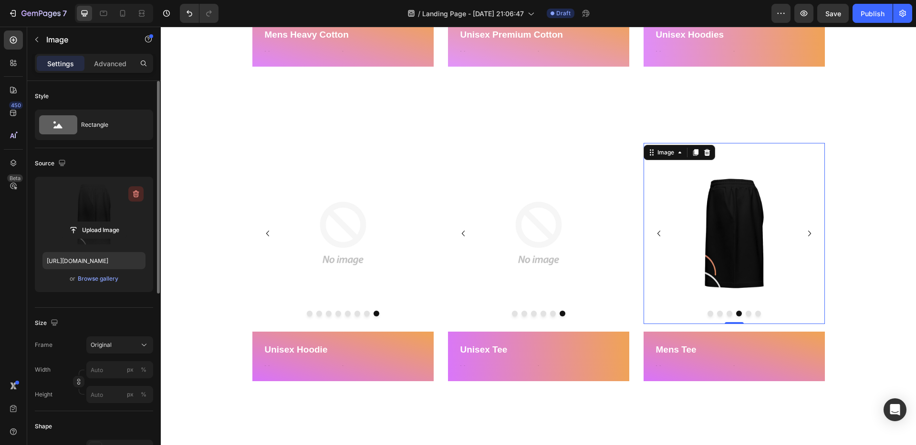
click at [137, 195] on icon "button" at bounding box center [136, 194] width 10 height 10
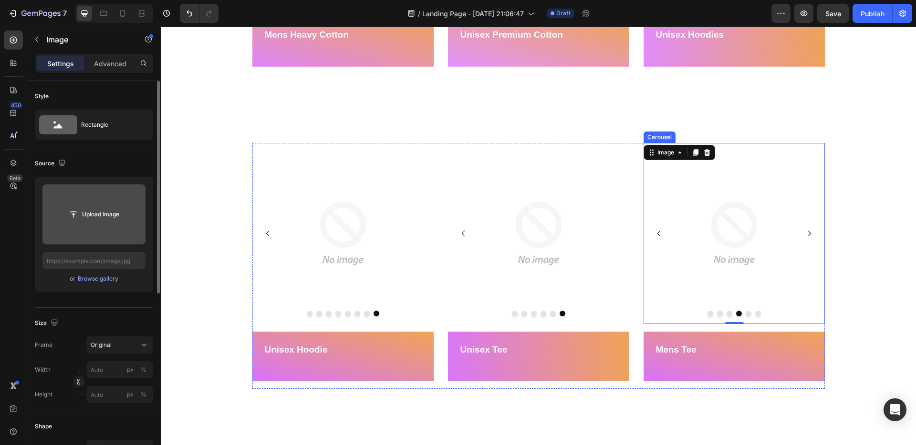
click at [812, 234] on icon "Carousel Next Arrow" at bounding box center [808, 233] width 11 height 11
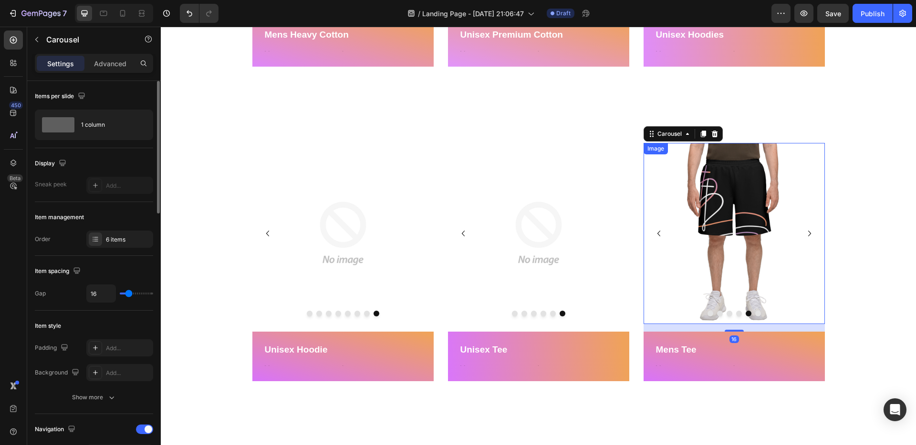
click at [748, 238] on img at bounding box center [733, 233] width 181 height 181
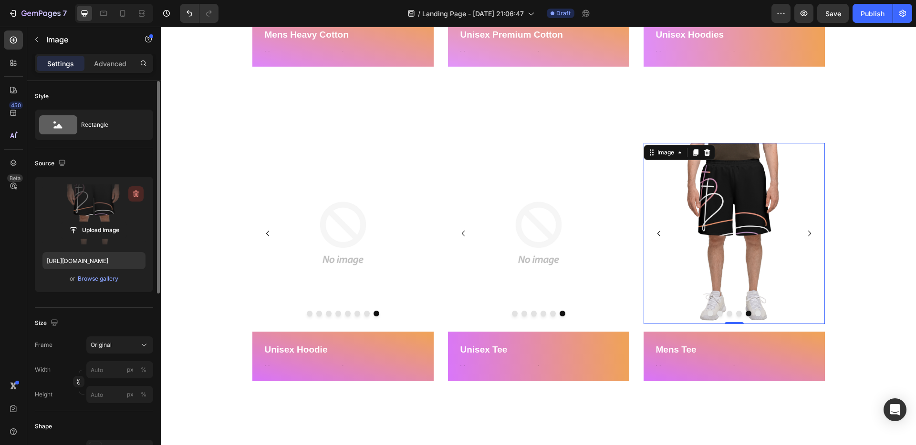
drag, startPoint x: 137, startPoint y: 195, endPoint x: 66, endPoint y: 170, distance: 75.3
click at [137, 195] on icon "button" at bounding box center [136, 194] width 6 height 7
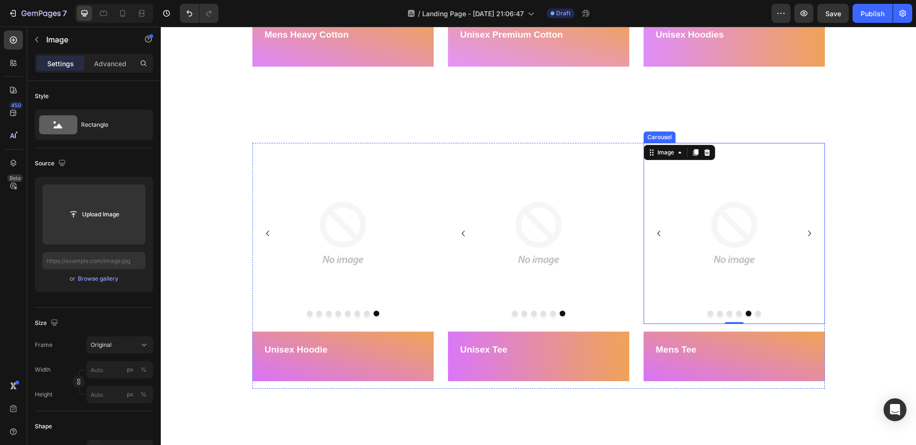
click at [810, 230] on icon "Carousel Next Arrow" at bounding box center [808, 233] width 11 height 11
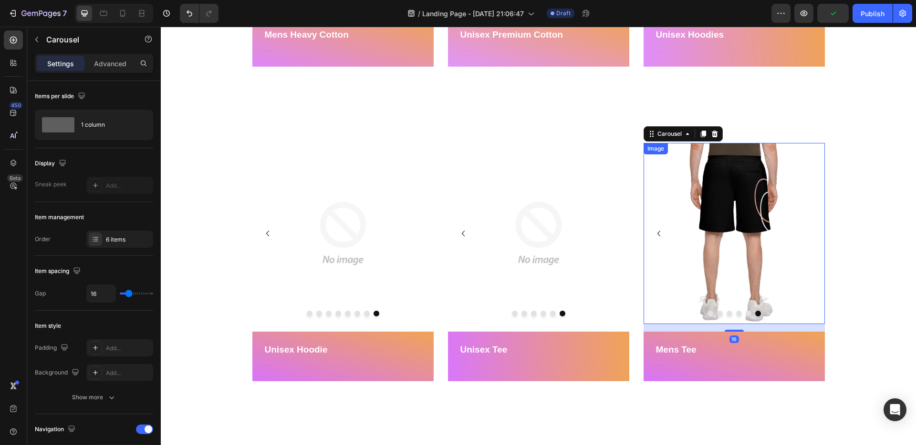
click at [767, 228] on img at bounding box center [733, 233] width 181 height 181
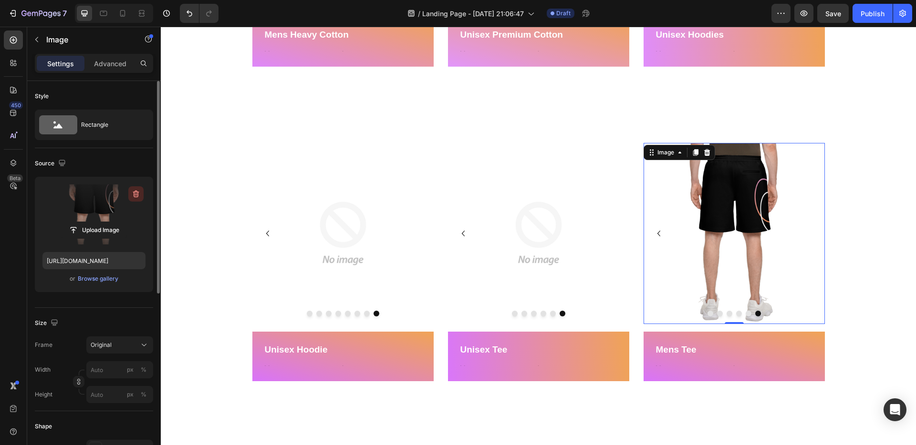
drag, startPoint x: 134, startPoint y: 192, endPoint x: 205, endPoint y: 178, distance: 72.0
click at [134, 192] on icon "button" at bounding box center [136, 194] width 6 height 7
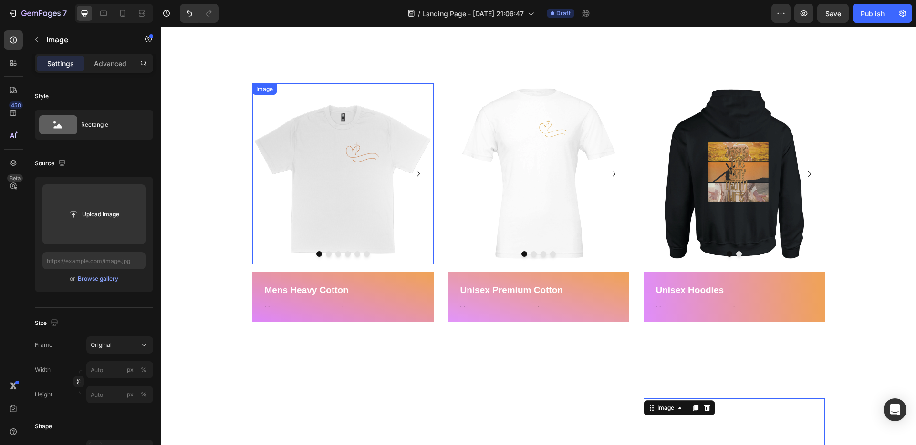
scroll to position [660, 0]
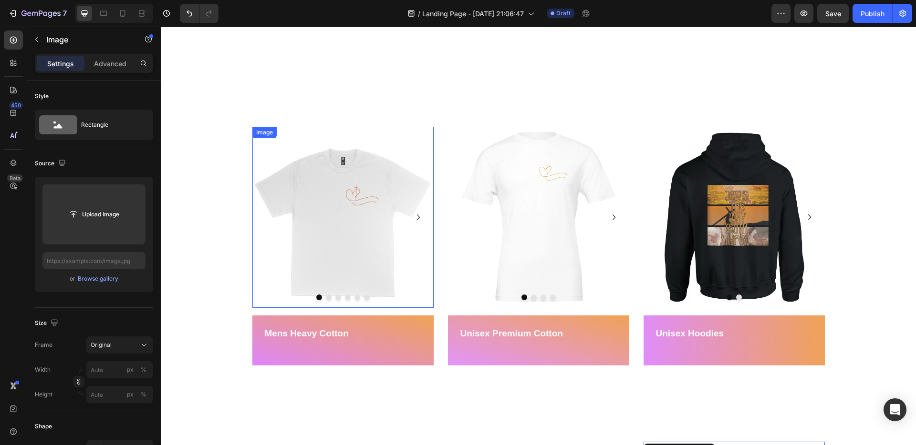
click at [350, 186] on img at bounding box center [342, 217] width 181 height 181
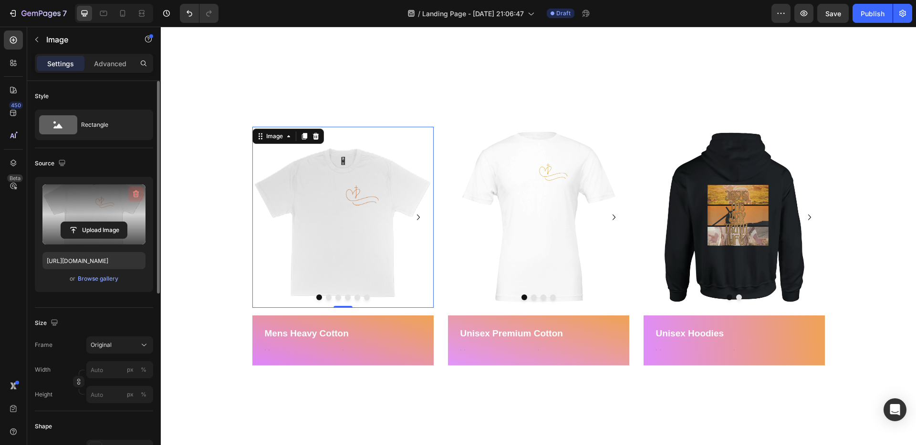
click at [133, 195] on icon "button" at bounding box center [136, 194] width 10 height 10
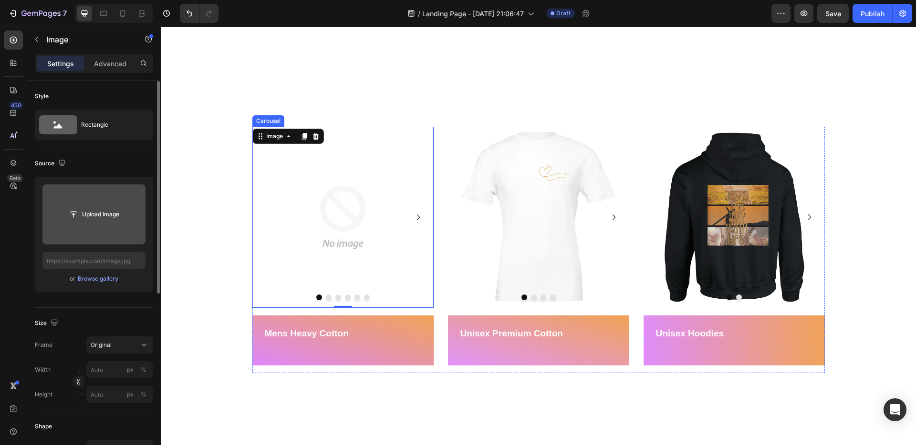
click at [416, 216] on icon "Carousel Next Arrow" at bounding box center [417, 217] width 11 height 11
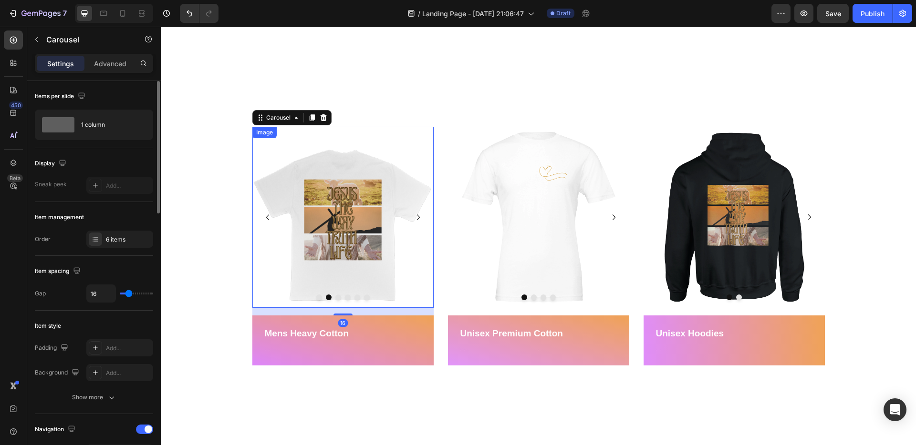
click at [349, 227] on img at bounding box center [342, 217] width 181 height 181
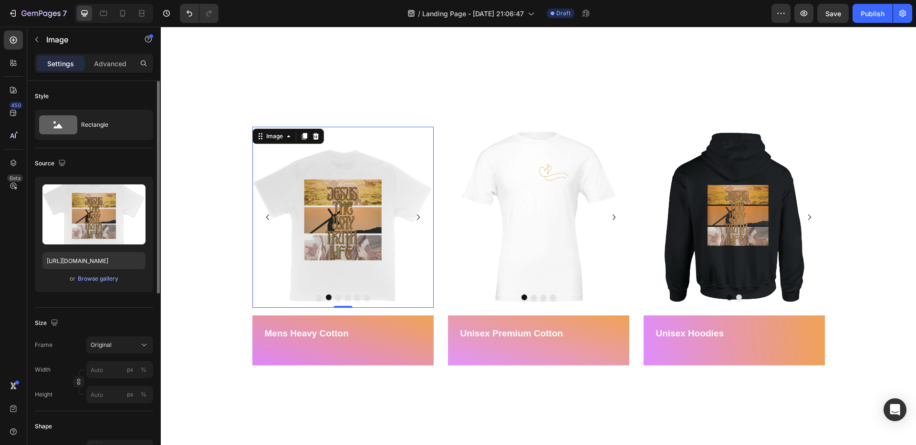
drag, startPoint x: 134, startPoint y: 194, endPoint x: 150, endPoint y: 196, distance: 15.8
click at [134, 194] on icon "button" at bounding box center [136, 194] width 10 height 10
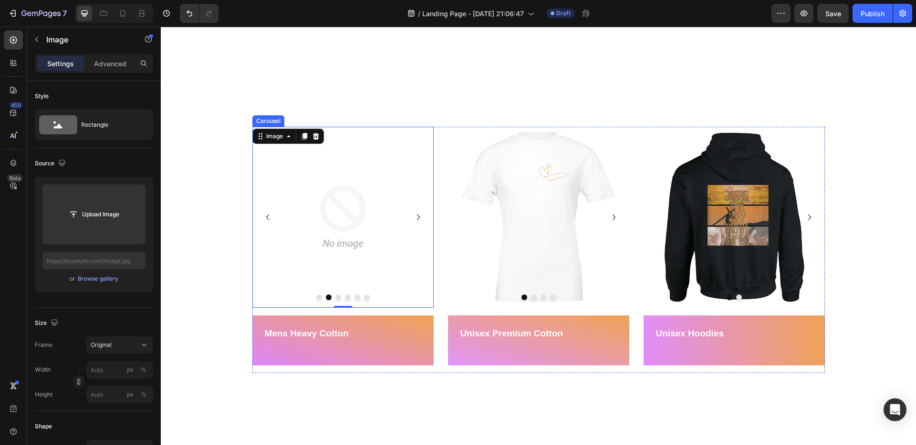
click at [419, 220] on icon "Carousel Next Arrow" at bounding box center [417, 217] width 11 height 11
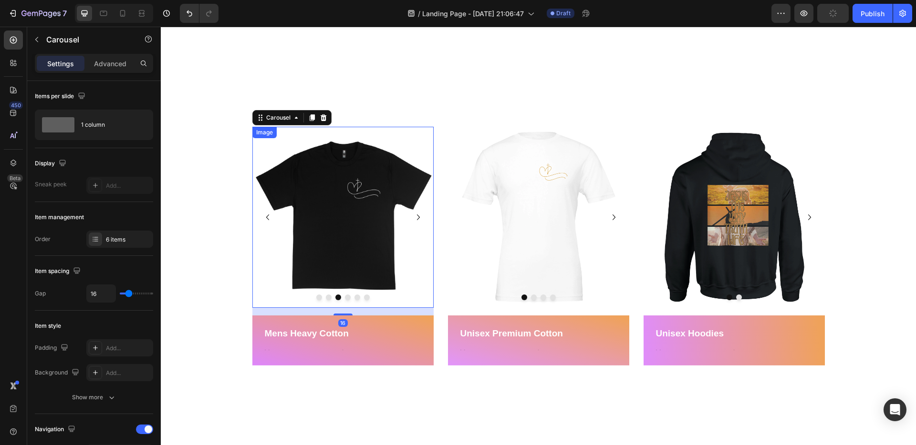
drag, startPoint x: 366, startPoint y: 211, endPoint x: 316, endPoint y: 208, distance: 50.2
click at [366, 211] on img at bounding box center [342, 217] width 181 height 181
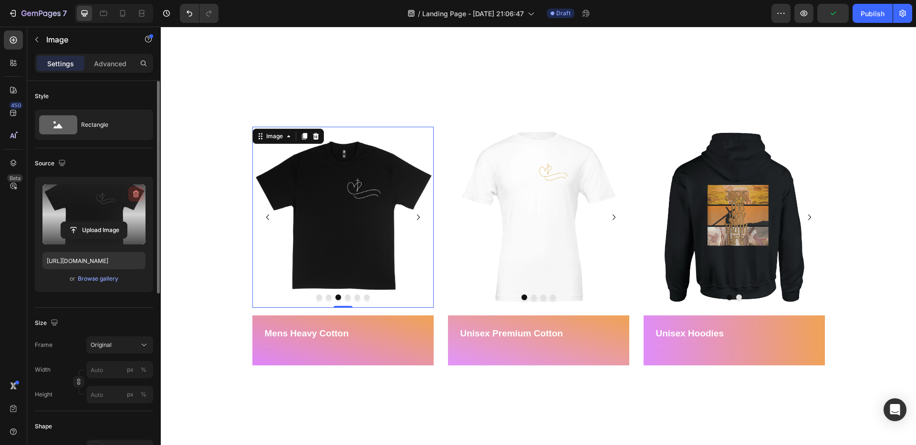
click at [134, 193] on icon "button" at bounding box center [136, 194] width 6 height 7
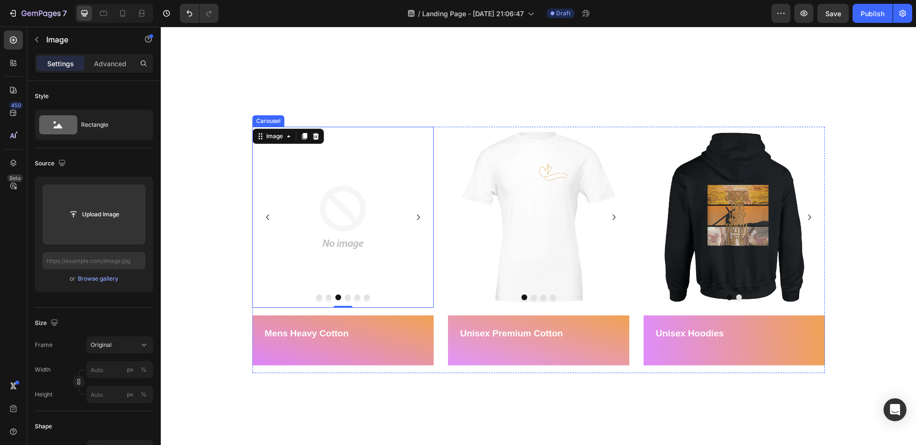
click at [418, 216] on icon "Carousel Next Arrow" at bounding box center [417, 217] width 11 height 11
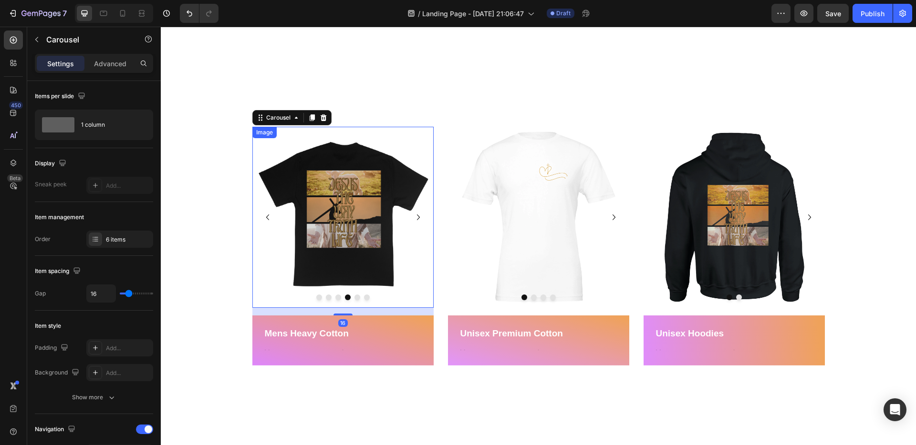
click at [344, 231] on img at bounding box center [342, 217] width 181 height 181
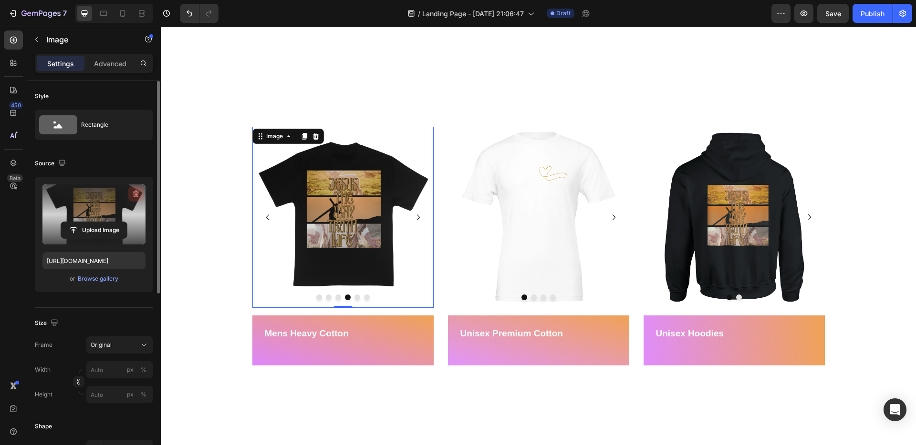
click at [134, 195] on icon "button" at bounding box center [136, 194] width 10 height 10
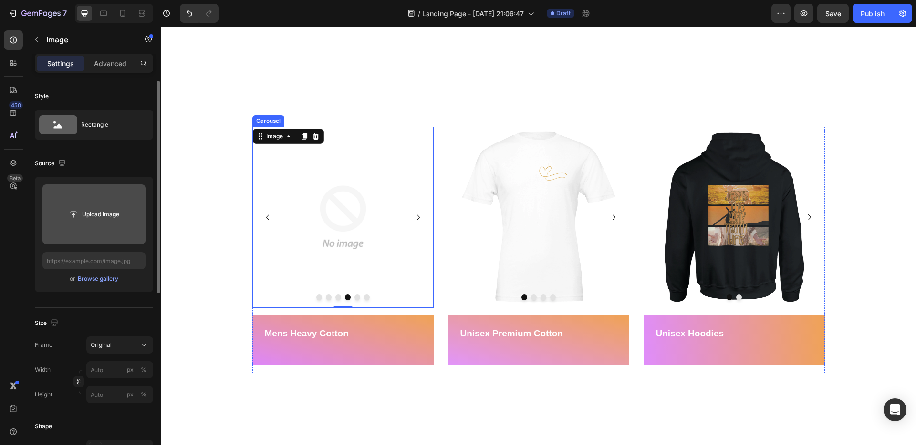
click at [419, 216] on icon "Carousel Next Arrow" at bounding box center [417, 217] width 11 height 11
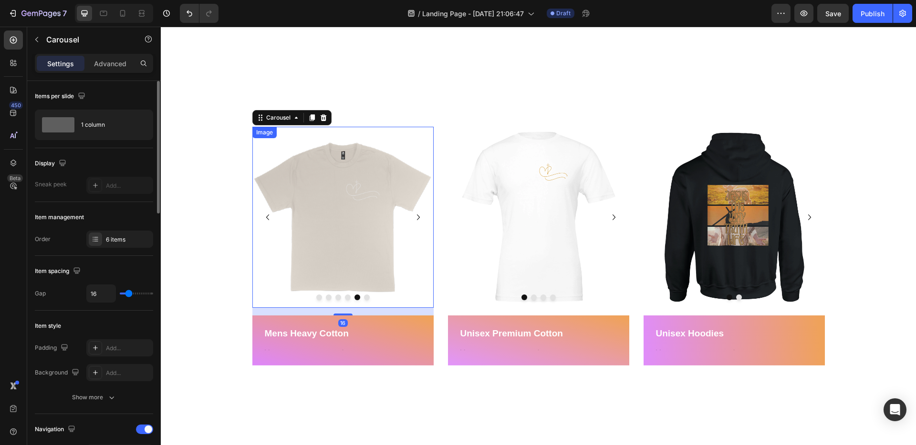
click at [361, 209] on img at bounding box center [342, 217] width 181 height 181
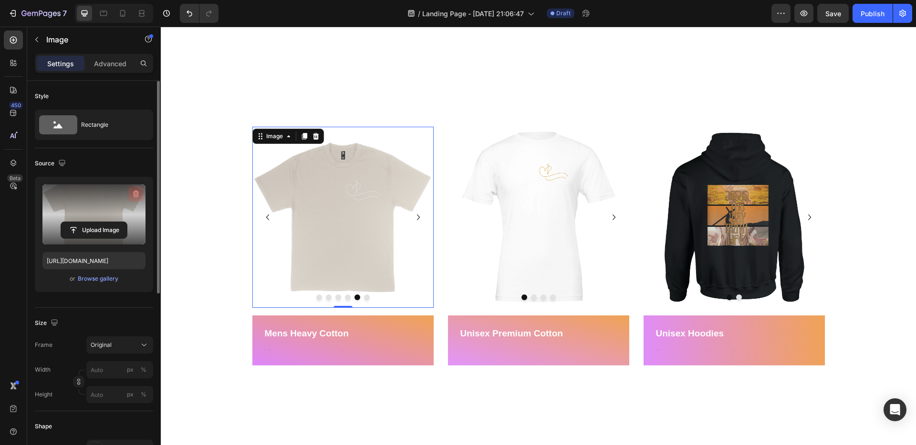
click at [133, 199] on button "button" at bounding box center [135, 193] width 15 height 15
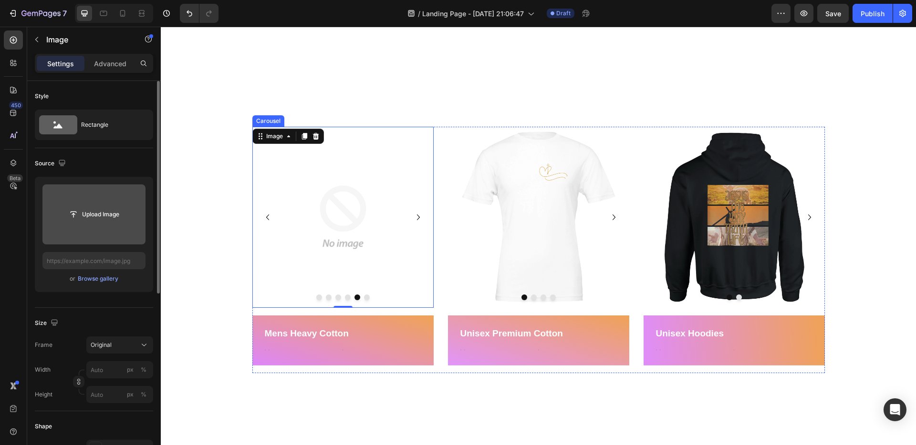
click at [420, 220] on icon "Carousel Next Arrow" at bounding box center [417, 217] width 11 height 11
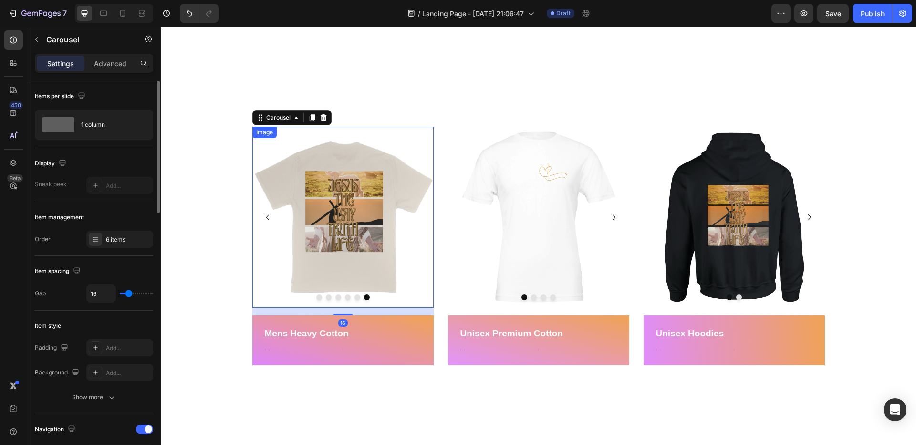
click at [374, 200] on img at bounding box center [342, 217] width 181 height 181
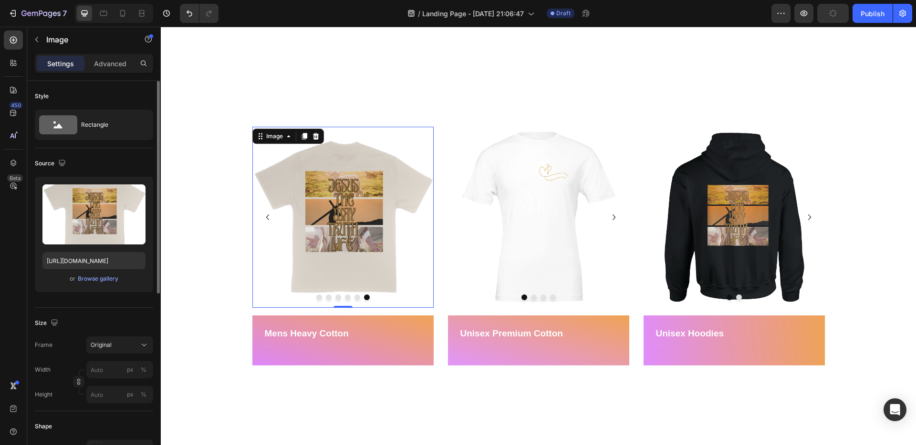
drag, startPoint x: 136, startPoint y: 191, endPoint x: 149, endPoint y: 192, distance: 13.4
click at [136, 191] on icon "button" at bounding box center [136, 194] width 6 height 7
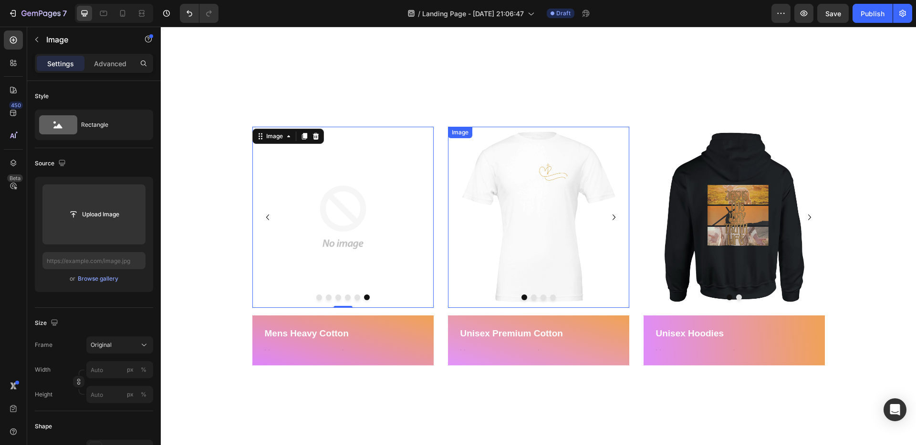
click at [526, 204] on img at bounding box center [538, 217] width 181 height 181
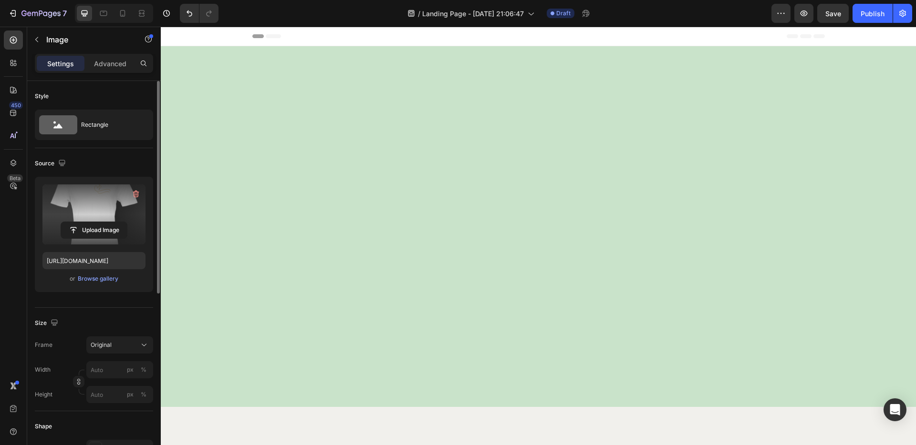
scroll to position [660, 0]
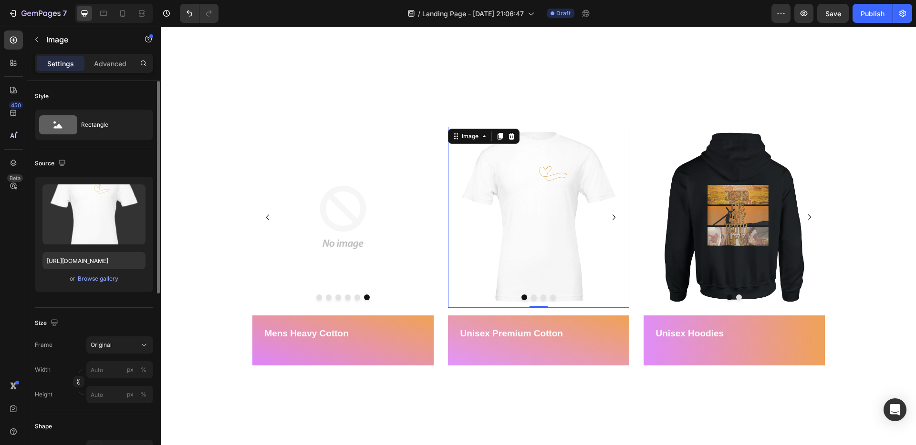
drag, startPoint x: 137, startPoint y: 194, endPoint x: 145, endPoint y: 193, distance: 8.6
click at [137, 194] on icon "button" at bounding box center [136, 194] width 10 height 10
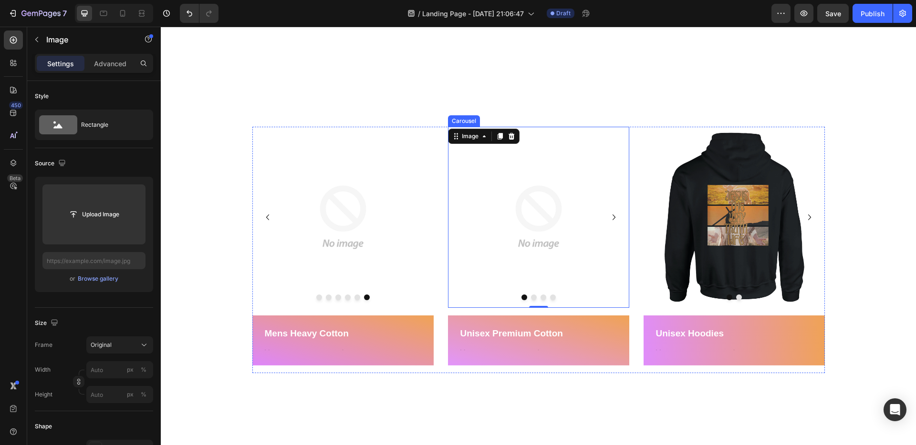
click at [615, 218] on icon "Carousel Next Arrow" at bounding box center [613, 217] width 11 height 11
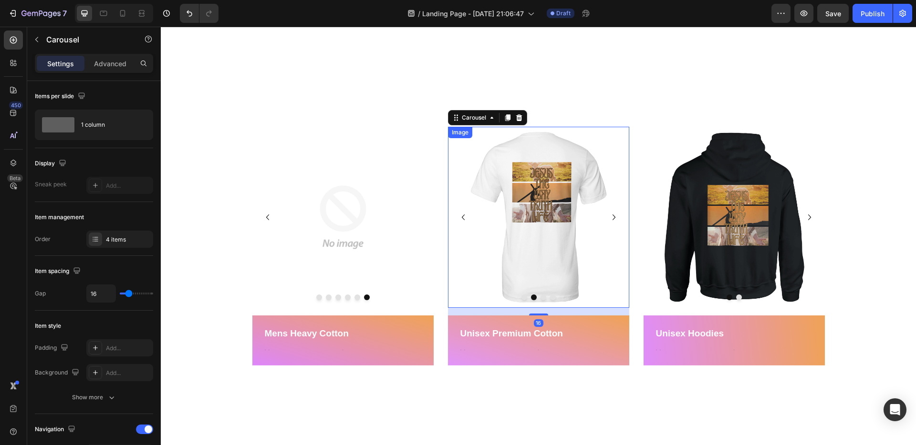
click at [549, 161] on img at bounding box center [538, 217] width 181 height 181
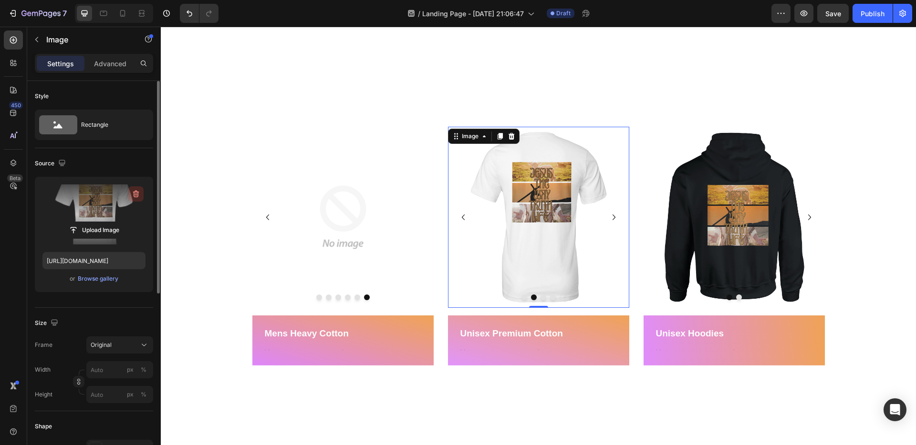
click at [141, 196] on button "button" at bounding box center [135, 193] width 15 height 15
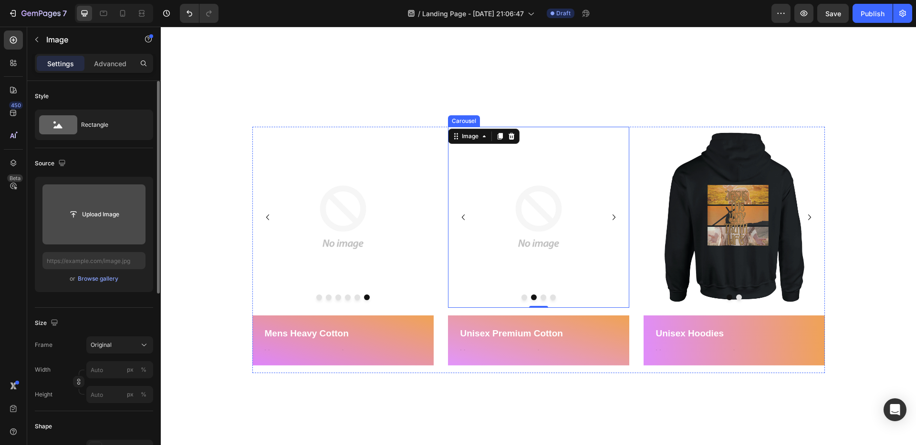
click at [619, 216] on button "Carousel Next Arrow" at bounding box center [613, 217] width 15 height 15
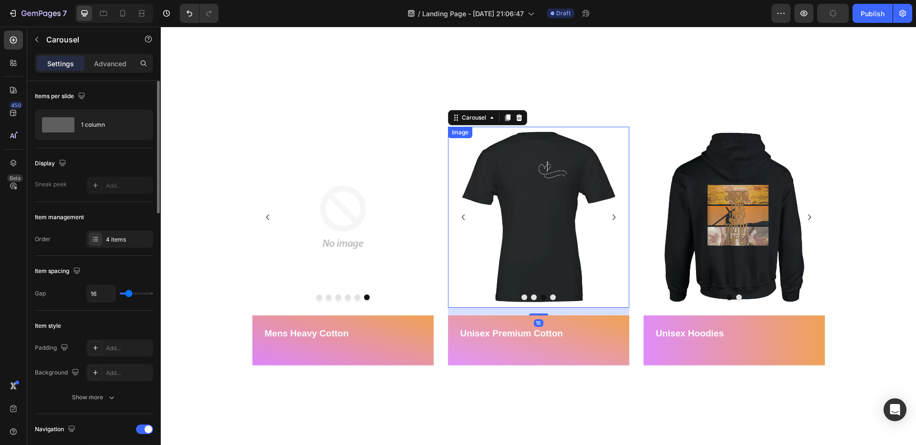
click at [590, 196] on img at bounding box center [538, 217] width 181 height 181
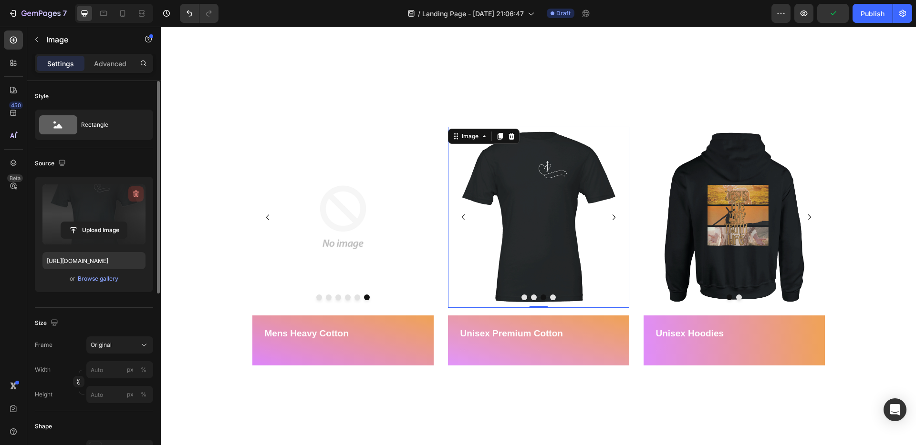
click at [135, 194] on icon "button" at bounding box center [136, 194] width 10 height 10
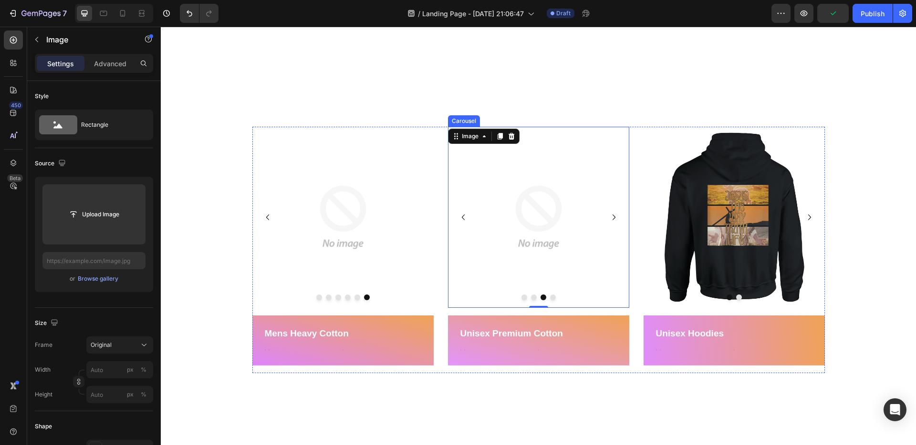
click at [610, 217] on icon "Carousel Next Arrow" at bounding box center [613, 217] width 11 height 11
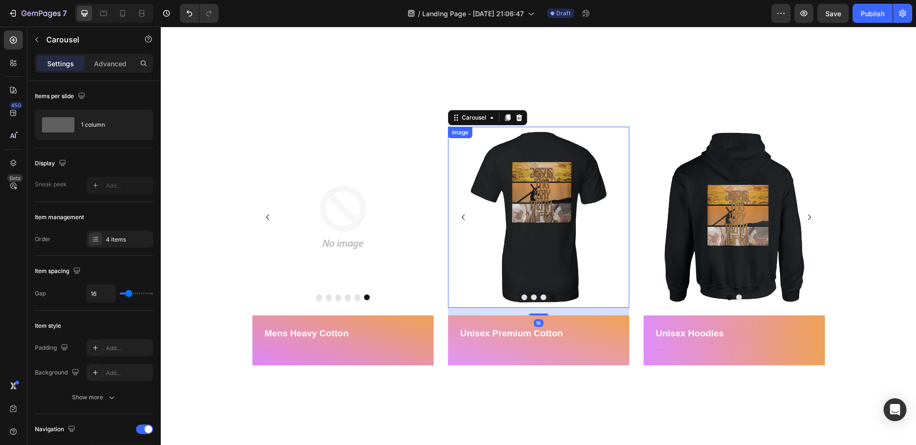
click at [583, 222] on img at bounding box center [538, 217] width 181 height 181
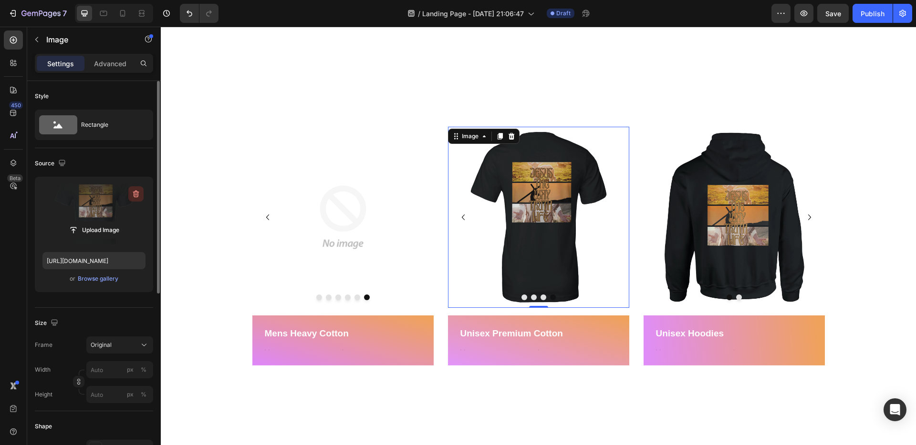
click at [140, 194] on icon "button" at bounding box center [136, 194] width 10 height 10
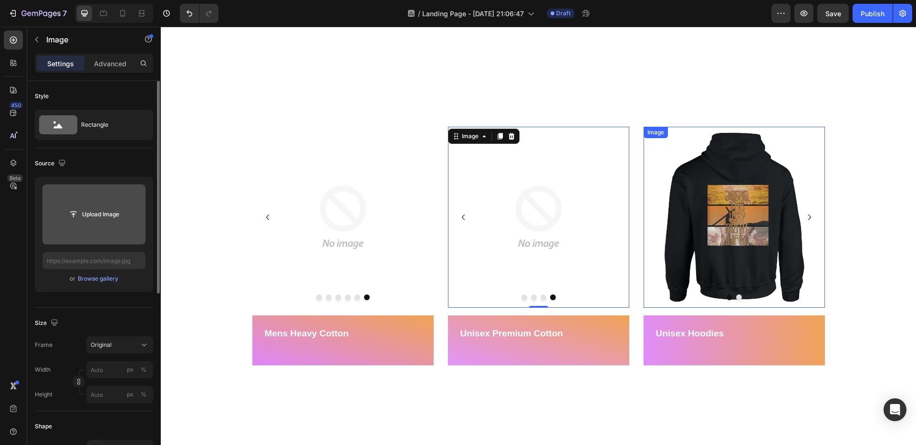
click at [752, 217] on img at bounding box center [733, 217] width 181 height 181
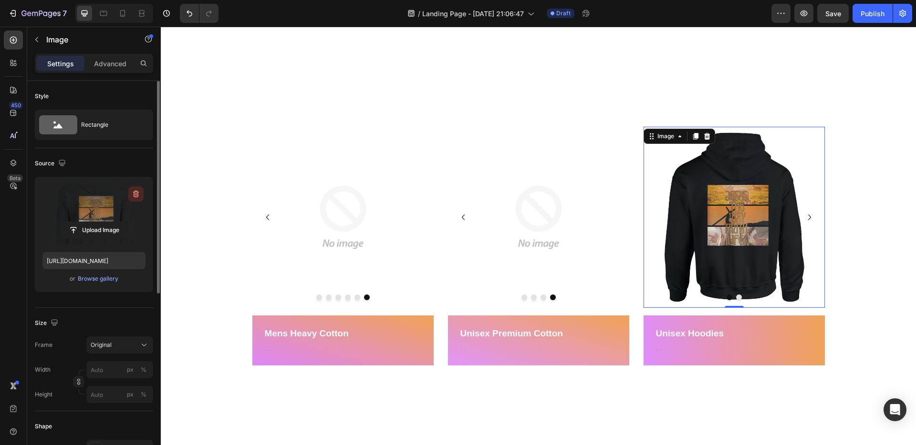
click at [136, 195] on icon "button" at bounding box center [136, 194] width 1 height 3
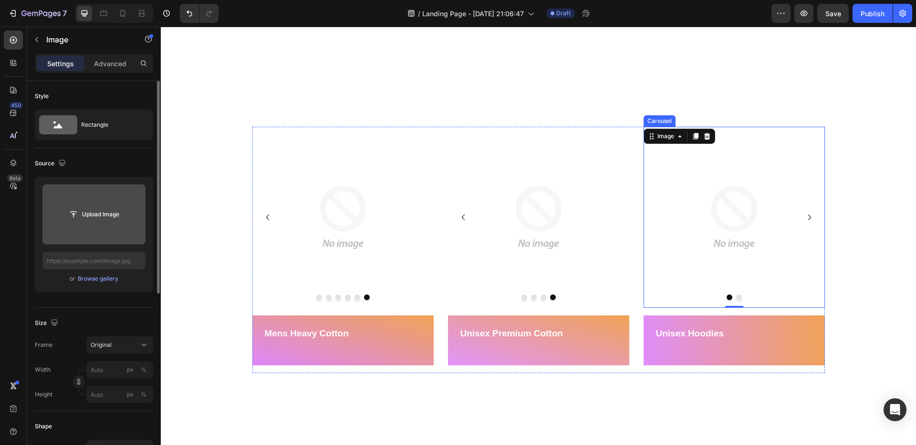
click at [811, 219] on icon "Carousel Next Arrow" at bounding box center [808, 217] width 11 height 11
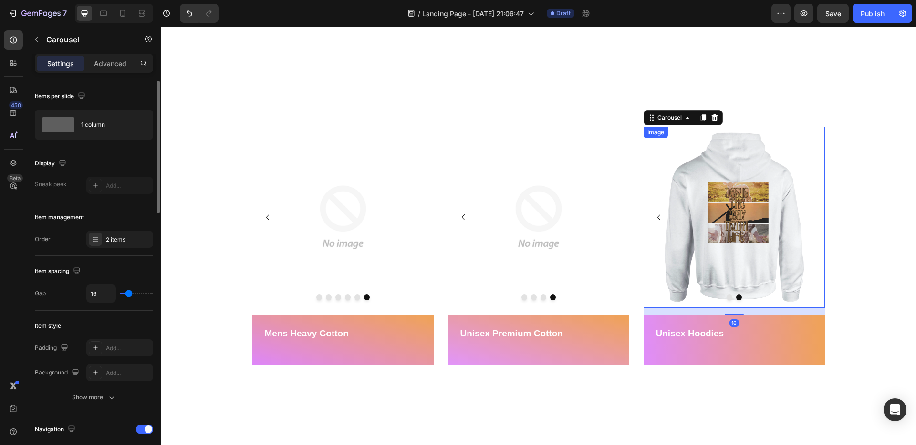
drag, startPoint x: 751, startPoint y: 216, endPoint x: 274, endPoint y: 199, distance: 477.1
click at [751, 216] on img at bounding box center [733, 217] width 181 height 181
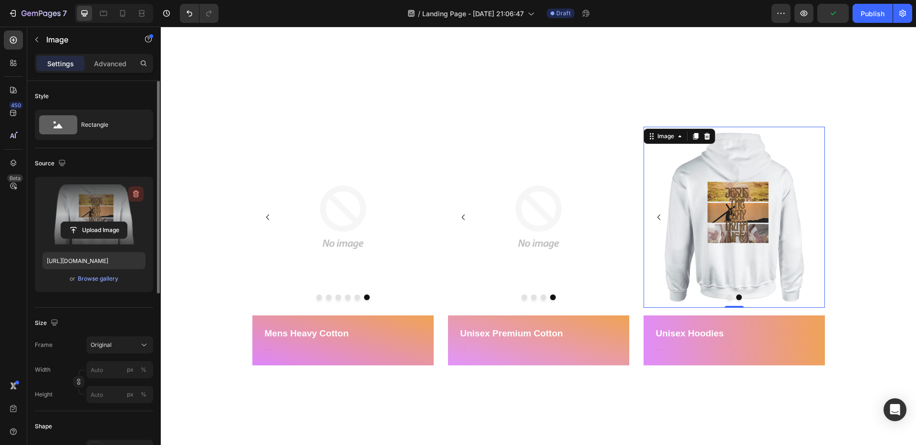
click at [138, 194] on icon "button" at bounding box center [136, 194] width 10 height 10
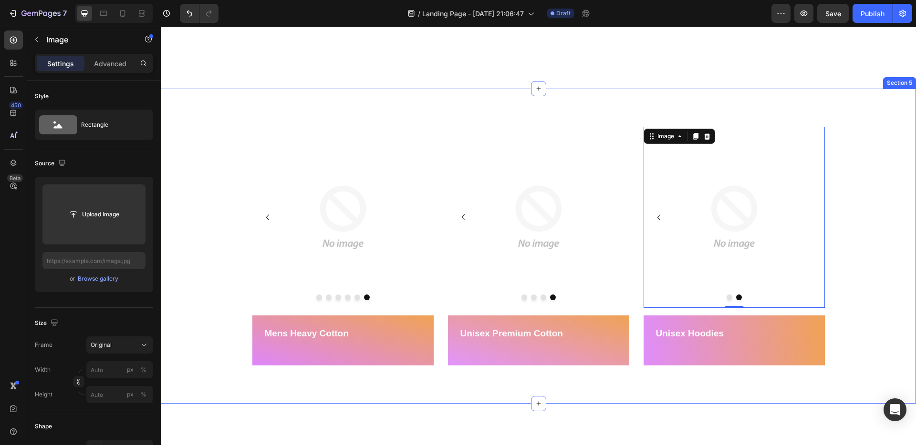
click at [612, 95] on div "Image Image Image Image Image Image Carousel Mens Heavy Cotton Text Block Text …" at bounding box center [538, 246] width 755 height 315
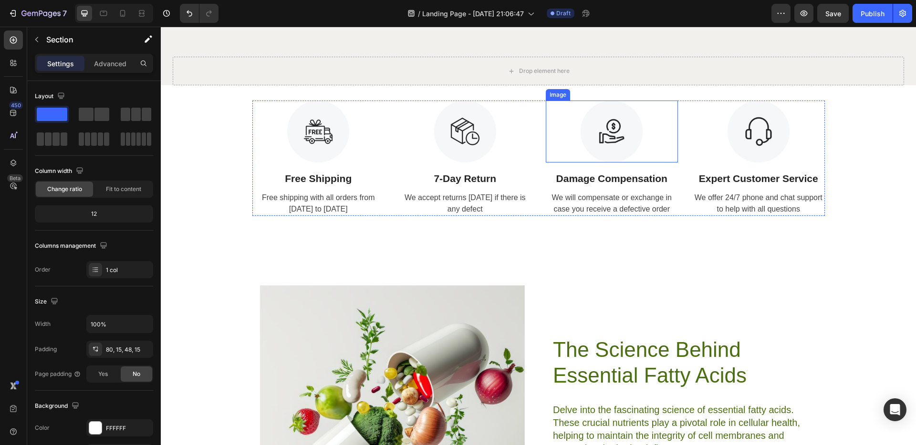
scroll to position [1576, 0]
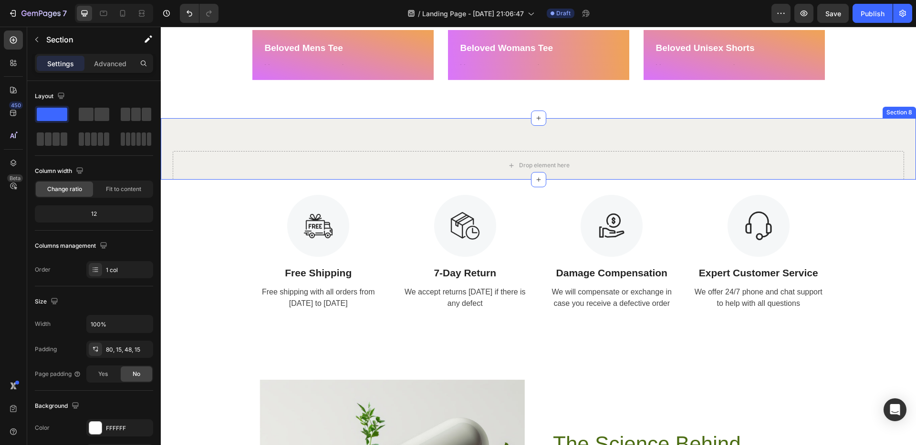
click at [691, 135] on div "Drop element here Section 8" at bounding box center [538, 149] width 755 height 62
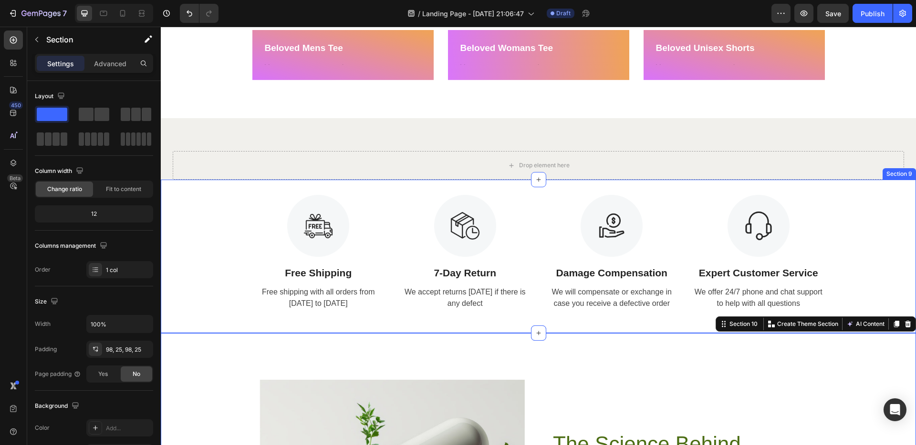
click at [858, 261] on div "Image Free Shipping Text Block Free shipping with all orders from April 1 to Ap…" at bounding box center [538, 256] width 755 height 123
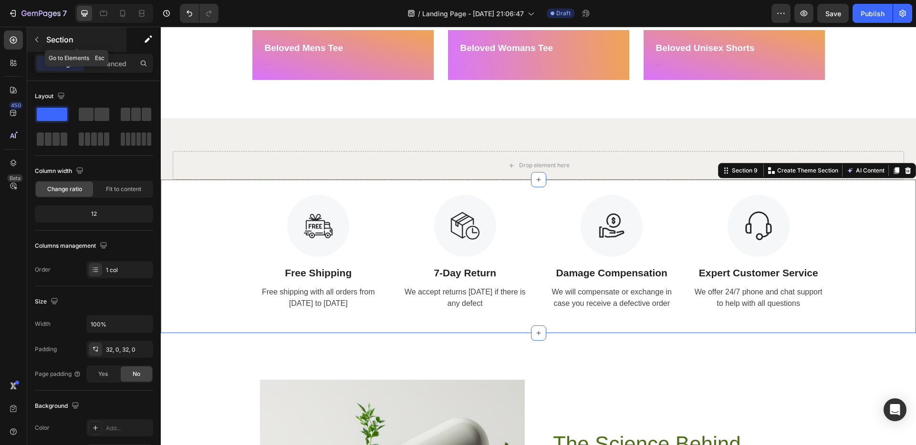
click at [40, 41] on icon "button" at bounding box center [37, 40] width 8 height 8
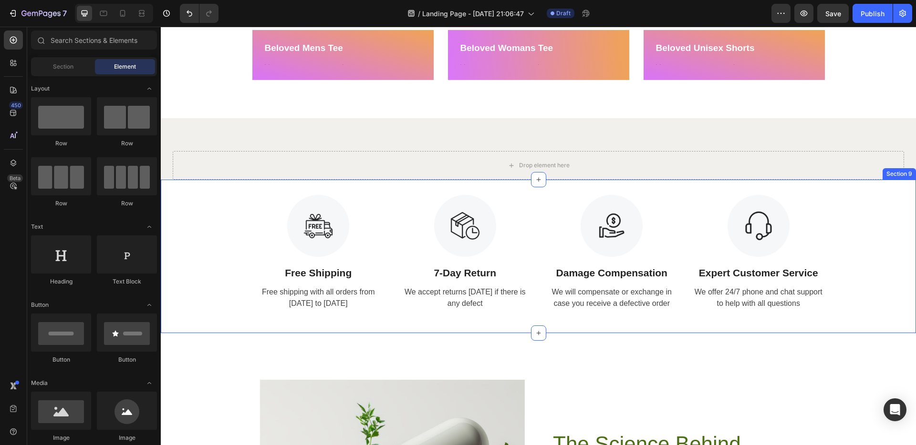
click at [880, 210] on div "Image Free Shipping Text Block Free shipping with all orders from April 1 to Ap…" at bounding box center [538, 256] width 755 height 123
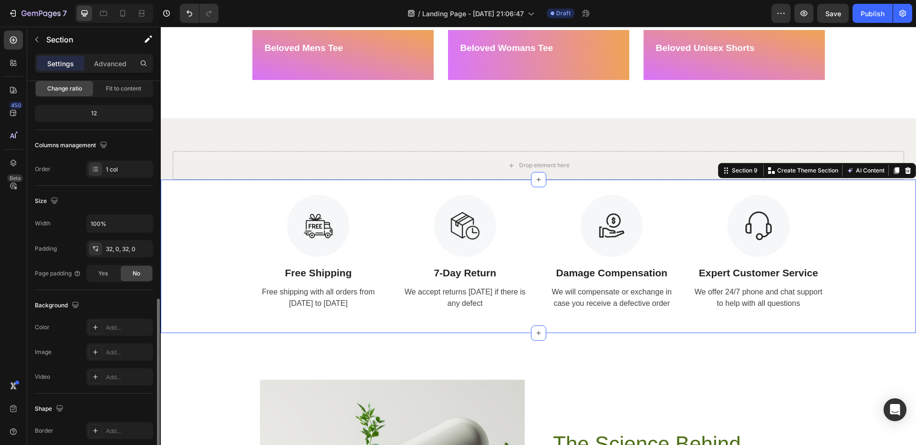
scroll to position [190, 0]
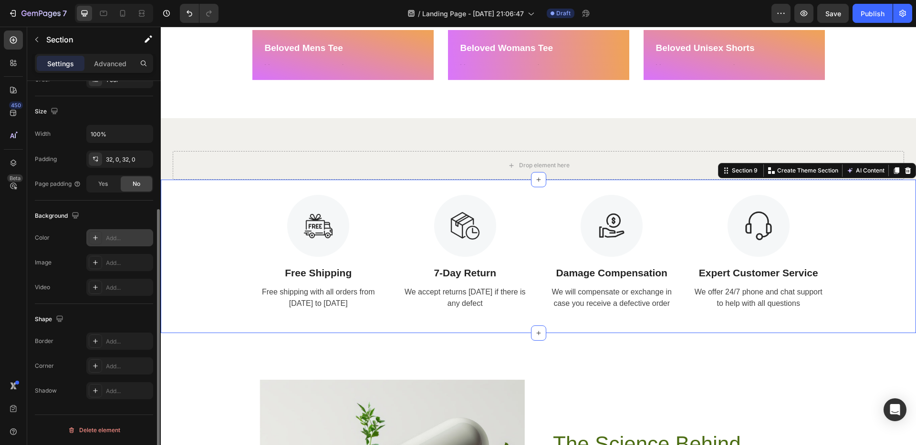
click at [98, 237] on icon at bounding box center [96, 238] width 8 height 8
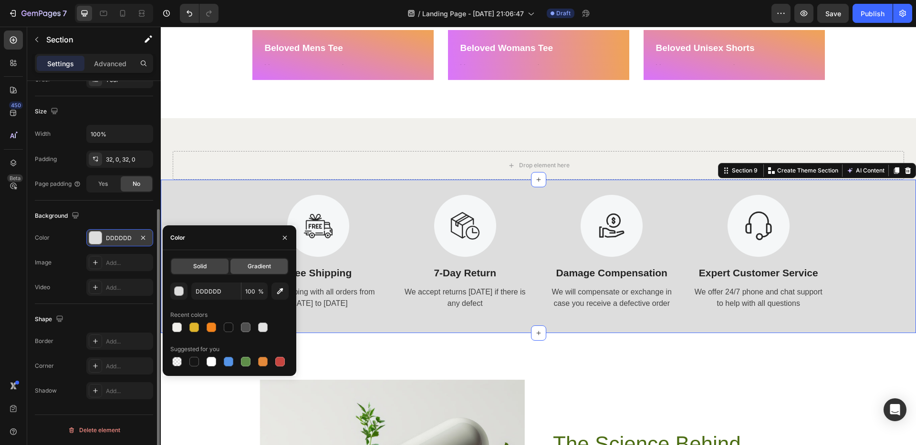
click at [256, 264] on span "Gradient" at bounding box center [258, 266] width 23 height 9
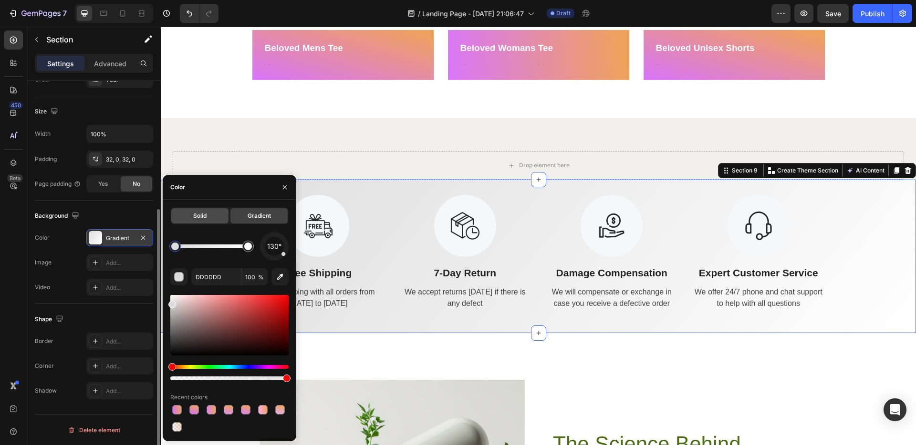
click at [196, 212] on span "Solid" at bounding box center [199, 216] width 13 height 9
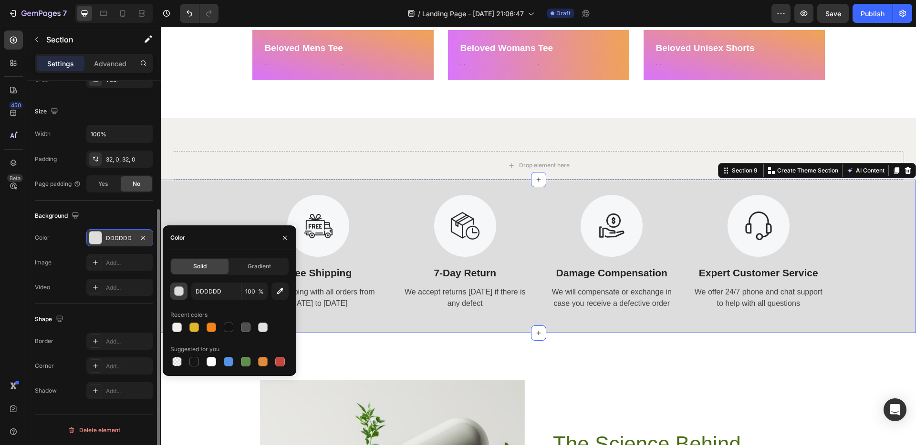
click at [181, 289] on div "button" at bounding box center [180, 292] width 10 height 10
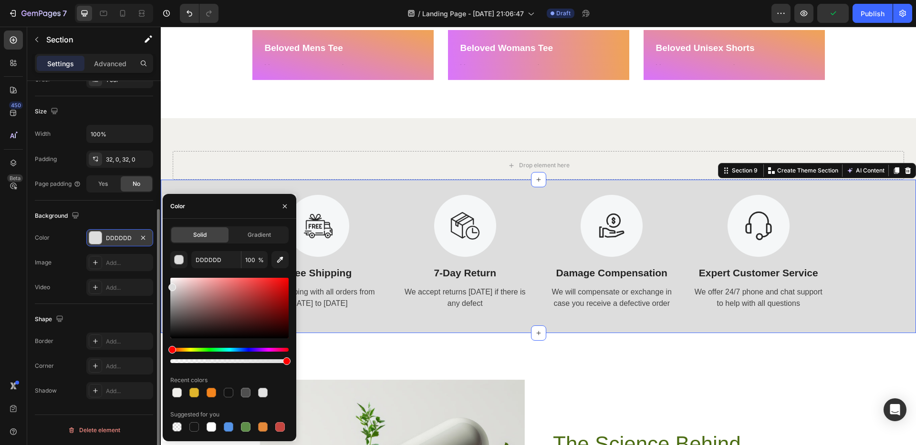
click at [114, 237] on div "DDDDDD" at bounding box center [120, 238] width 28 height 9
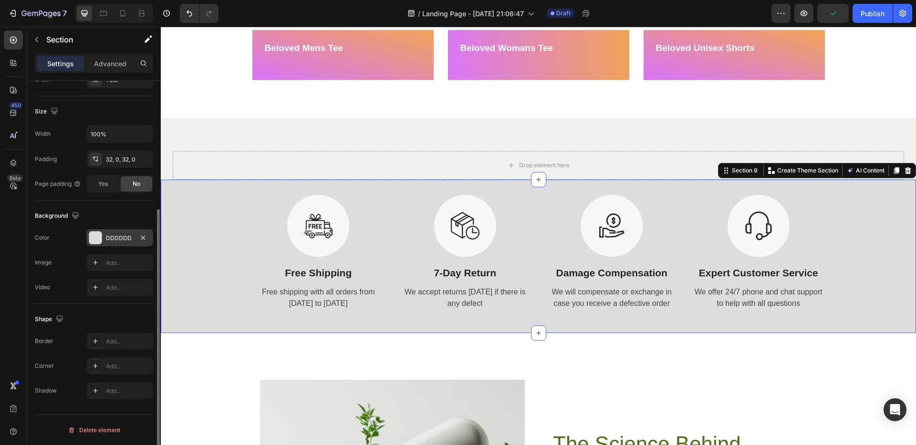
click at [102, 242] on div "DDDDDD" at bounding box center [119, 237] width 67 height 17
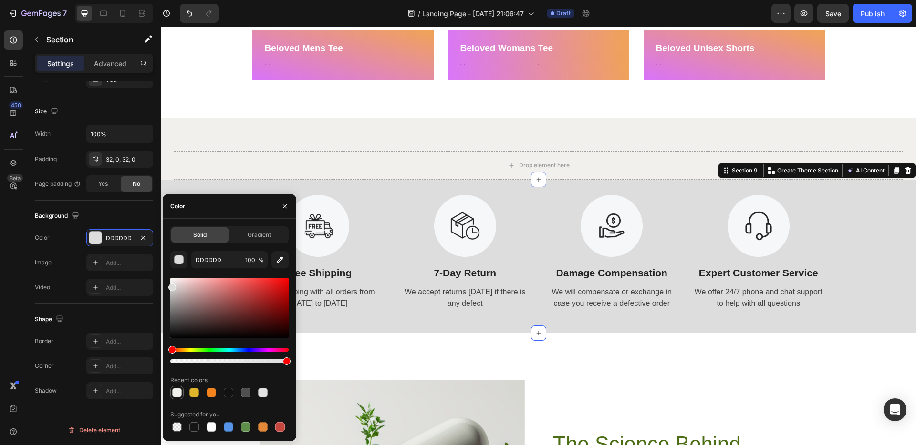
click at [178, 394] on div at bounding box center [177, 393] width 10 height 10
type input "F1F0EC"
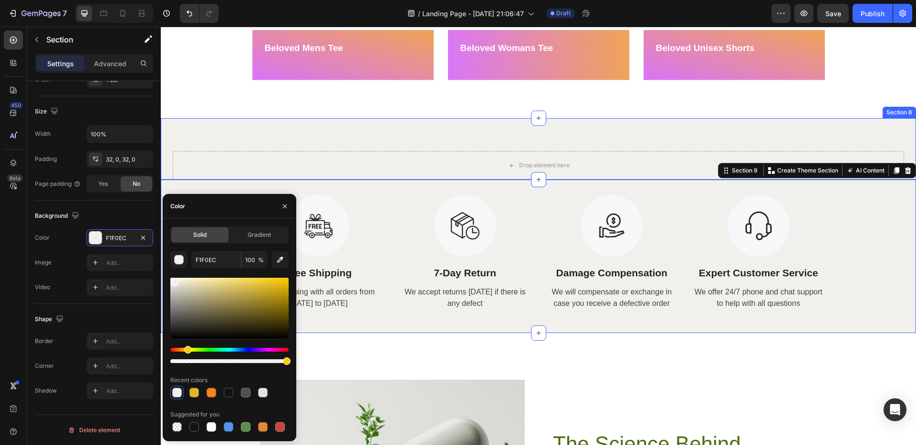
click at [482, 137] on div "Drop element here Section 8" at bounding box center [538, 149] width 755 height 62
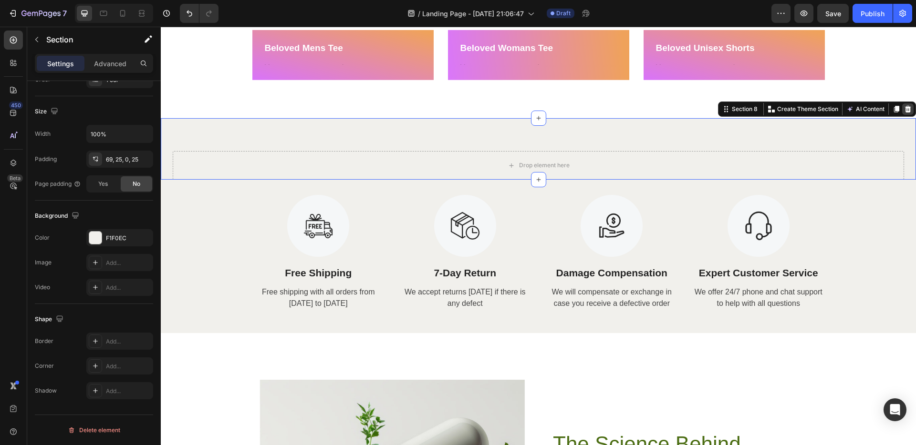
click at [909, 112] on icon at bounding box center [908, 109] width 6 height 7
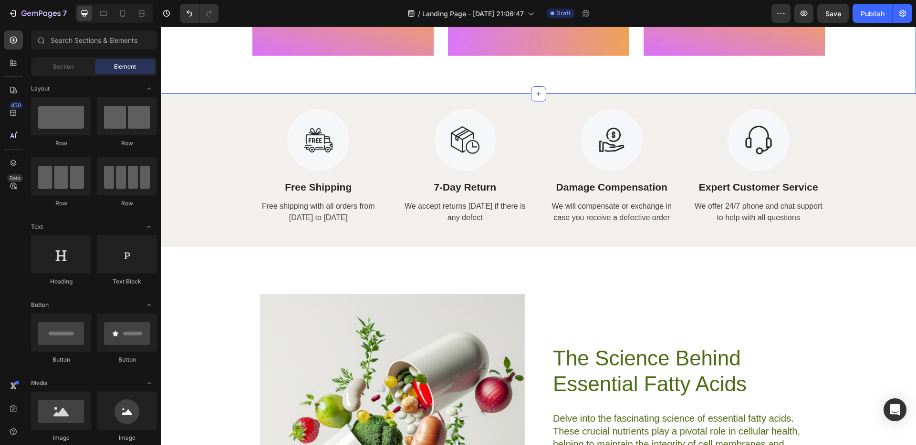
scroll to position [1605, 0]
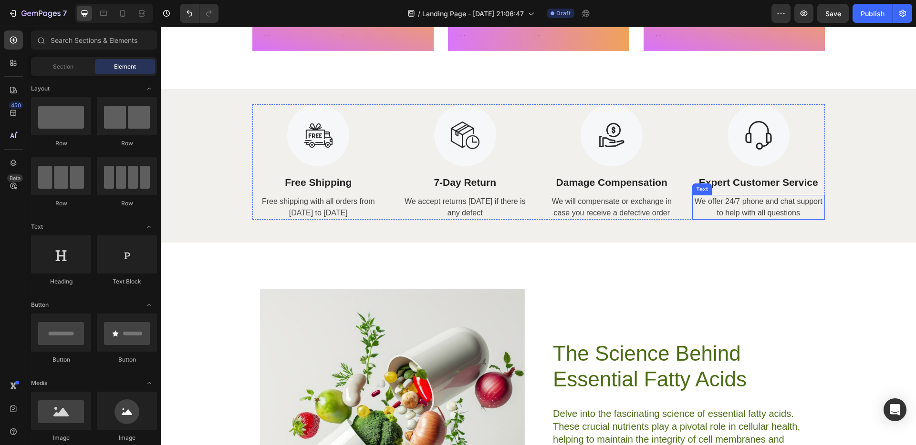
click at [783, 215] on div "We offer 24/7 phone and chat support to help with all questions" at bounding box center [758, 207] width 133 height 25
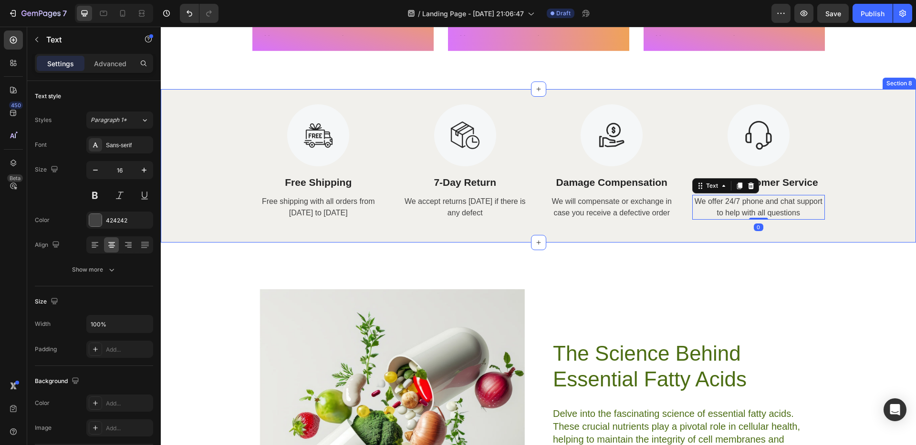
click at [856, 175] on div "Image Free Shipping Text Block Free shipping with all orders from April 1 to Ap…" at bounding box center [538, 165] width 755 height 123
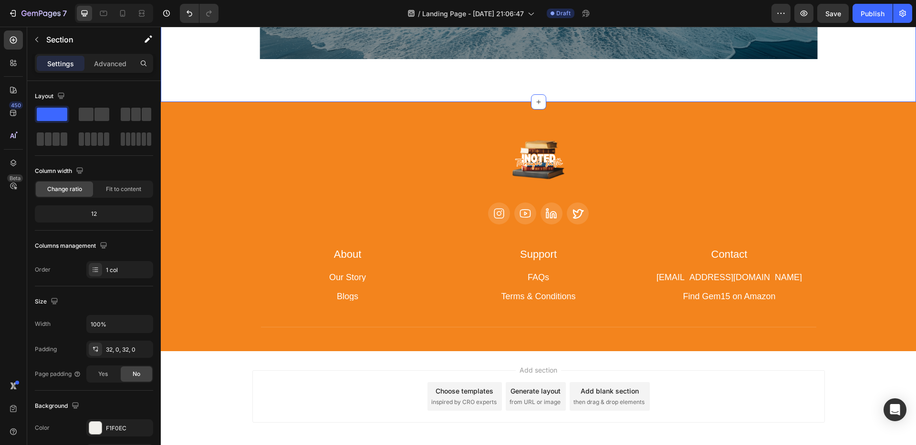
scroll to position [2329, 0]
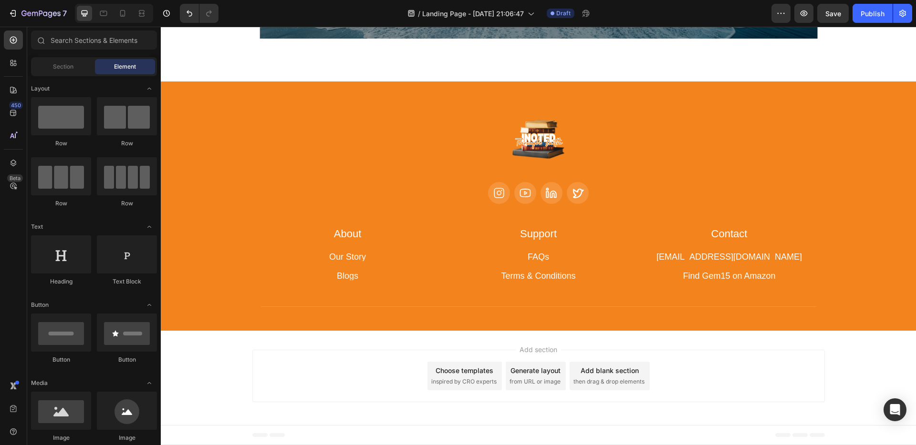
click at [772, 332] on div "Add section Choose templates inspired by CRO experts Generate layout from URL o…" at bounding box center [538, 378] width 755 height 94
click at [736, 326] on div "Image Icon Icon Icon Icon Row About Accordion Support Accordion Contact Accordi…" at bounding box center [538, 206] width 755 height 249
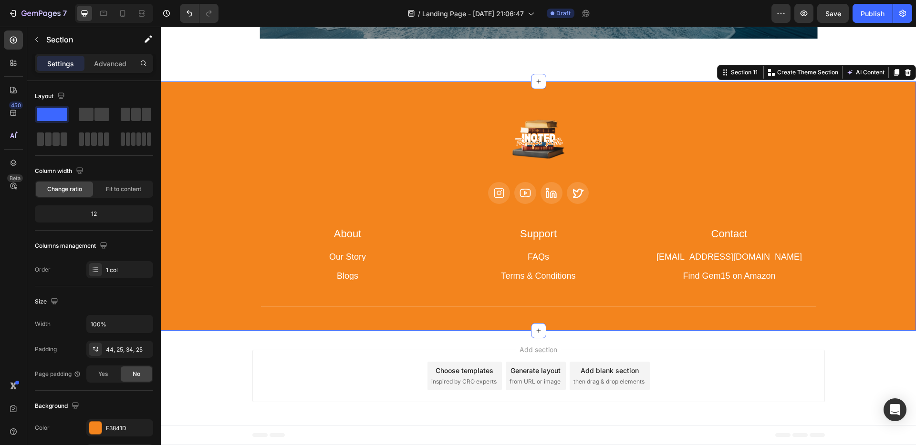
click at [735, 355] on div "Add section Choose templates inspired by CRO experts Generate layout from URL o…" at bounding box center [538, 376] width 572 height 52
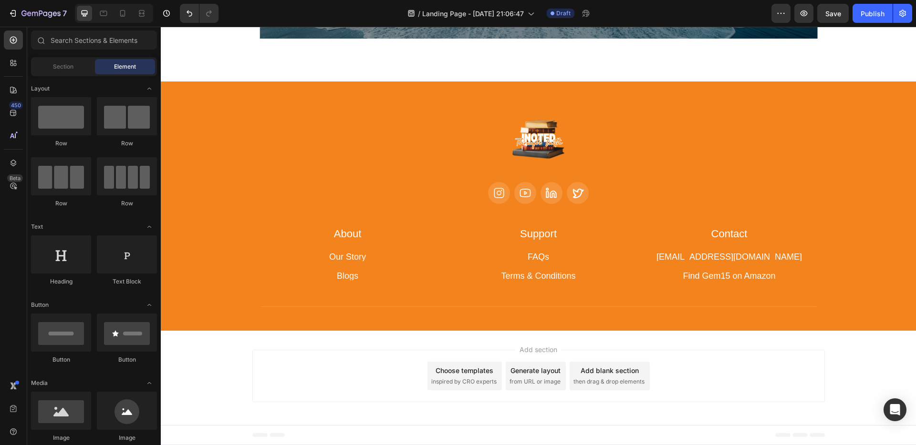
click at [634, 375] on div "Add blank section" at bounding box center [609, 371] width 58 height 10
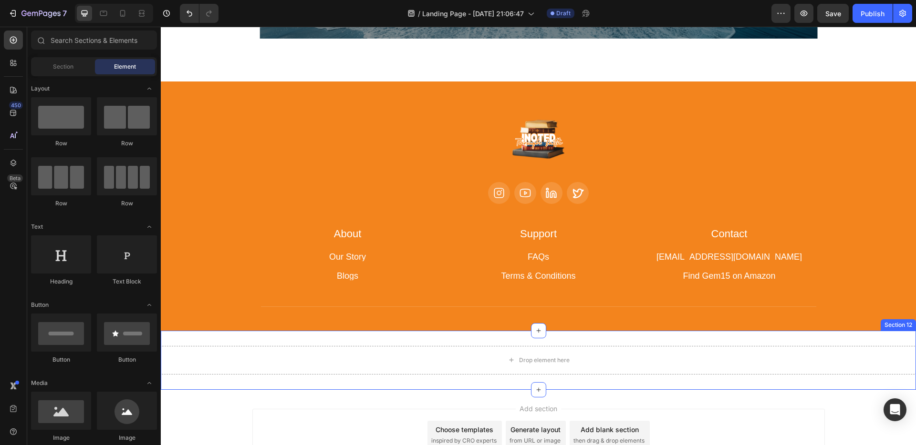
scroll to position [2389, 0]
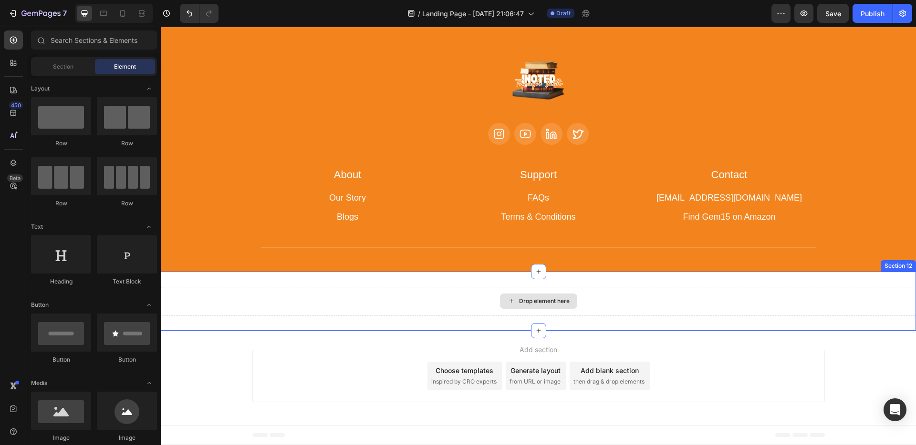
click at [703, 312] on div "Drop element here" at bounding box center [538, 301] width 755 height 29
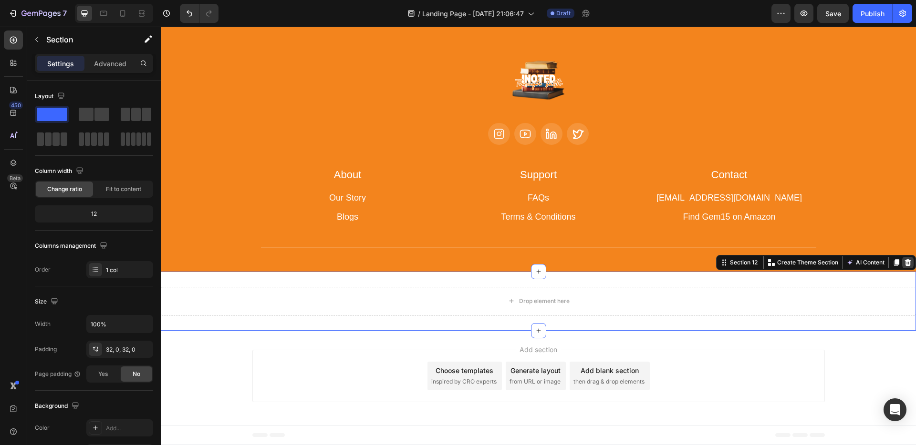
click at [910, 263] on icon at bounding box center [908, 263] width 8 height 8
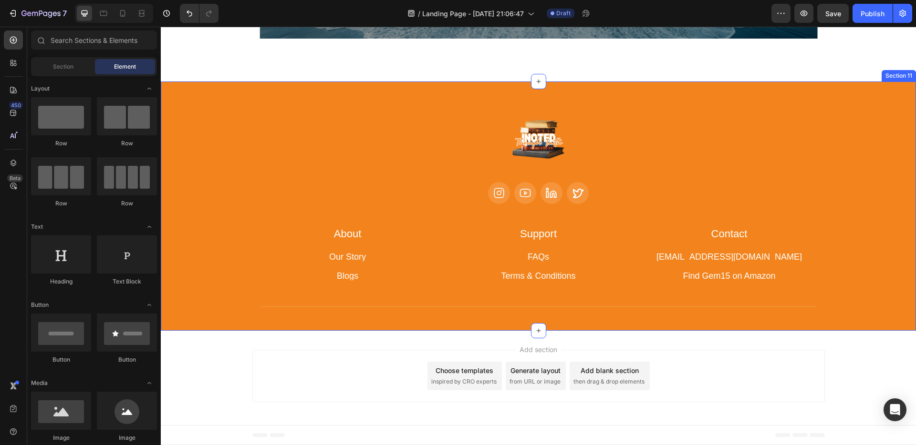
scroll to position [2329, 0]
click at [893, 332] on div "Add section Choose templates inspired by CRO experts Generate layout from URL o…" at bounding box center [538, 378] width 755 height 94
click at [895, 329] on div "Image Icon Icon Icon Icon Row About Accordion Support Accordion Contact Accordi…" at bounding box center [538, 206] width 755 height 249
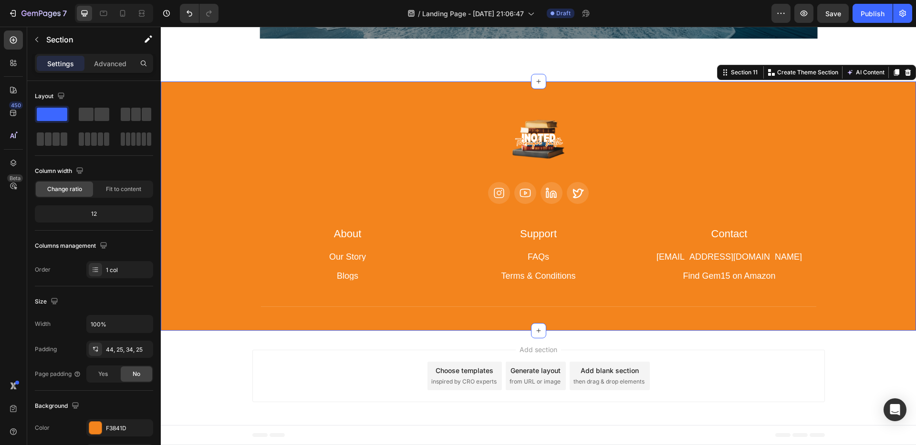
click at [890, 353] on div "Add section Choose templates inspired by CRO experts Generate layout from URL o…" at bounding box center [538, 378] width 755 height 94
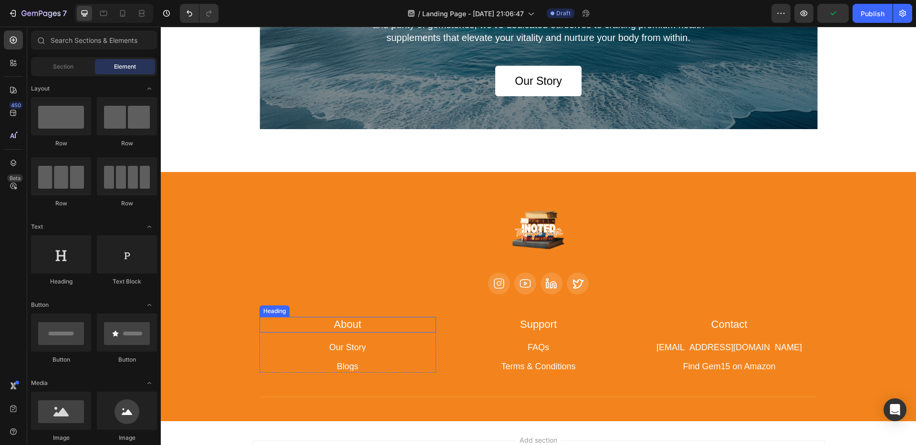
scroll to position [2240, 0]
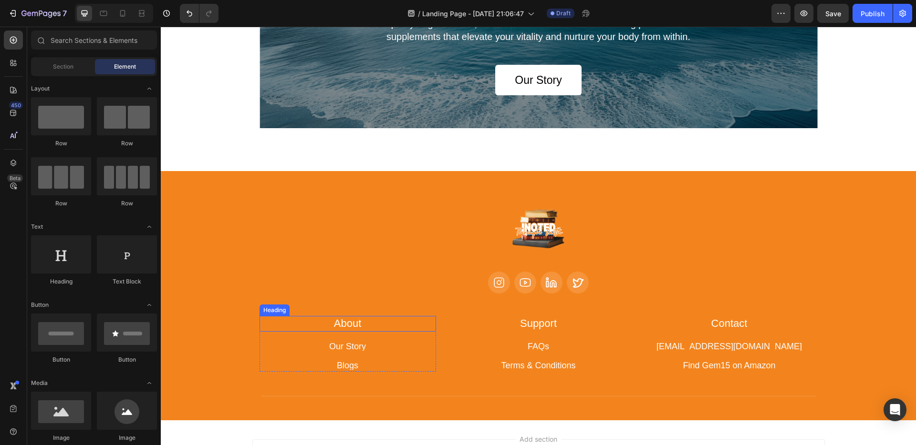
click at [353, 328] on h2 "About" at bounding box center [347, 324] width 176 height 16
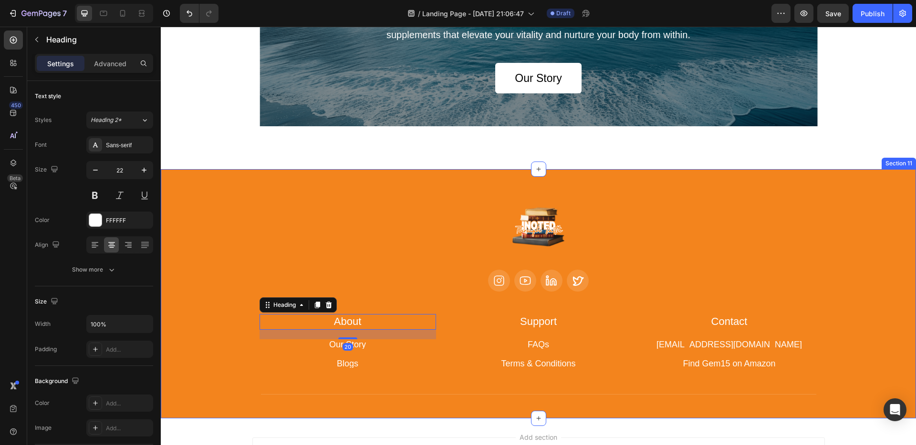
click at [375, 297] on div "Image Icon Icon Icon Icon Row About Accordion Support Accordion Contact Accordi…" at bounding box center [538, 296] width 731 height 212
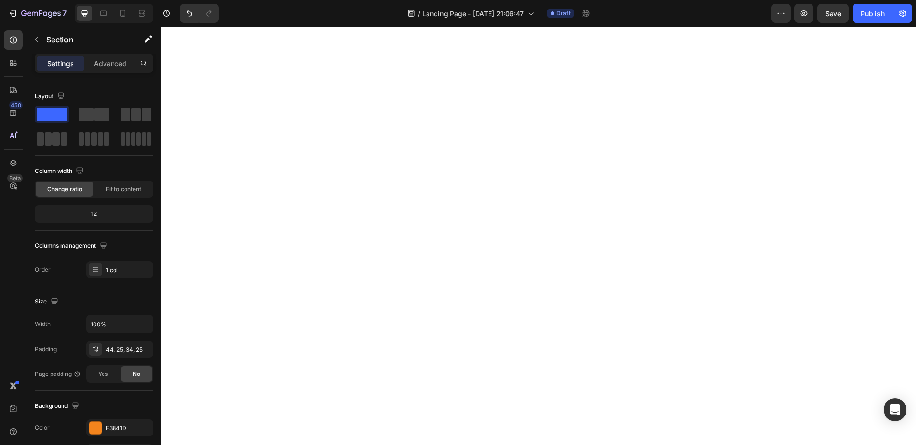
scroll to position [0, 0]
